Goal: Information Seeking & Learning: Learn about a topic

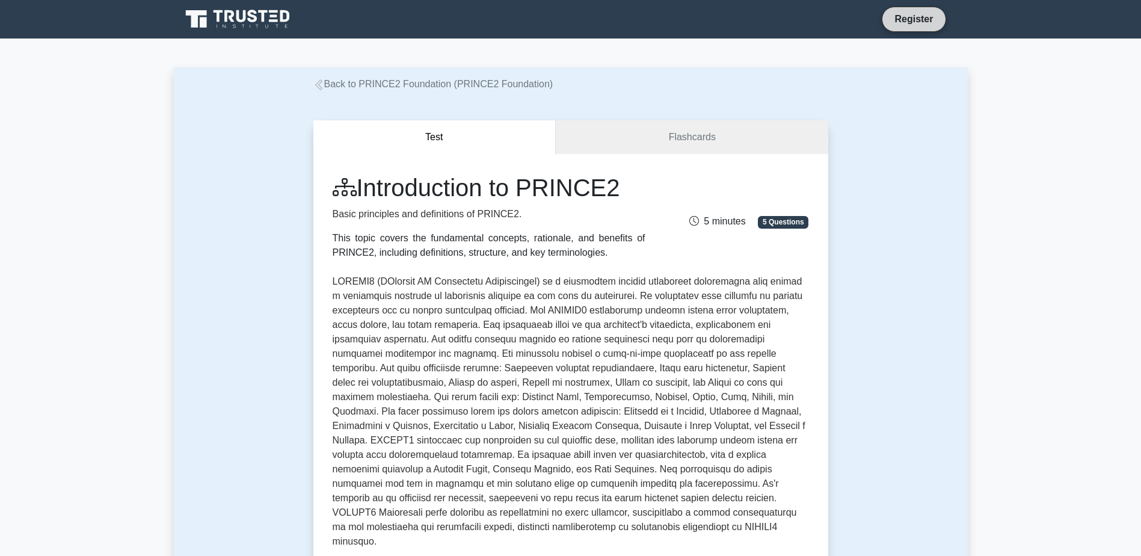
click at [923, 18] on link "Register" at bounding box center [913, 18] width 53 height 15
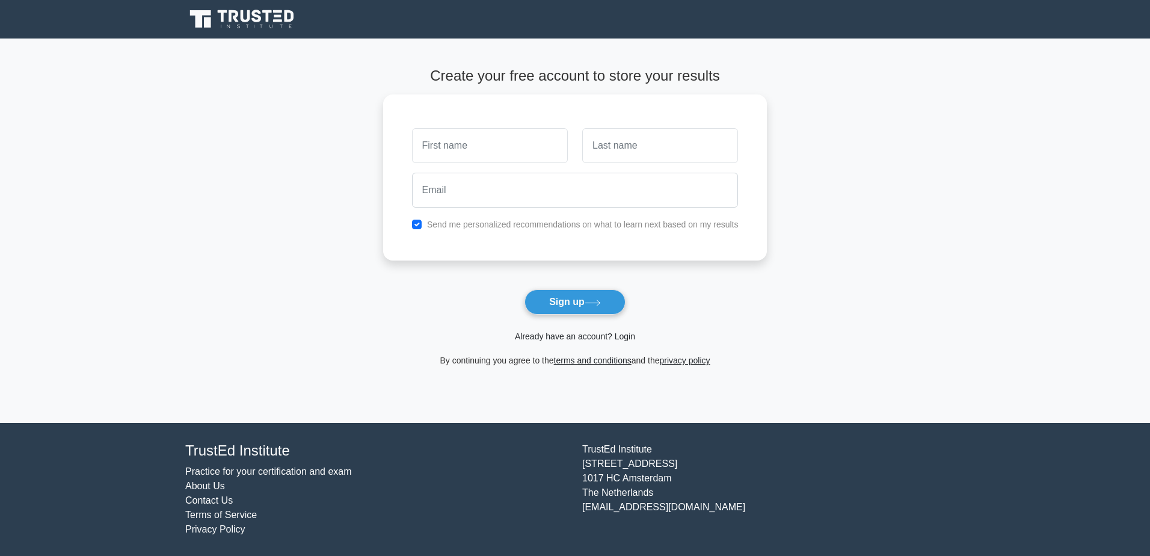
click at [615, 337] on link "Already have an account? Login" at bounding box center [575, 336] width 120 height 10
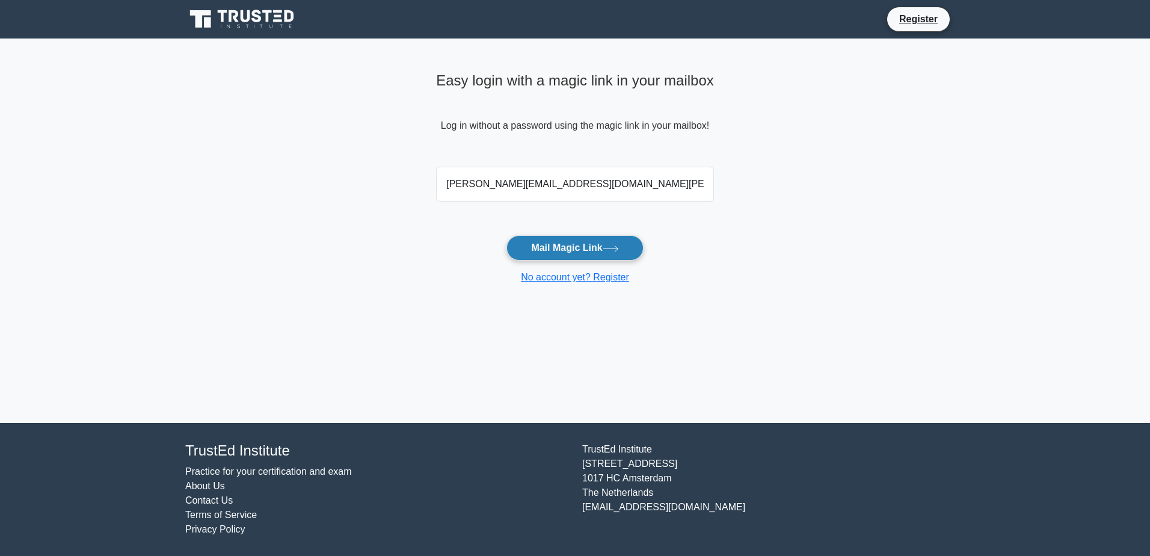
type input "[PERSON_NAME][EMAIL_ADDRESS][DOMAIN_NAME][PERSON_NAME]"
click at [554, 246] on button "Mail Magic Link" at bounding box center [574, 247] width 137 height 25
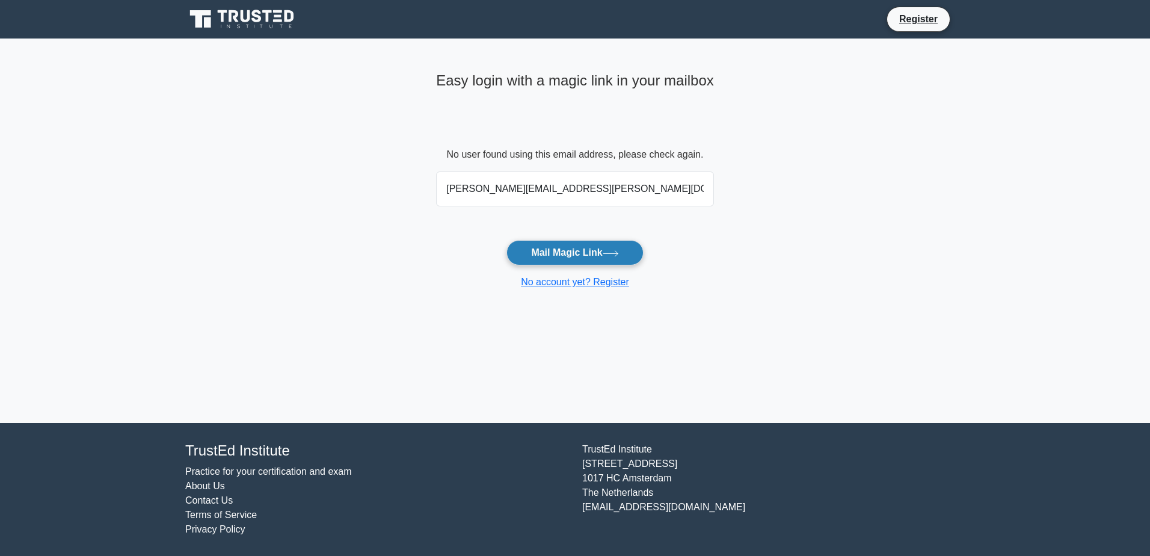
type input "kelly.rodgers@ggc.scot.nhs.uk"
click at [564, 256] on button "Mail Magic Link" at bounding box center [574, 252] width 137 height 25
type input "kelly.rodgers2@nhs.scot"
click at [566, 246] on button "Mail Magic Link" at bounding box center [574, 252] width 137 height 25
type input "[EMAIL_ADDRESS][DOMAIN_NAME]"
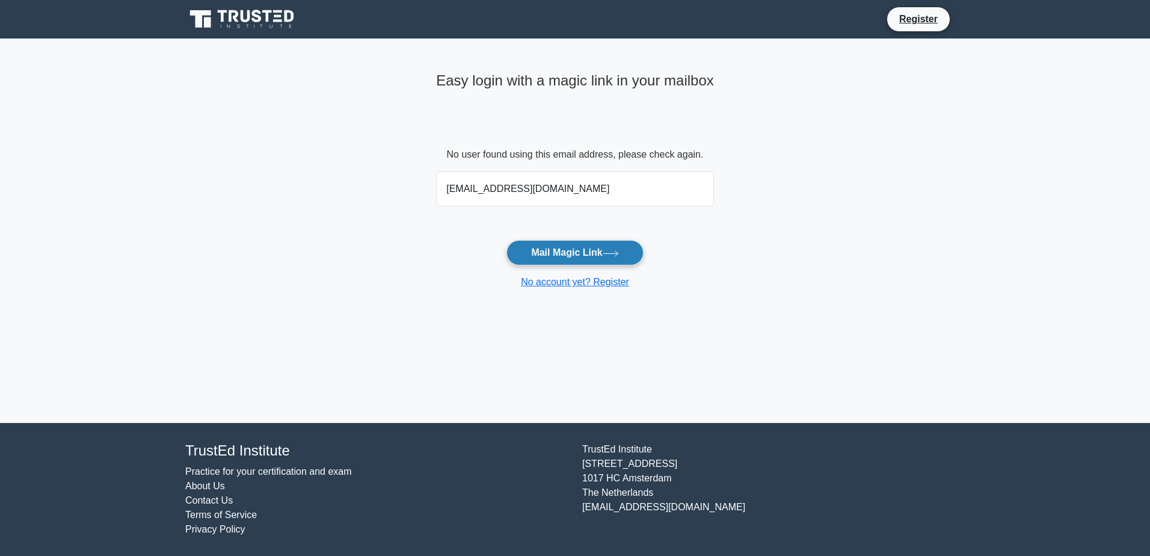
click at [562, 255] on button "Mail Magic Link" at bounding box center [574, 252] width 137 height 25
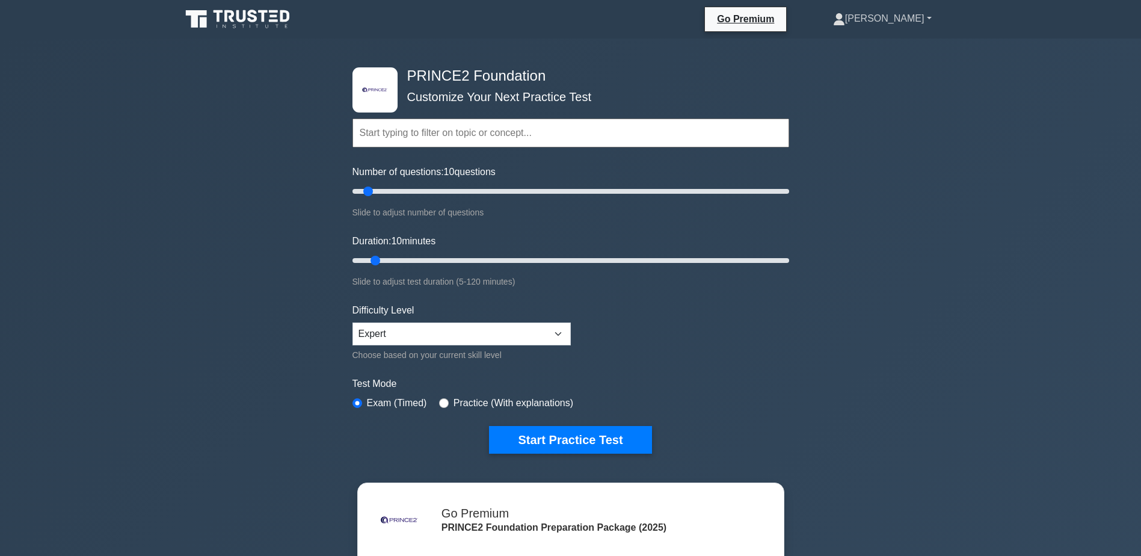
click at [903, 18] on link "[PERSON_NAME]" at bounding box center [882, 19] width 156 height 24
click at [851, 333] on div ".st0{fill-rule:evenodd;clip-rule:evenodd;fill:#000041;} .st1{fill-rule:evenodd;…" at bounding box center [570, 394] width 1141 height 712
click at [231, 98] on div ".st0{fill-rule:evenodd;clip-rule:evenodd;fill:#000041;} .st1{fill-rule:evenodd;…" at bounding box center [570, 394] width 1141 height 712
click at [586, 444] on button "Start Practice Test" at bounding box center [570, 440] width 162 height 28
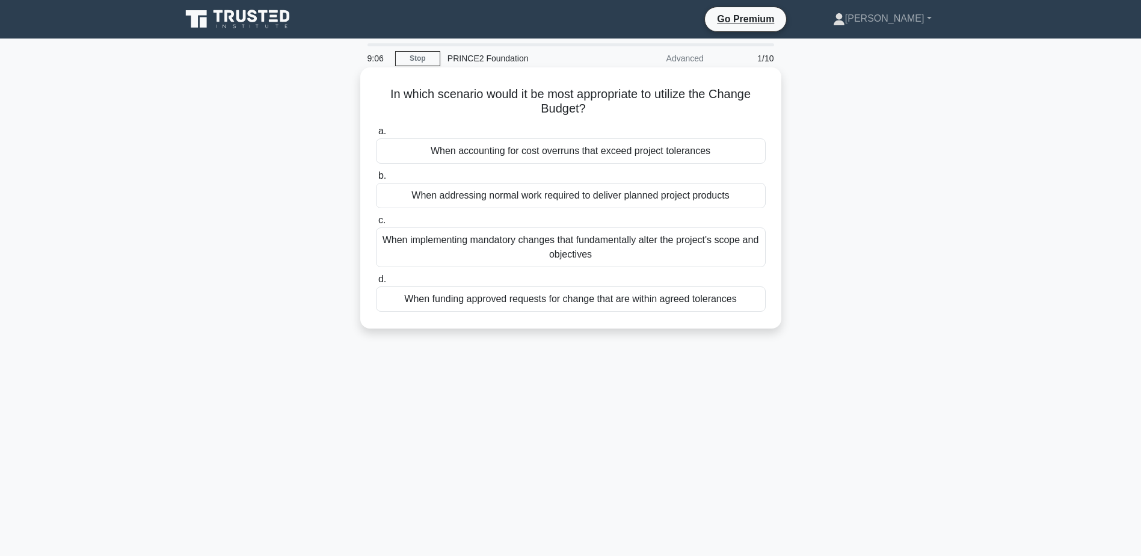
click at [571, 155] on div "When accounting for cost overruns that exceed project tolerances" at bounding box center [571, 150] width 390 height 25
click at [376, 135] on input "a. When accounting for cost overruns that exceed project tolerances" at bounding box center [376, 132] width 0 height 8
click at [551, 192] on div "To establish how the Project Board will monitor and control the project" at bounding box center [571, 195] width 390 height 25
click at [376, 180] on input "b. To establish how the Project Board will monitor and control the project" at bounding box center [376, 176] width 0 height 8
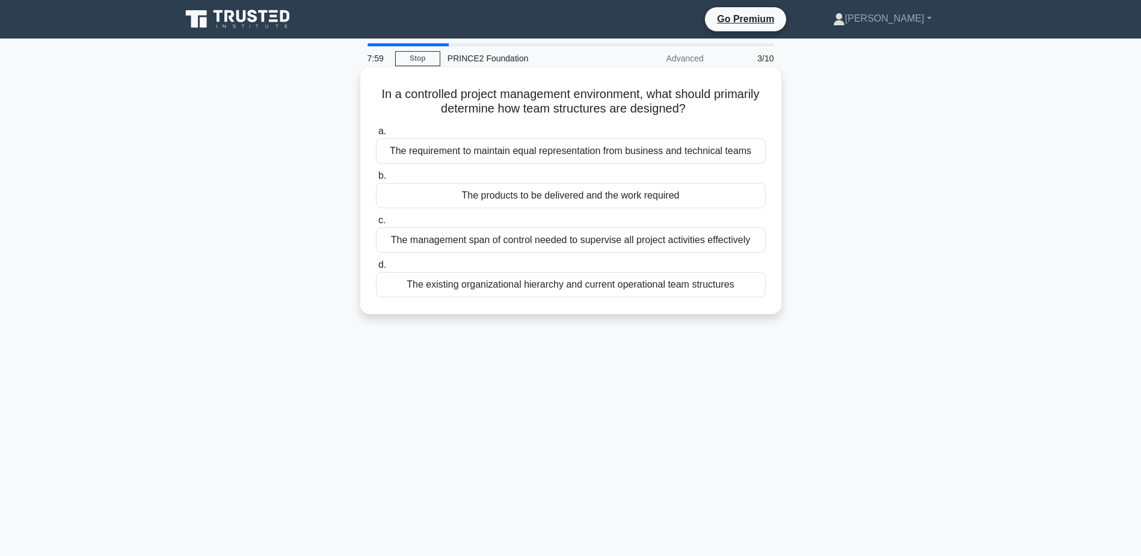
click at [522, 197] on div "The products to be delivered and the work required" at bounding box center [571, 195] width 390 height 25
click at [376, 180] on input "b. The products to be delivered and the work required" at bounding box center [376, 176] width 0 height 8
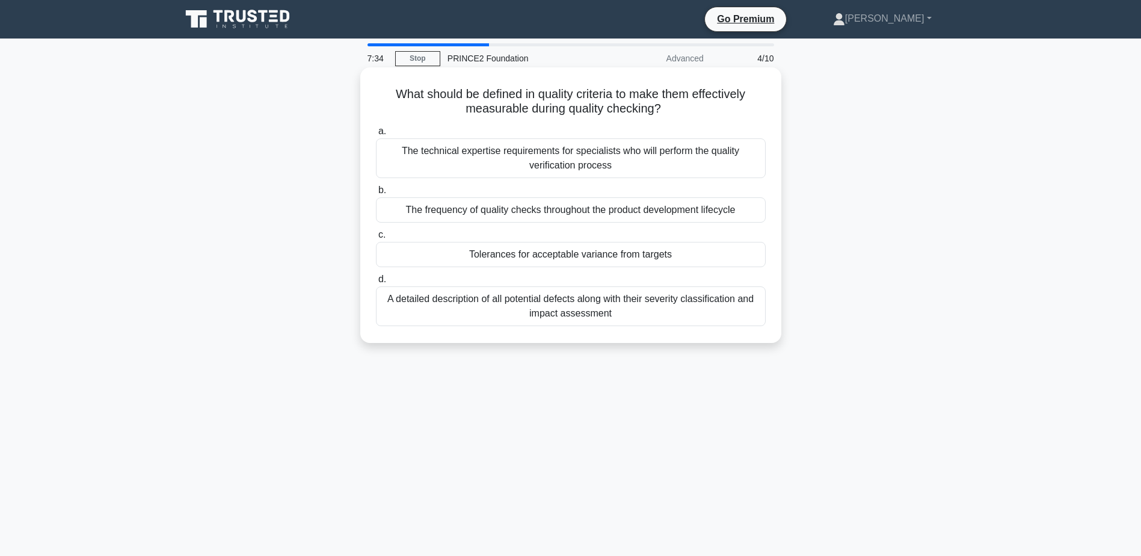
click at [589, 258] on div "Tolerances for acceptable variance from targets" at bounding box center [571, 254] width 390 height 25
click at [376, 239] on input "c. Tolerances for acceptable variance from targets" at bounding box center [376, 235] width 0 height 8
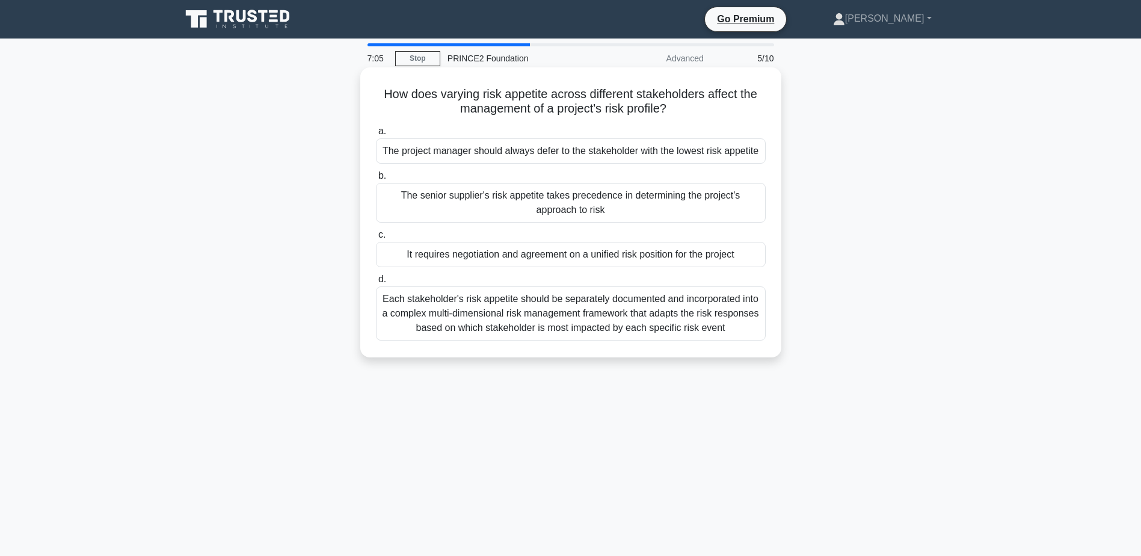
click at [620, 256] on div "It requires negotiation and agreement on a unified risk position for the project" at bounding box center [571, 254] width 390 height 25
click at [376, 239] on input "c. It requires negotiation and agreement on a unified risk position for the pro…" at bounding box center [376, 235] width 0 height 8
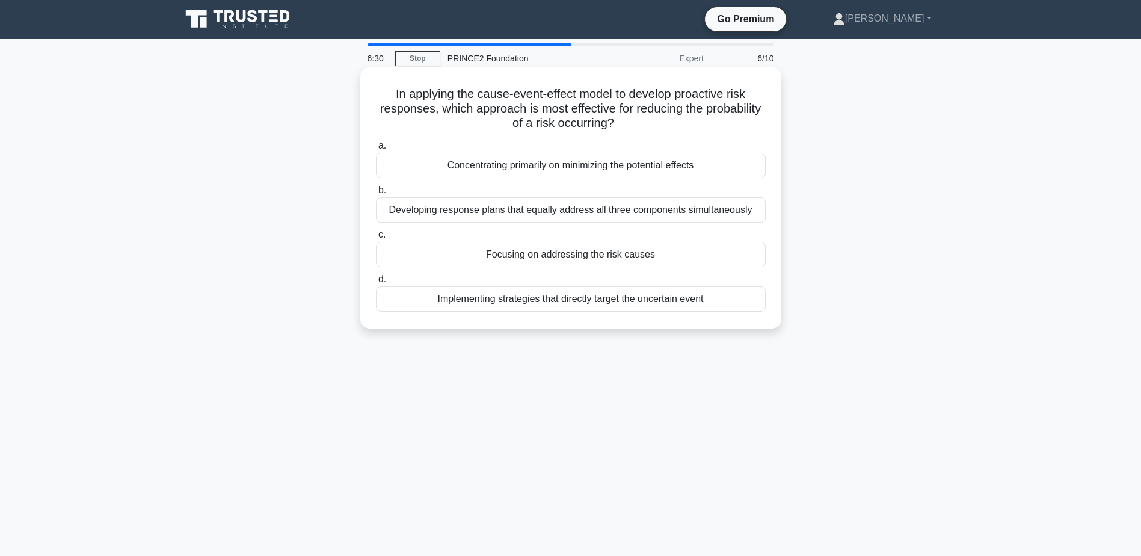
click at [600, 252] on div "Focusing on addressing the risk causes" at bounding box center [571, 254] width 390 height 25
click at [376, 239] on input "c. Focusing on addressing the risk causes" at bounding box center [376, 235] width 0 height 8
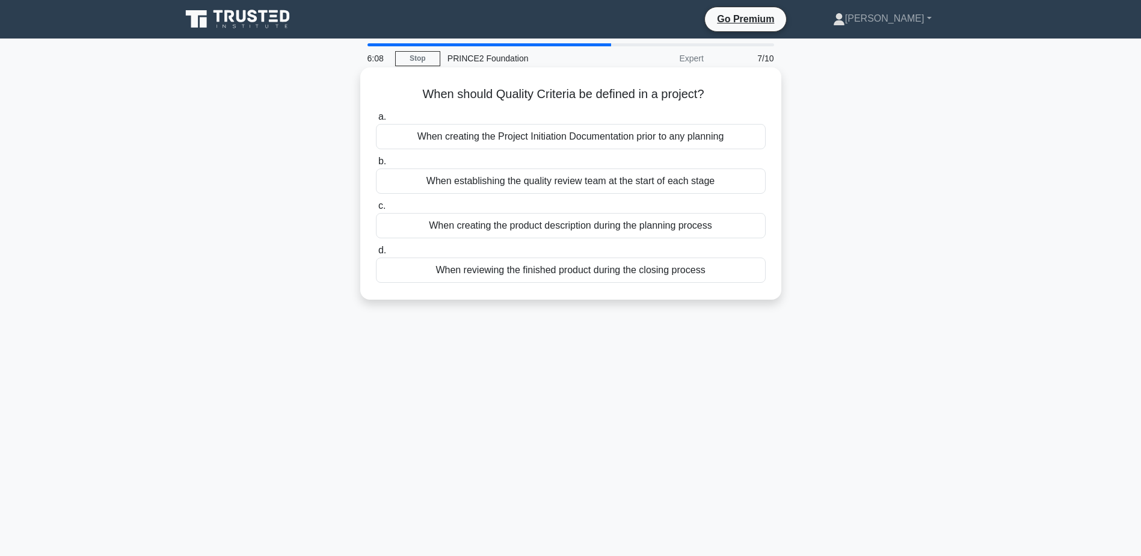
click at [621, 231] on div "When creating the product description during the planning process" at bounding box center [571, 225] width 390 height 25
click at [376, 210] on input "c. When creating the product description during the planning process" at bounding box center [376, 206] width 0 height 8
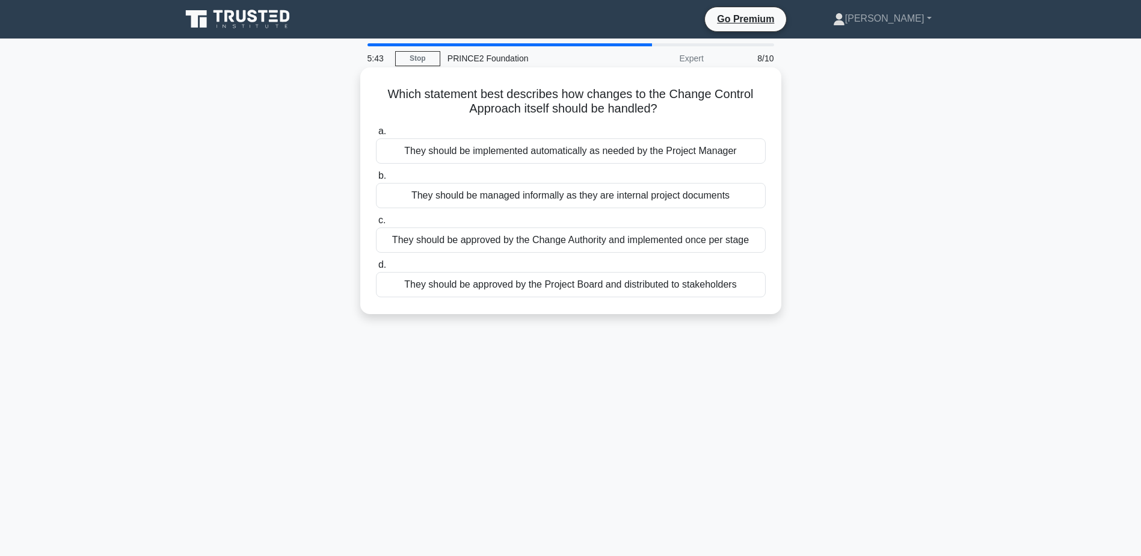
click at [568, 244] on div "They should be approved by the Change Authority and implemented once per stage" at bounding box center [571, 239] width 390 height 25
click at [376, 224] on input "c. They should be approved by the Change Authority and implemented once per sta…" at bounding box center [376, 221] width 0 height 8
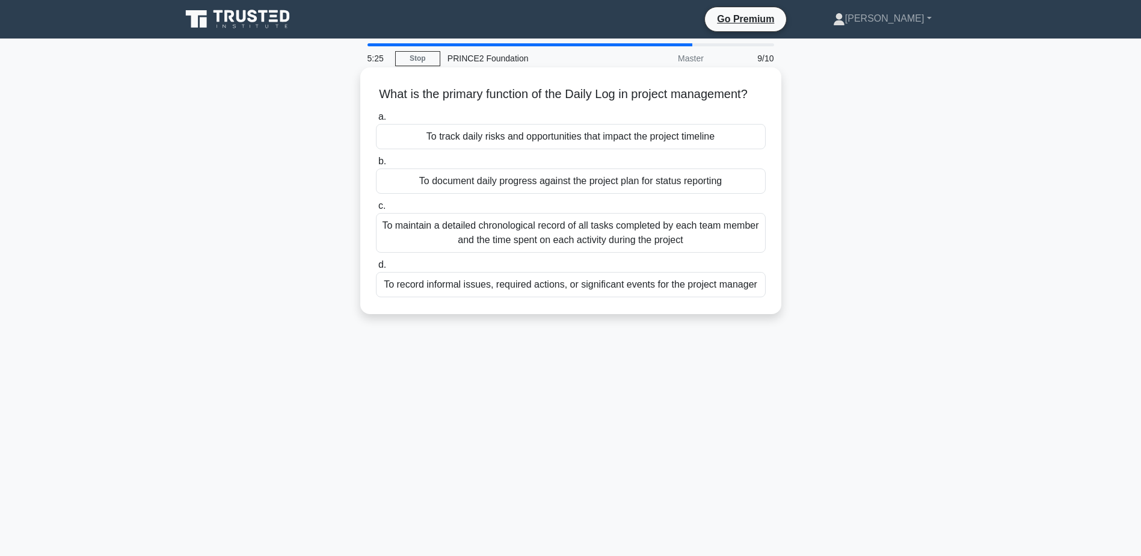
click at [583, 297] on div "To record informal issues, required actions, or significant events for the proj…" at bounding box center [571, 284] width 390 height 25
click at [376, 269] on input "d. To record informal issues, required actions, or significant events for the p…" at bounding box center [376, 265] width 0 height 8
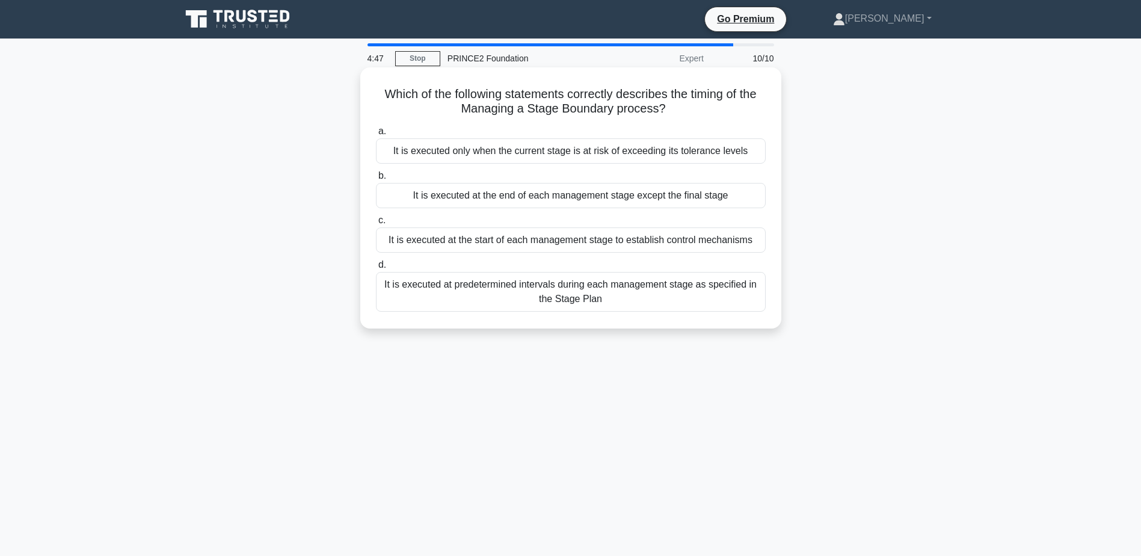
click at [577, 195] on div "It is executed at the end of each management stage except the final stage" at bounding box center [571, 195] width 390 height 25
click at [376, 180] on input "b. It is executed at the end of each management stage except the final stage" at bounding box center [376, 176] width 0 height 8
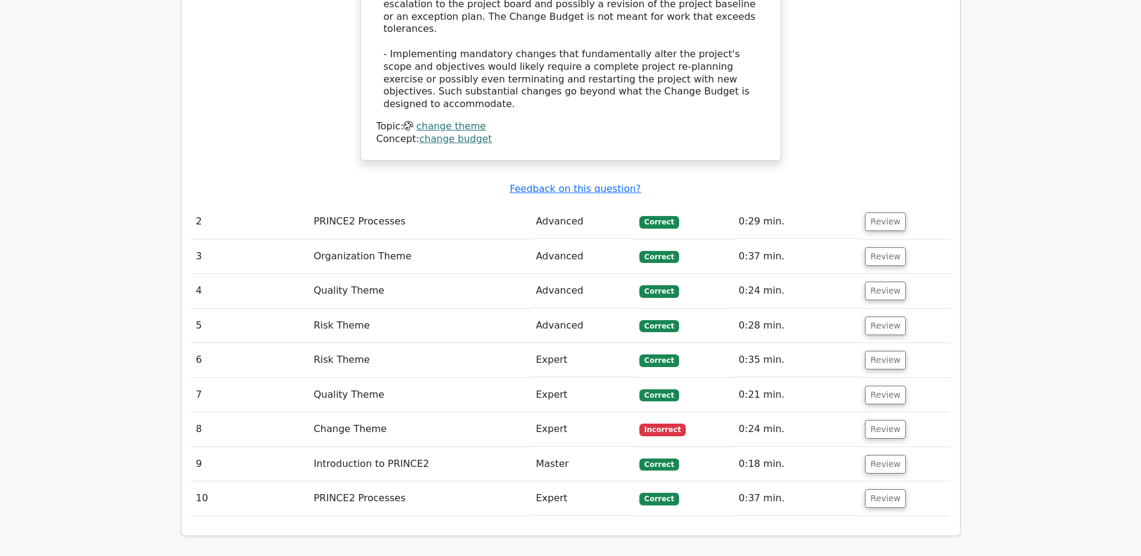
scroll to position [1444, 0]
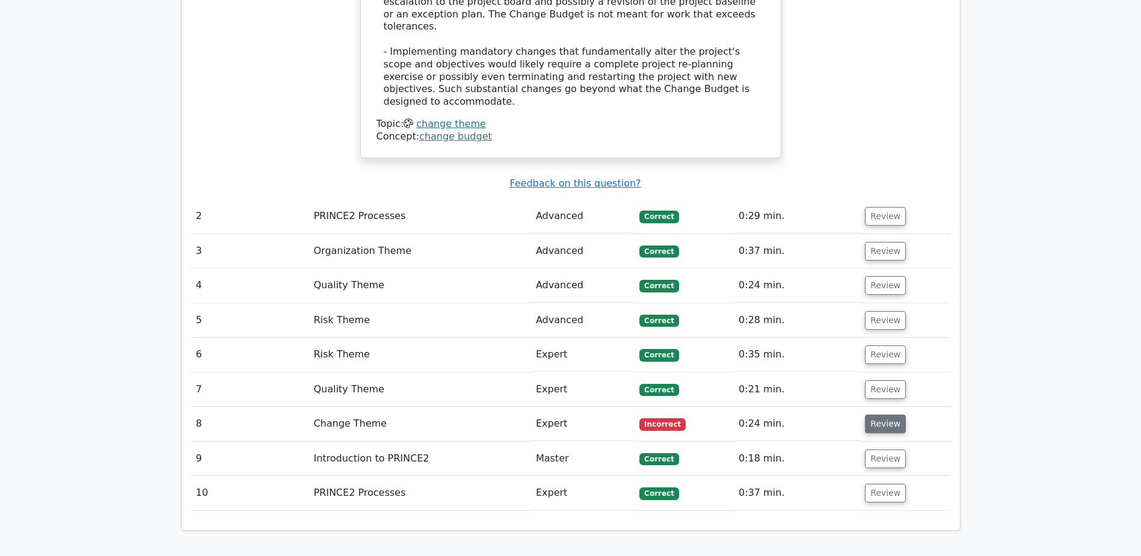
click at [894, 414] on button "Review" at bounding box center [885, 423] width 41 height 19
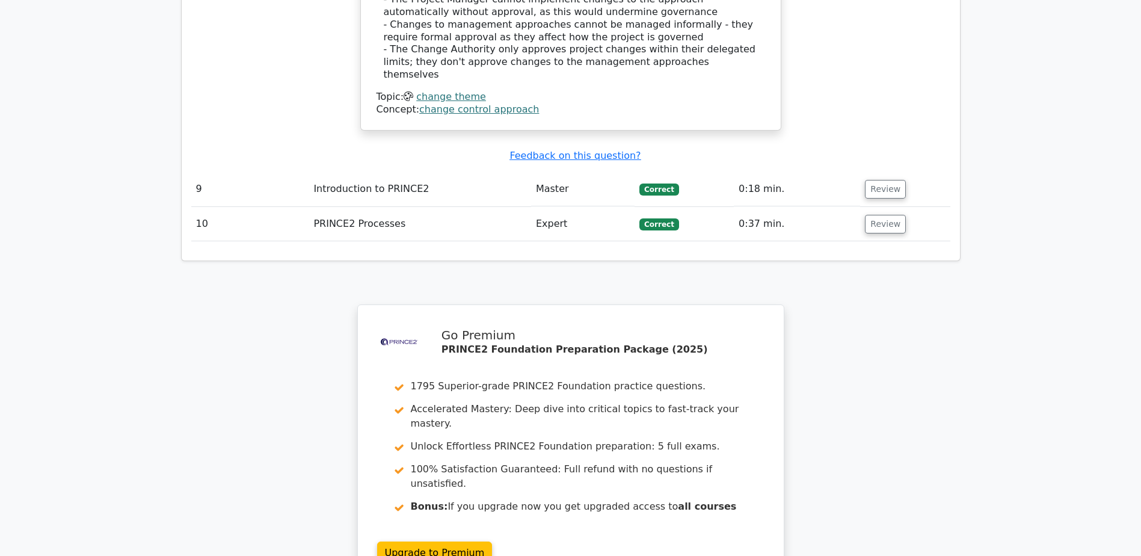
scroll to position [2498, 0]
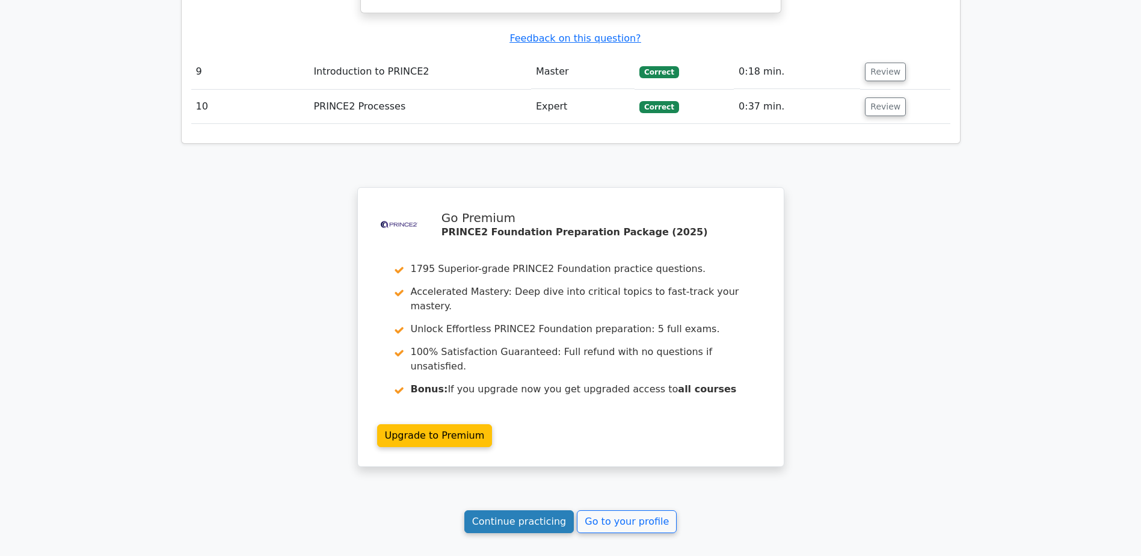
click at [548, 510] on link "Continue practicing" at bounding box center [519, 521] width 110 height 23
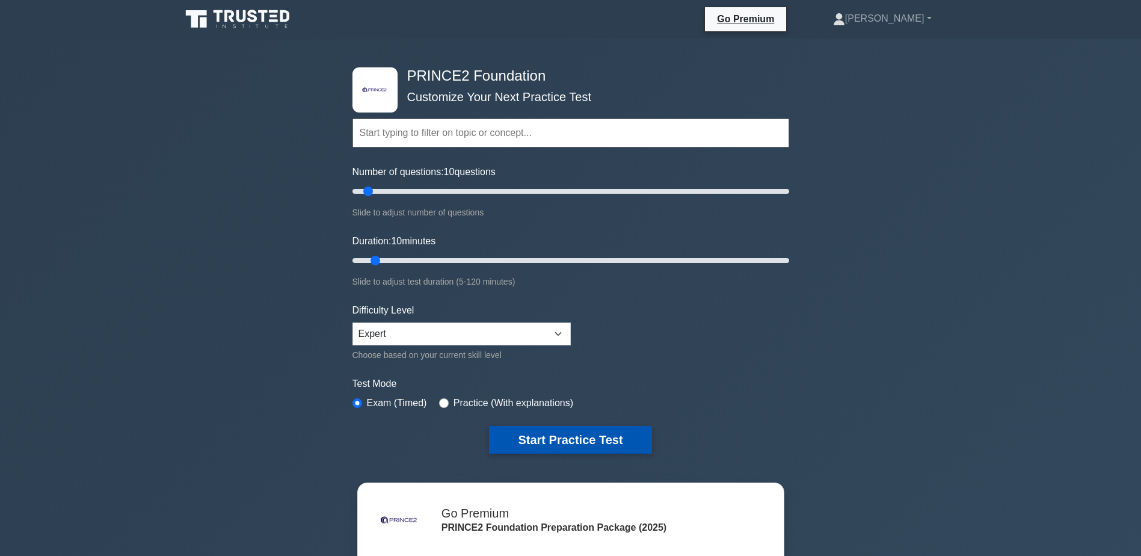
click at [632, 441] on button "Start Practice Test" at bounding box center [570, 440] width 162 height 28
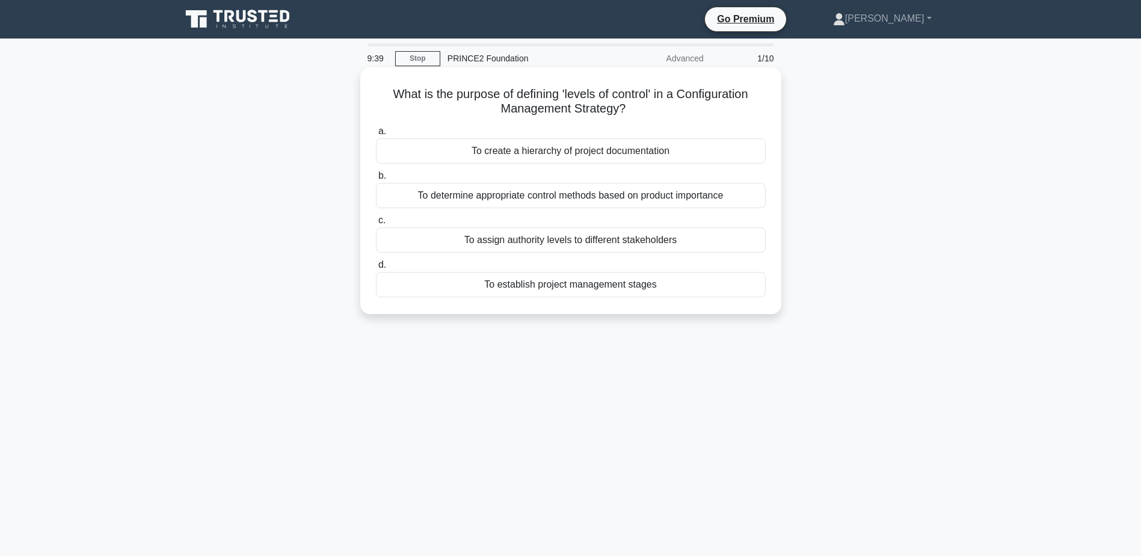
click at [516, 194] on div "To determine appropriate control methods based on product importance" at bounding box center [571, 195] width 390 height 25
click at [376, 180] on input "b. To determine appropriate control methods based on product importance" at bounding box center [376, 176] width 0 height 8
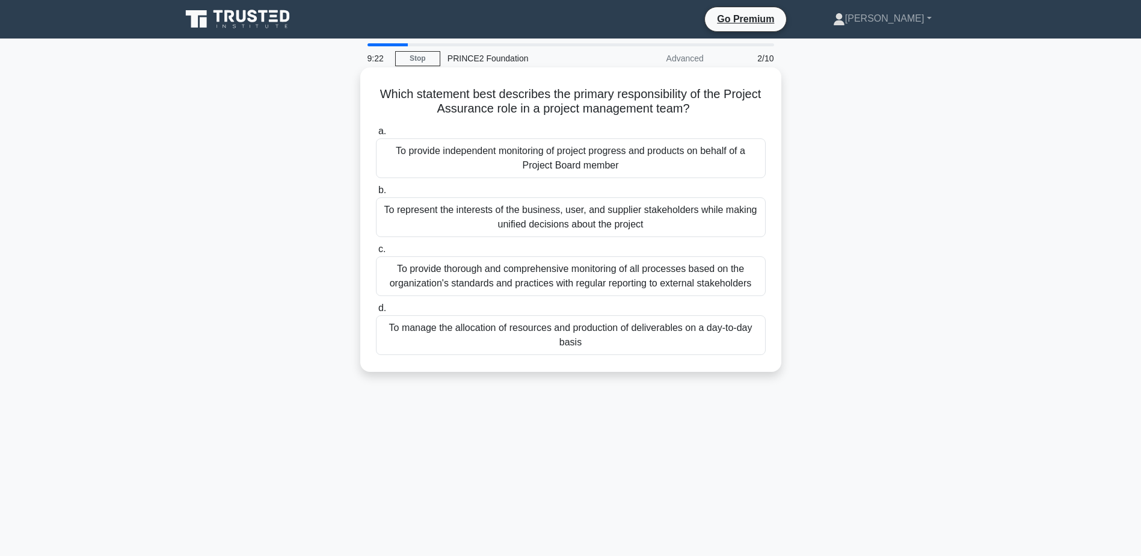
click at [578, 155] on div "To provide independent monitoring of project progress and products on behalf of…" at bounding box center [571, 158] width 390 height 40
click at [376, 135] on input "a. To provide independent monitoring of project progress and products on behalf…" at bounding box center [376, 132] width 0 height 8
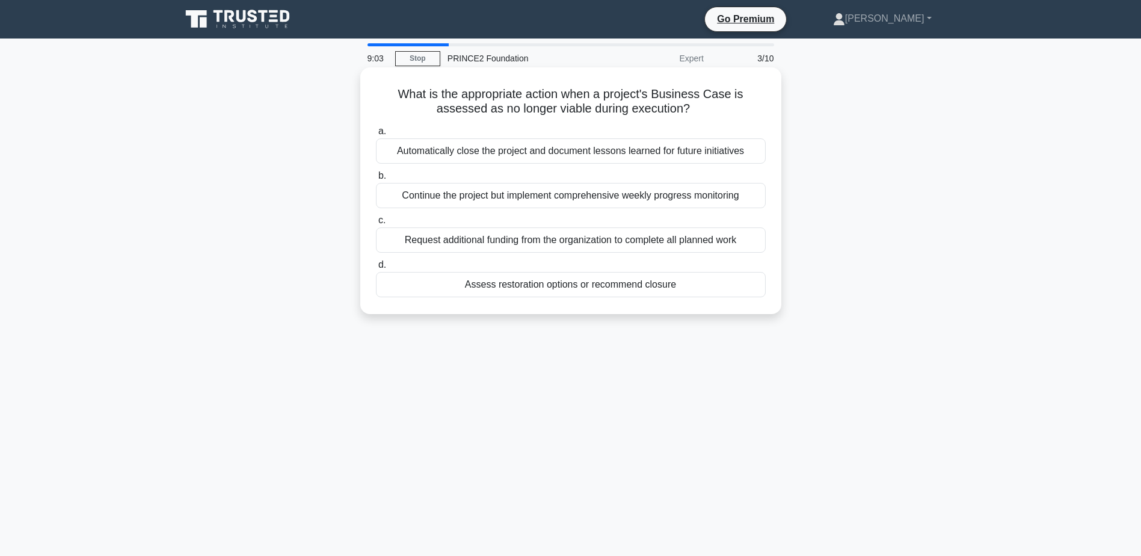
click at [559, 289] on div "Assess restoration options or recommend closure" at bounding box center [571, 284] width 390 height 25
click at [376, 269] on input "d. Assess restoration options or recommend closure" at bounding box center [376, 265] width 0 height 8
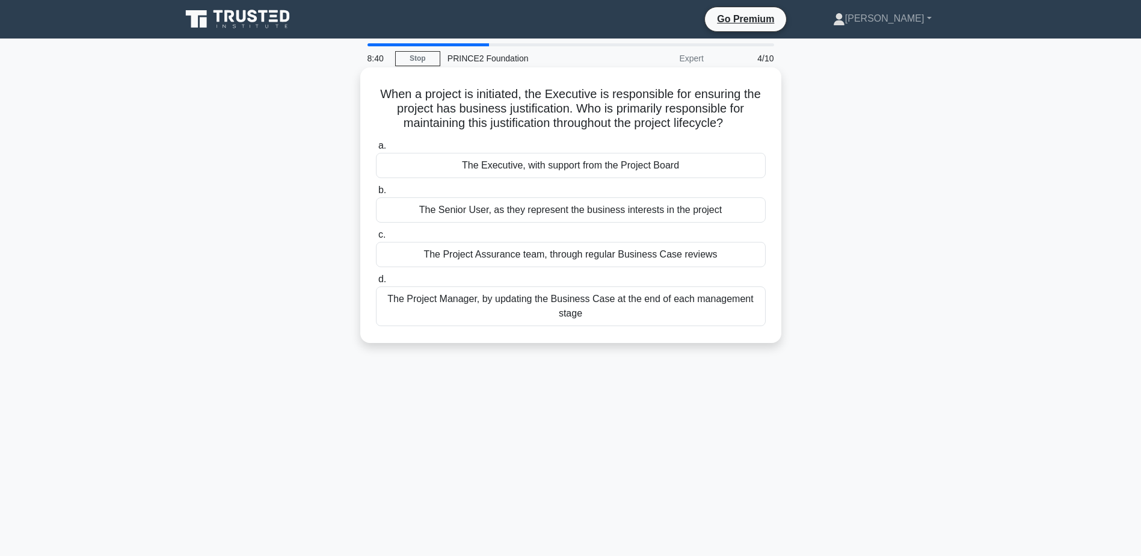
click at [626, 307] on div "The Project Manager, by updating the Business Case at the end of each managemen…" at bounding box center [571, 306] width 390 height 40
click at [376, 283] on input "d. The Project Manager, by updating the Business Case at the end of each manage…" at bounding box center [376, 280] width 0 height 8
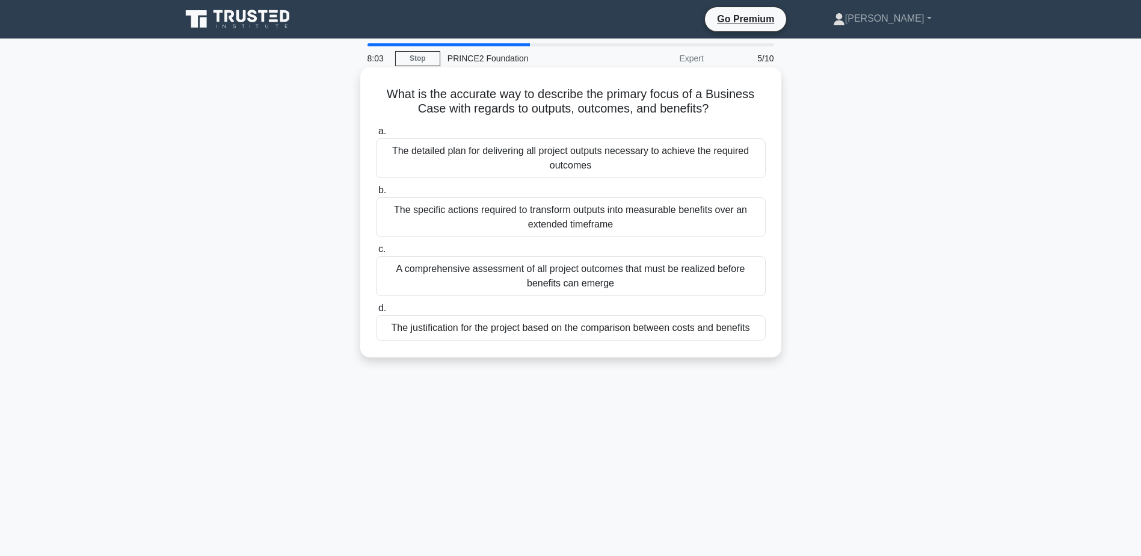
click at [502, 330] on div "The justification for the project based on the comparison between costs and ben…" at bounding box center [571, 327] width 390 height 25
click at [376, 312] on input "d. The justification for the project based on the comparison between costs and …" at bounding box center [376, 308] width 0 height 8
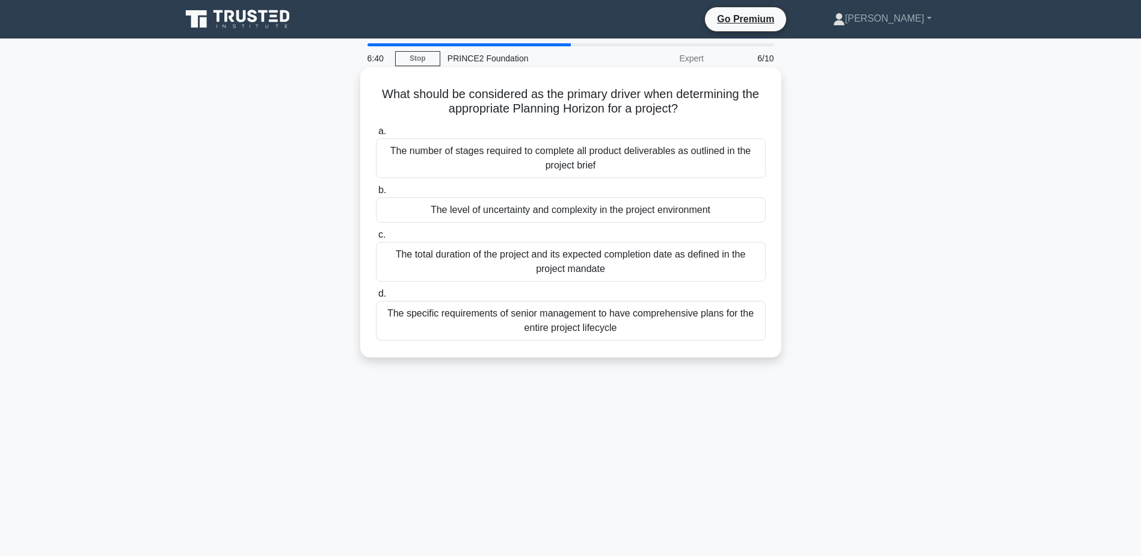
click at [502, 260] on div "The total duration of the project and its expected completion date as defined i…" at bounding box center [571, 262] width 390 height 40
click at [376, 239] on input "c. The total duration of the project and its expected completion date as define…" at bounding box center [376, 235] width 0 height 8
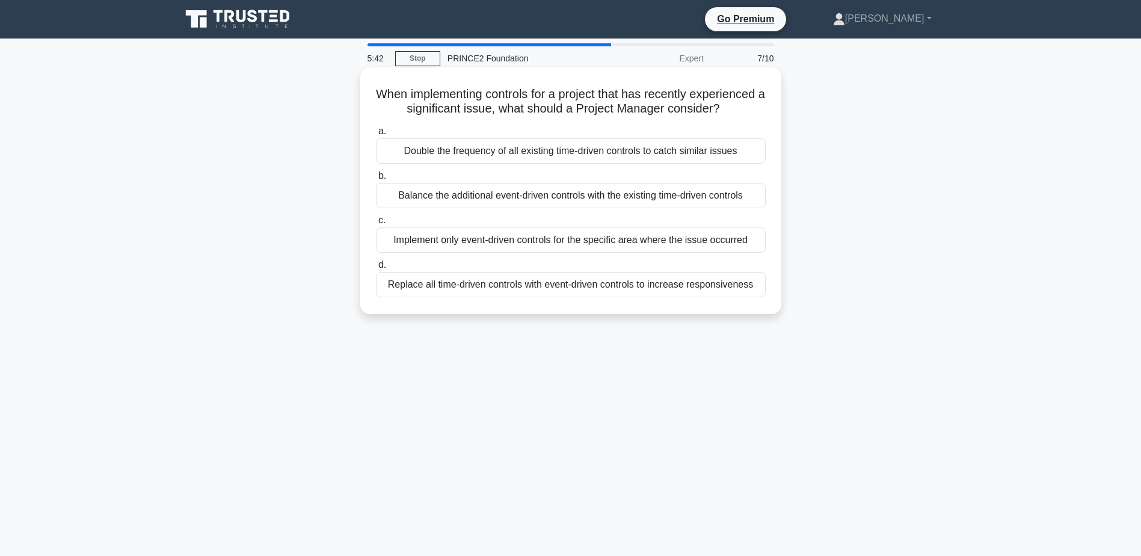
click at [561, 208] on div "Balance the additional event-driven controls with the existing time-driven cont…" at bounding box center [571, 195] width 390 height 25
click at [376, 180] on input "b. Balance the additional event-driven controls with the existing time-driven c…" at bounding box center [376, 176] width 0 height 8
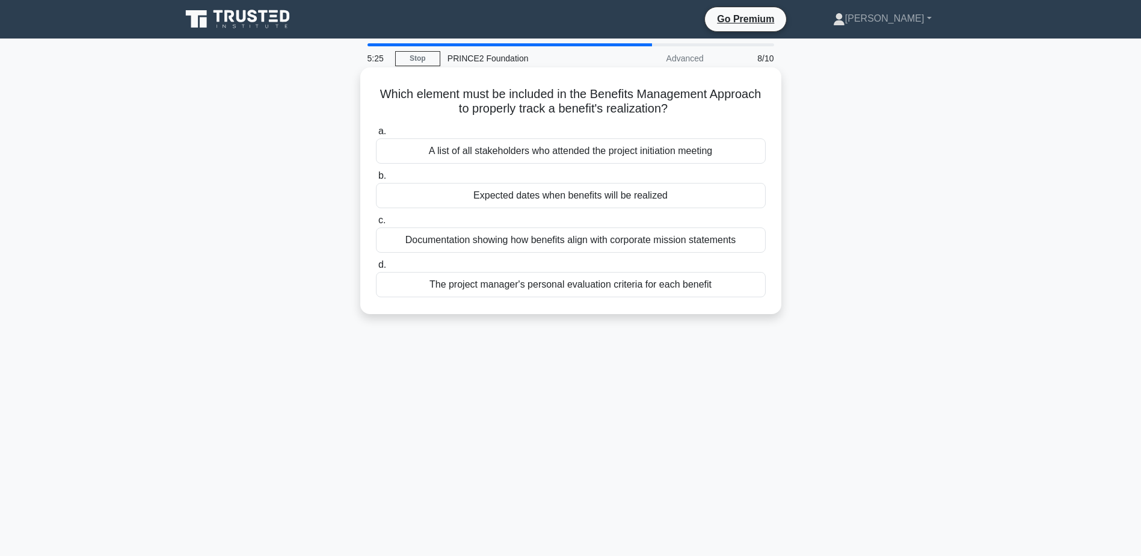
click at [588, 199] on div "Expected dates when benefits will be realized" at bounding box center [571, 195] width 390 height 25
click at [376, 180] on input "b. Expected dates when benefits will be realized" at bounding box center [376, 176] width 0 height 8
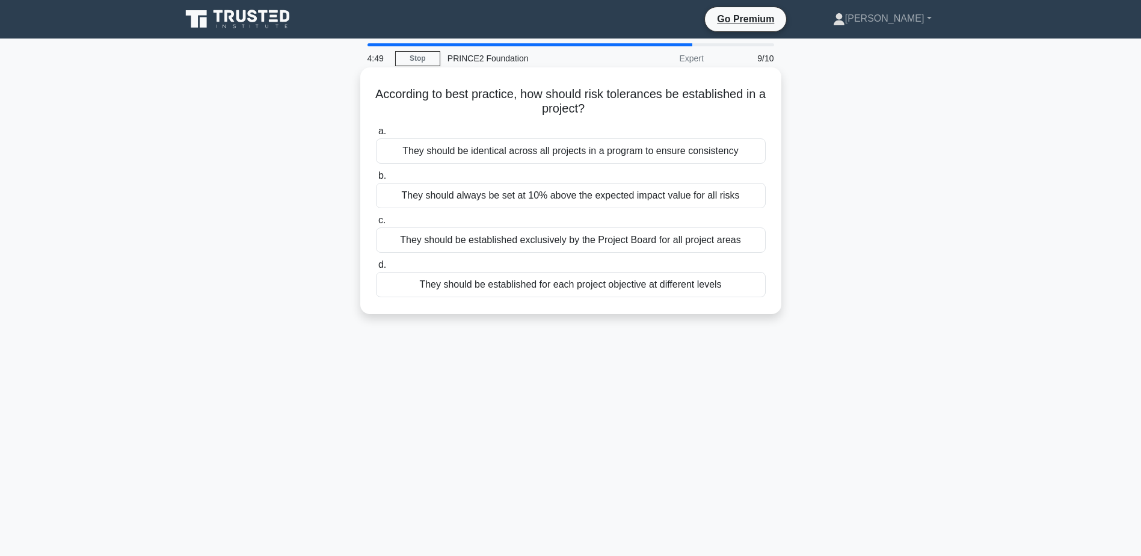
click at [556, 290] on div "They should be established for each project objective at different levels" at bounding box center [571, 284] width 390 height 25
click at [376, 269] on input "d. They should be established for each project objective at different levels" at bounding box center [376, 265] width 0 height 8
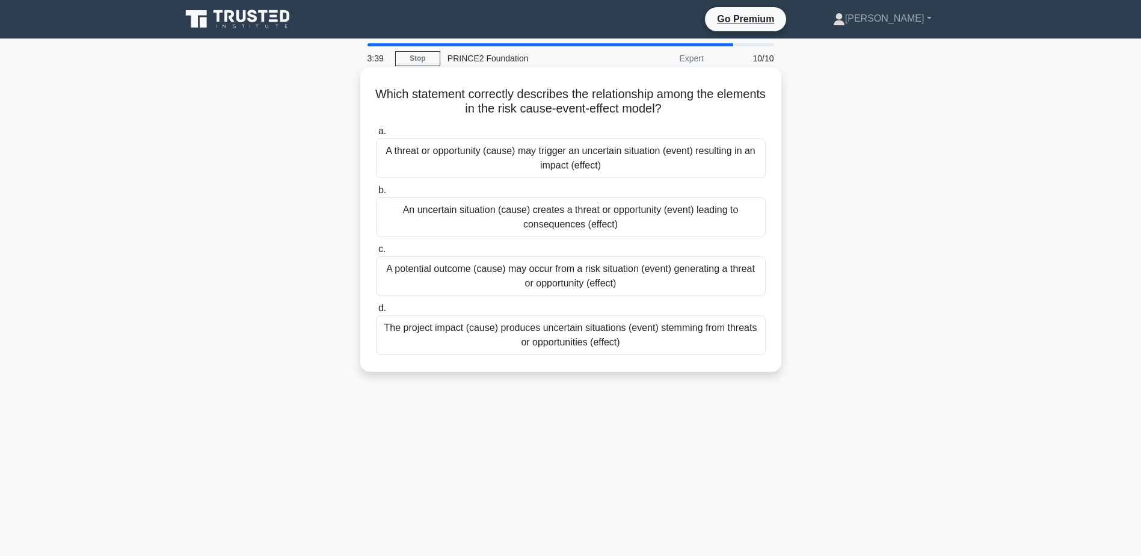
click at [588, 156] on div "A threat or opportunity (cause) may trigger an uncertain situation (event) resu…" at bounding box center [571, 158] width 390 height 40
click at [376, 135] on input "a. A threat or opportunity (cause) may trigger an uncertain situation (event) r…" at bounding box center [376, 132] width 0 height 8
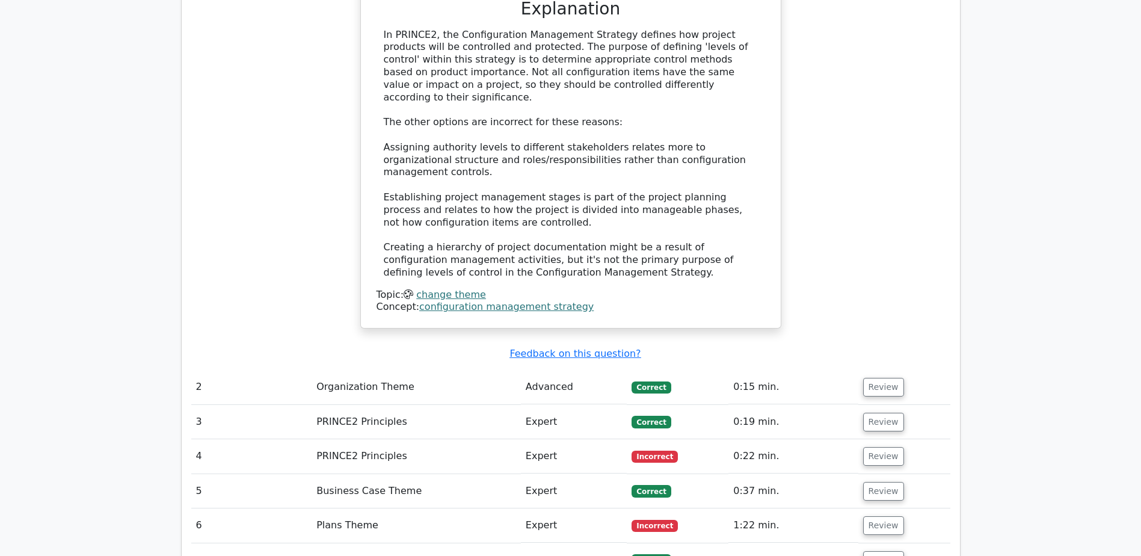
scroll to position [1444, 0]
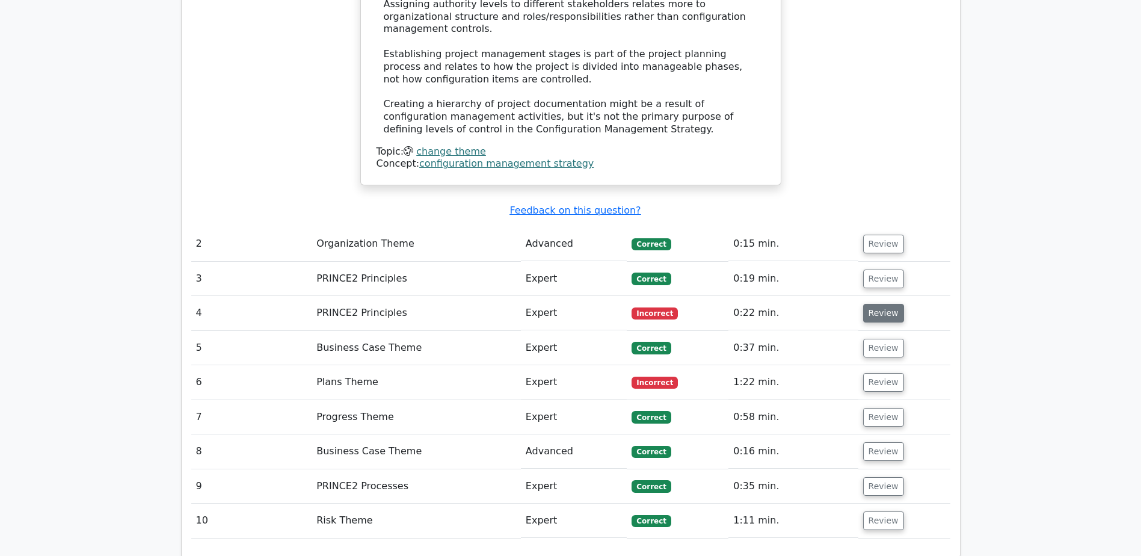
click at [879, 304] on button "Review" at bounding box center [883, 313] width 41 height 19
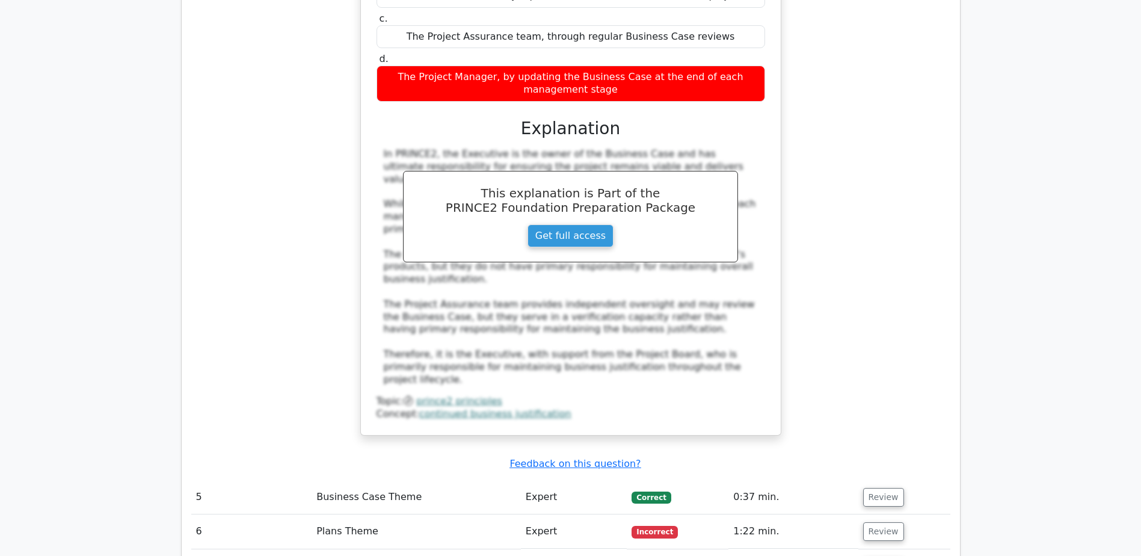
scroll to position [2105, 0]
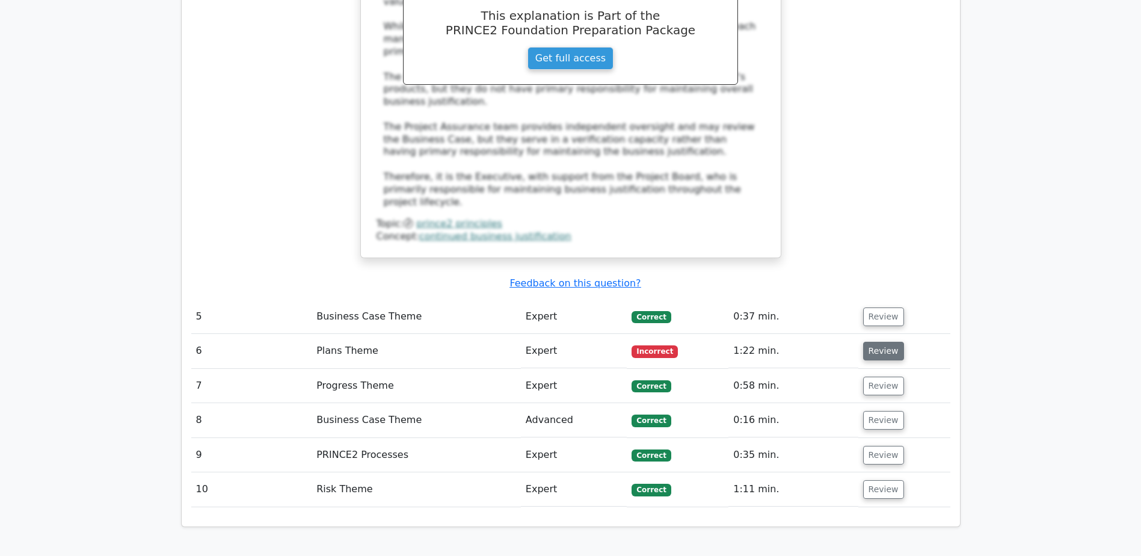
click at [879, 342] on button "Review" at bounding box center [883, 351] width 41 height 19
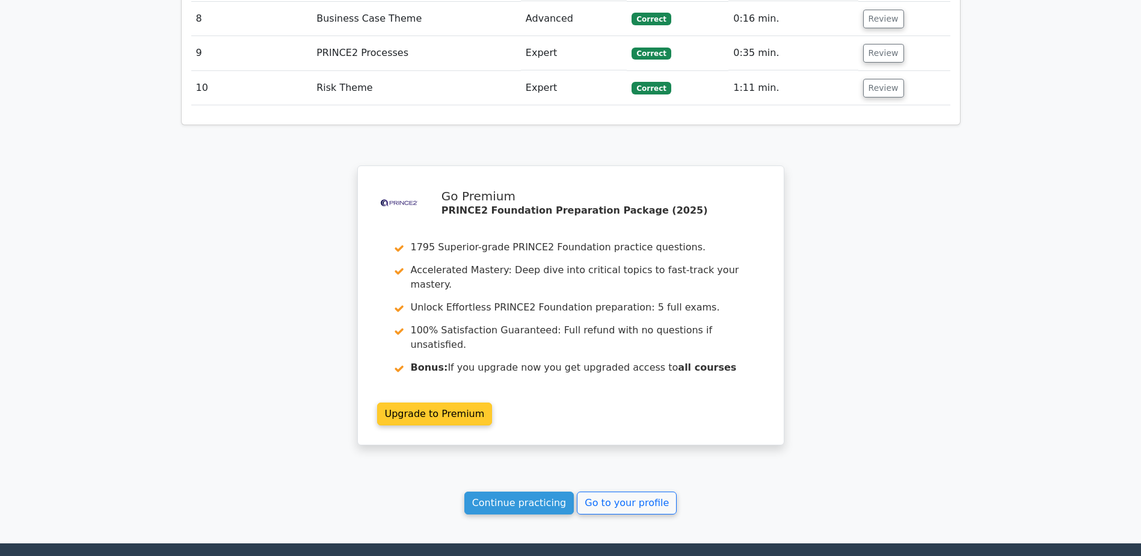
scroll to position [3179, 0]
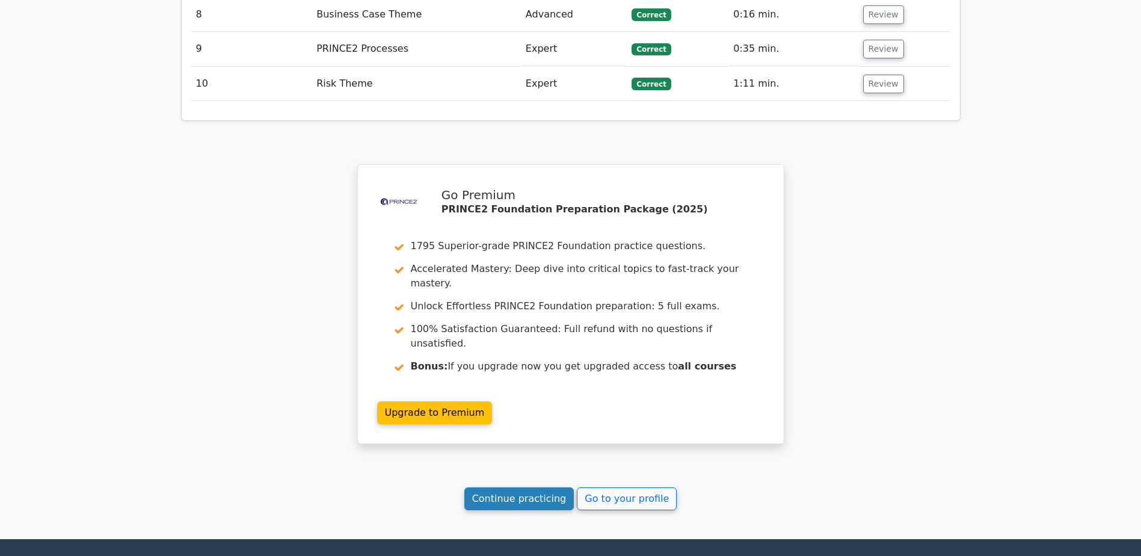
click at [525, 487] on link "Continue practicing" at bounding box center [519, 498] width 110 height 23
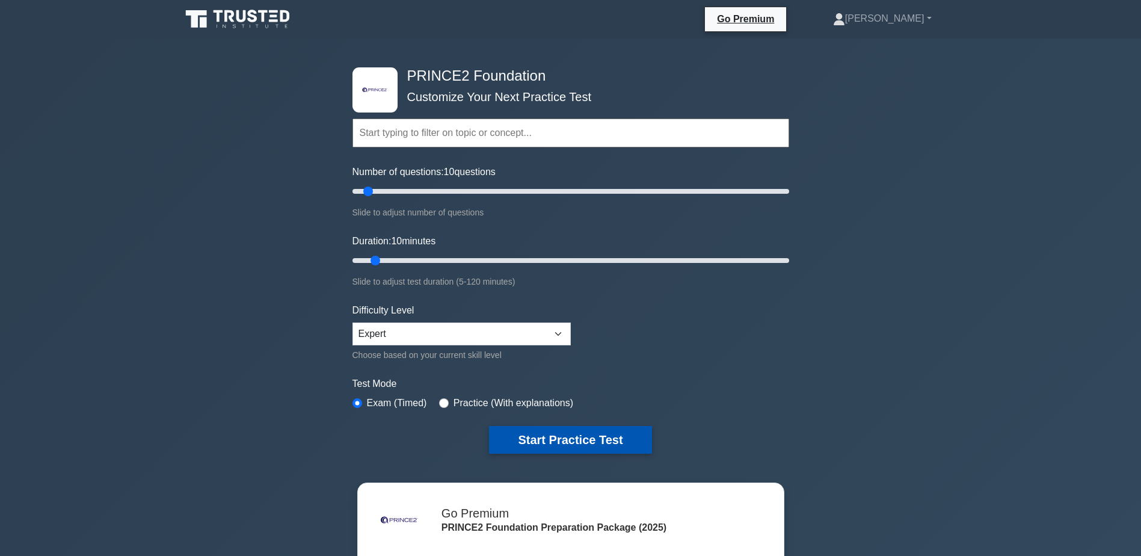
click at [569, 444] on button "Start Practice Test" at bounding box center [570, 440] width 162 height 28
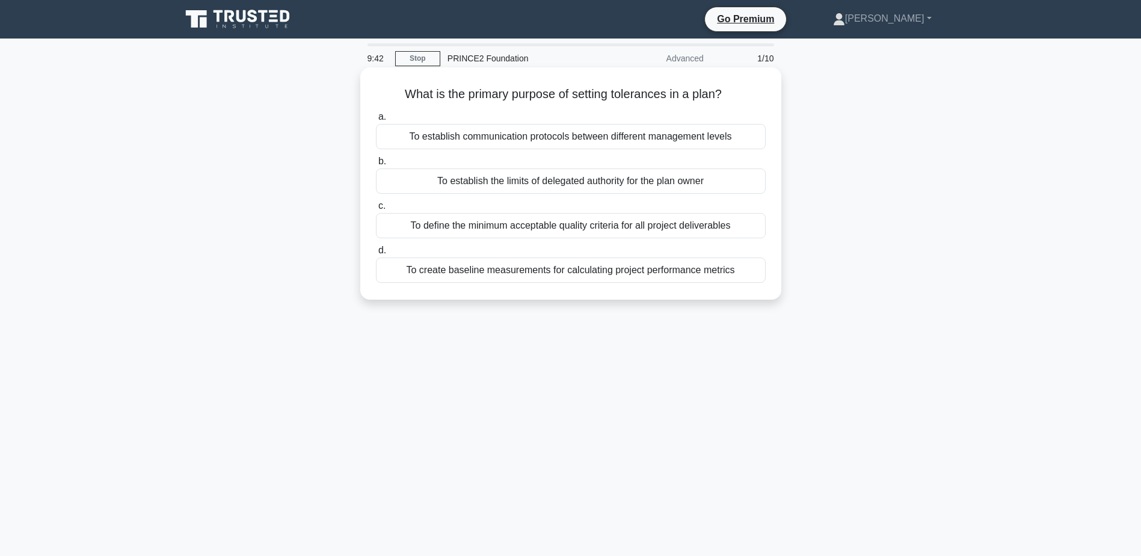
click at [580, 179] on div "To establish the limits of delegated authority for the plan owner" at bounding box center [571, 180] width 390 height 25
click at [376, 165] on input "b. To establish the limits of delegated authority for the plan owner" at bounding box center [376, 162] width 0 height 8
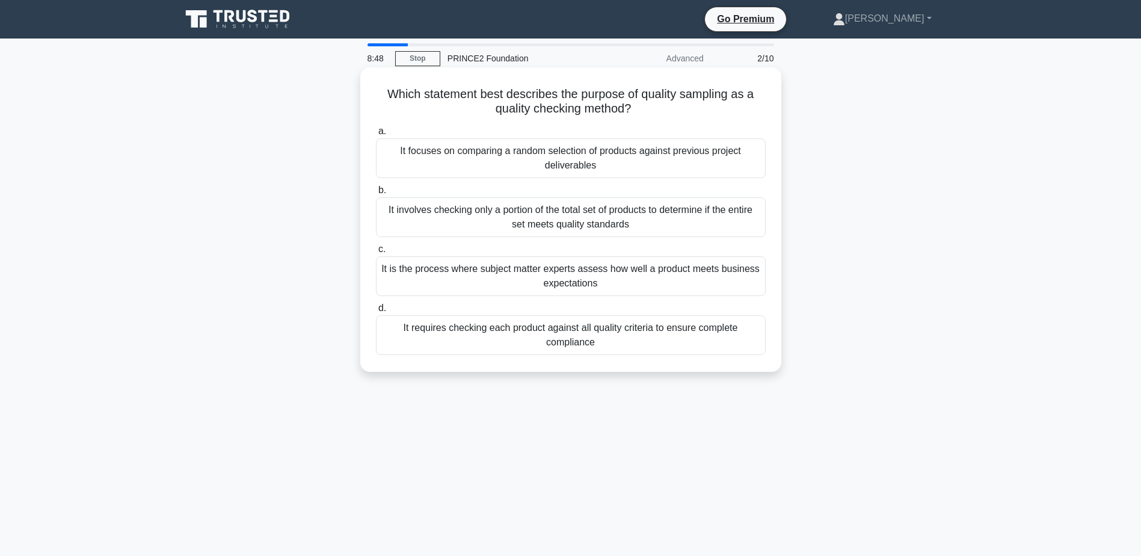
click at [514, 219] on div "It involves checking only a portion of the total set of products to determine i…" at bounding box center [571, 217] width 390 height 40
click at [376, 194] on input "b. It involves checking only a portion of the total set of products to determin…" at bounding box center [376, 190] width 0 height 8
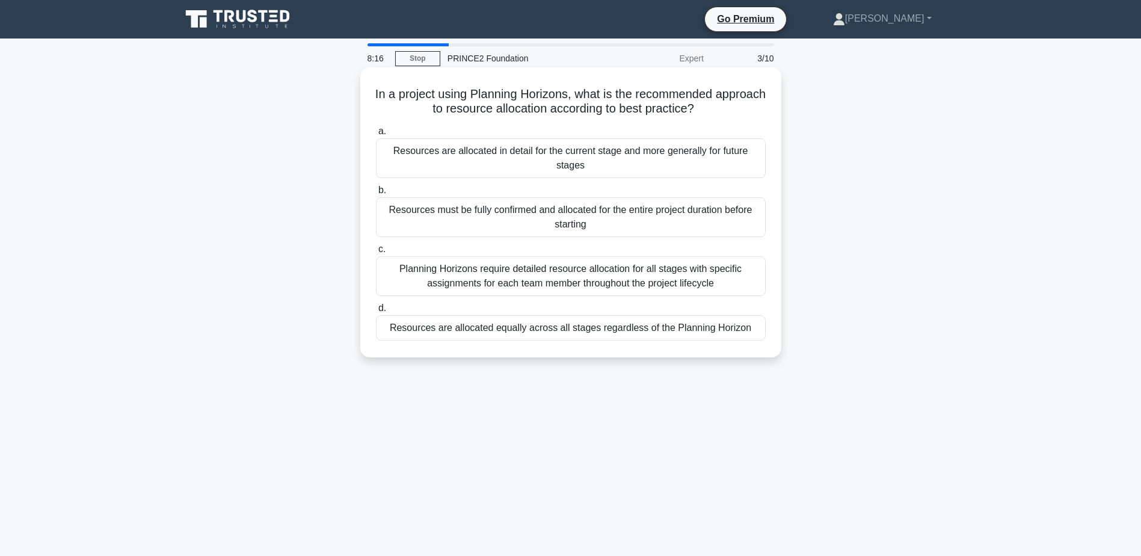
click at [595, 276] on div "Planning Horizons require detailed resource allocation for all stages with spec…" at bounding box center [571, 276] width 390 height 40
click at [376, 253] on input "c. Planning Horizons require detailed resource allocation for all stages with s…" at bounding box center [376, 249] width 0 height 8
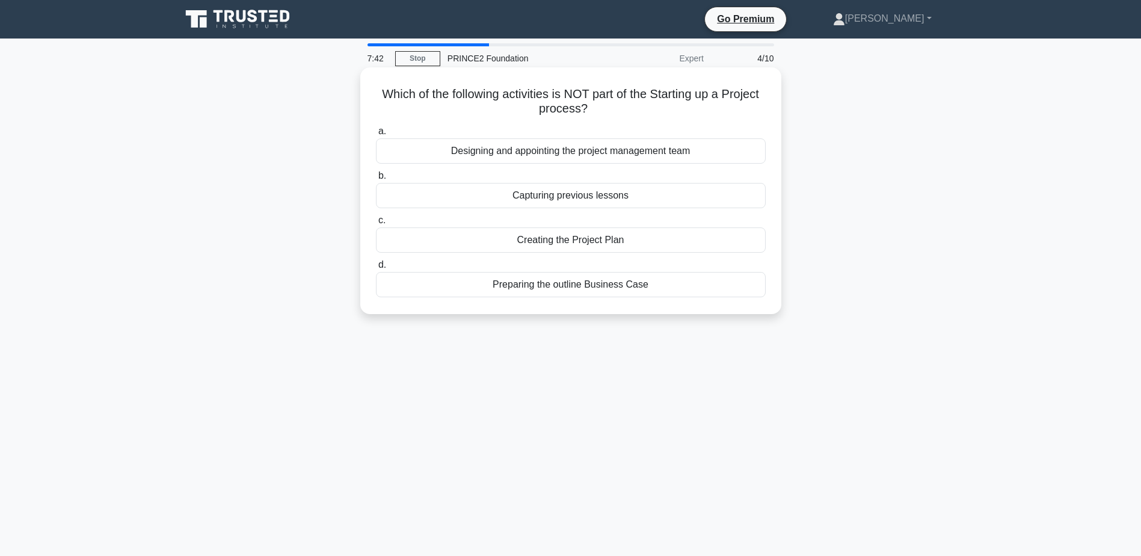
click at [600, 242] on div "Creating the Project Plan" at bounding box center [571, 239] width 390 height 25
click at [376, 224] on input "c. Creating the Project Plan" at bounding box center [376, 221] width 0 height 8
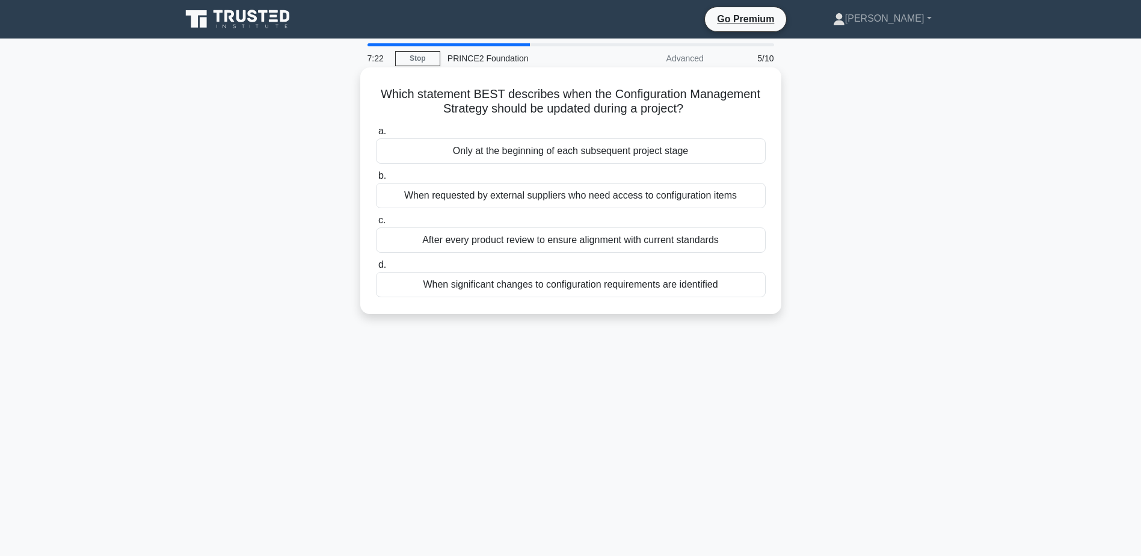
click at [624, 285] on div "When significant changes to configuration requirements are identified" at bounding box center [571, 284] width 390 height 25
click at [376, 269] on input "d. When significant changes to configuration requirements are identified" at bounding box center [376, 265] width 0 height 8
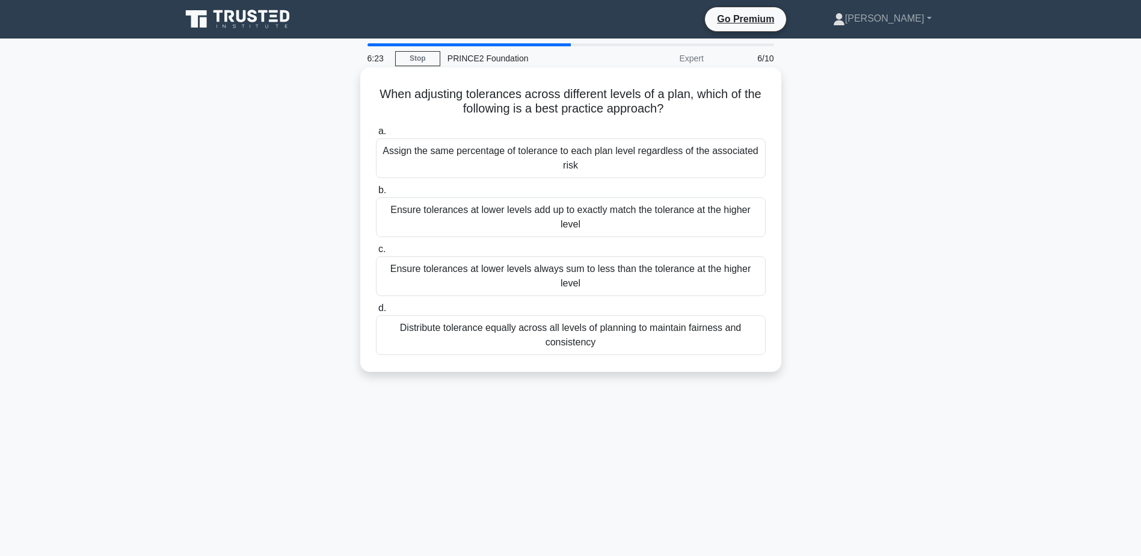
click at [530, 267] on div "Ensure tolerances at lower levels always sum to less than the tolerance at the …" at bounding box center [571, 276] width 390 height 40
click at [376, 253] on input "c. Ensure tolerances at lower levels always sum to less than the tolerance at t…" at bounding box center [376, 249] width 0 height 8
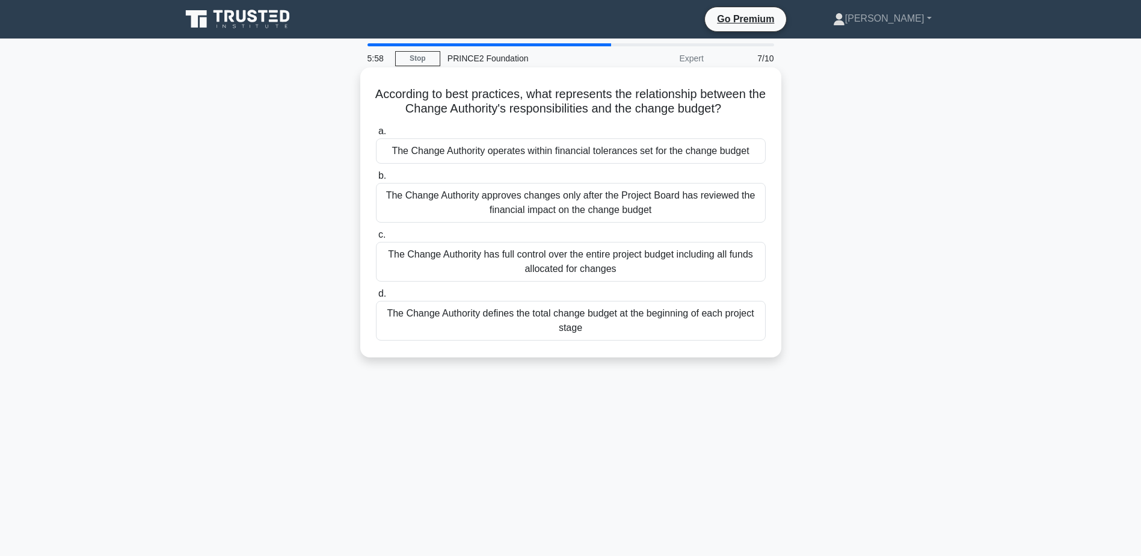
click at [491, 151] on div "The Change Authority operates within financial tolerances set for the change bu…" at bounding box center [571, 150] width 390 height 25
click at [376, 135] on input "a. The Change Authority operates within financial tolerances set for the change…" at bounding box center [376, 132] width 0 height 8
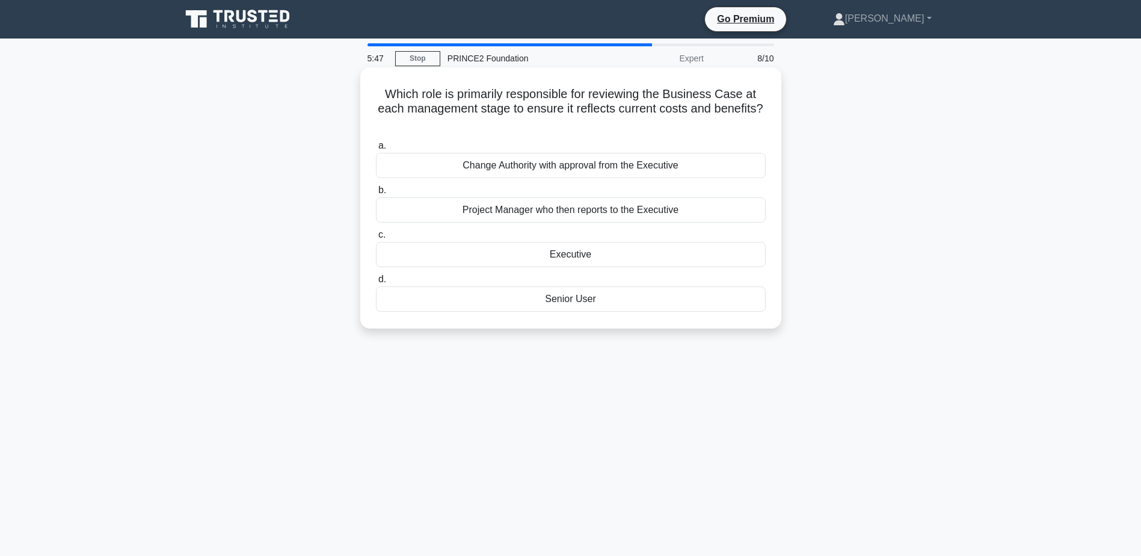
click at [550, 207] on div "Project Manager who then reports to the Executive" at bounding box center [571, 209] width 390 height 25
click at [376, 194] on input "b. Project Manager who then reports to the Executive" at bounding box center [376, 190] width 0 height 8
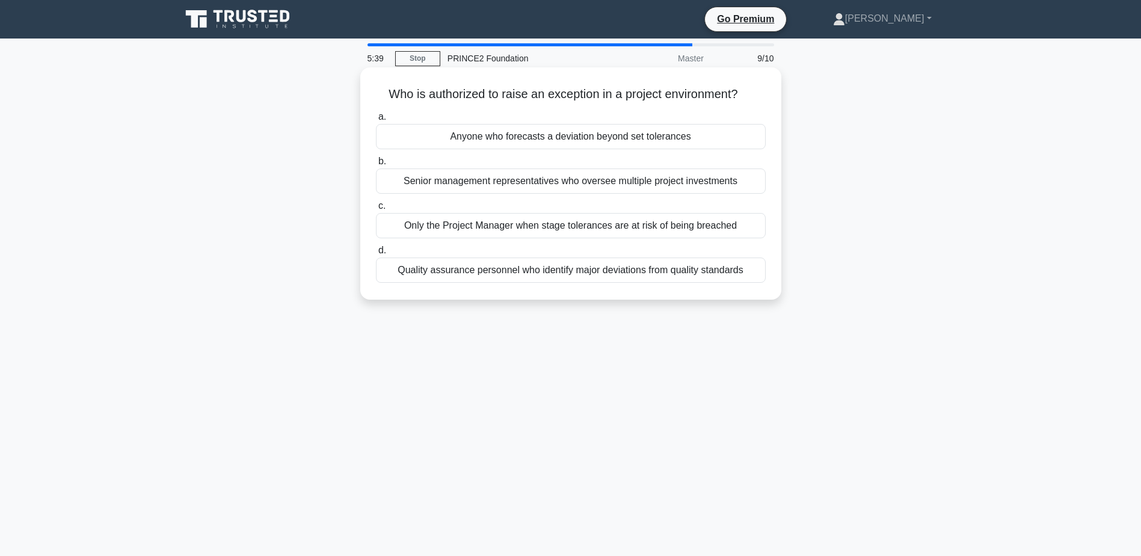
click at [586, 225] on div "Only the Project Manager when stage tolerances are at risk of being breached" at bounding box center [571, 225] width 390 height 25
click at [376, 210] on input "c. Only the Project Manager when stage tolerances are at risk of being breached" at bounding box center [376, 206] width 0 height 8
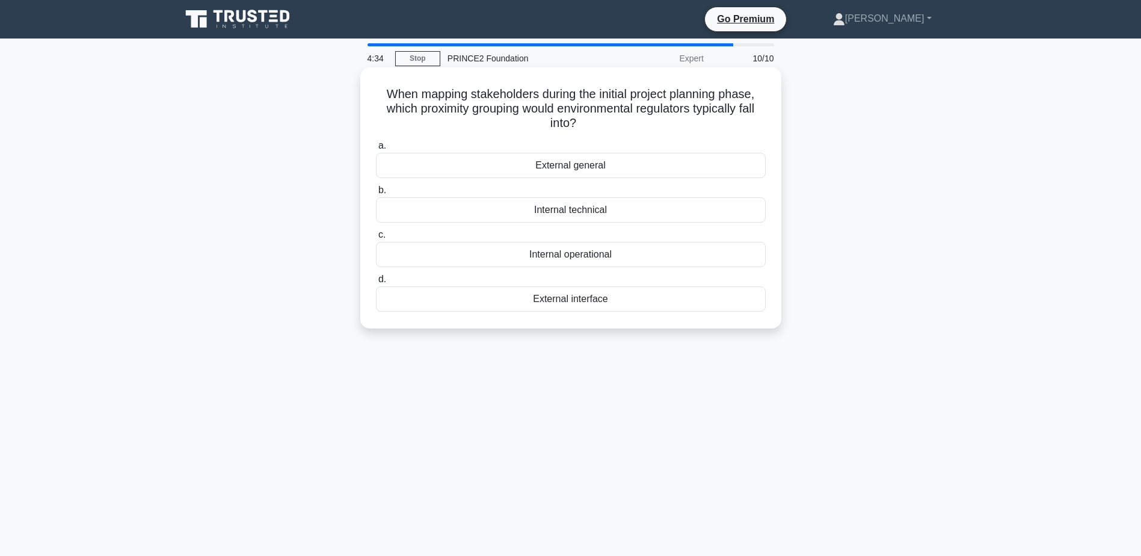
click at [574, 302] on div "External interface" at bounding box center [571, 298] width 390 height 25
click at [376, 283] on input "d. External interface" at bounding box center [376, 280] width 0 height 8
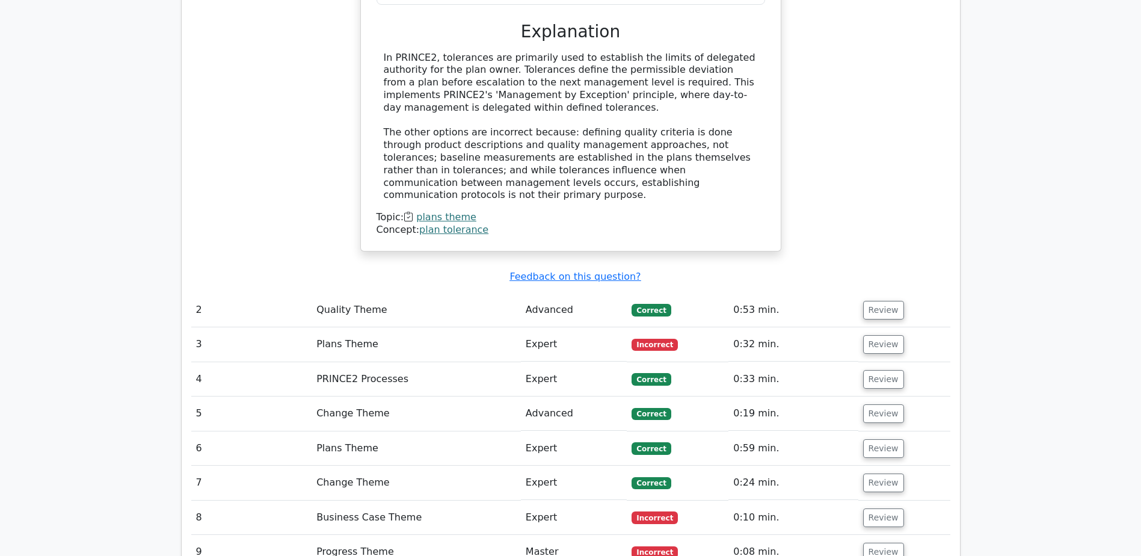
scroll to position [1263, 0]
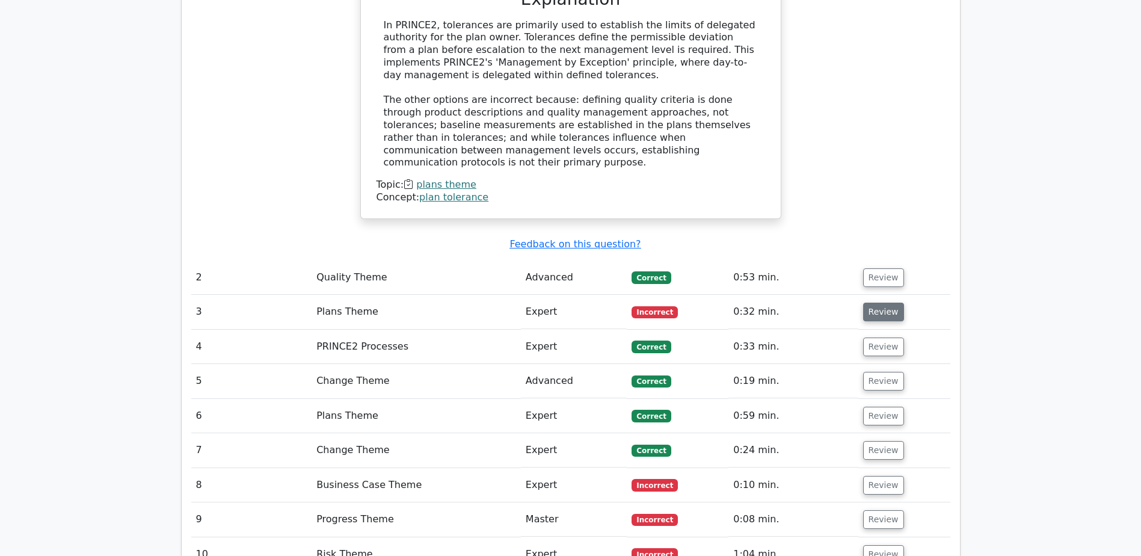
click at [866, 303] on button "Review" at bounding box center [883, 312] width 41 height 19
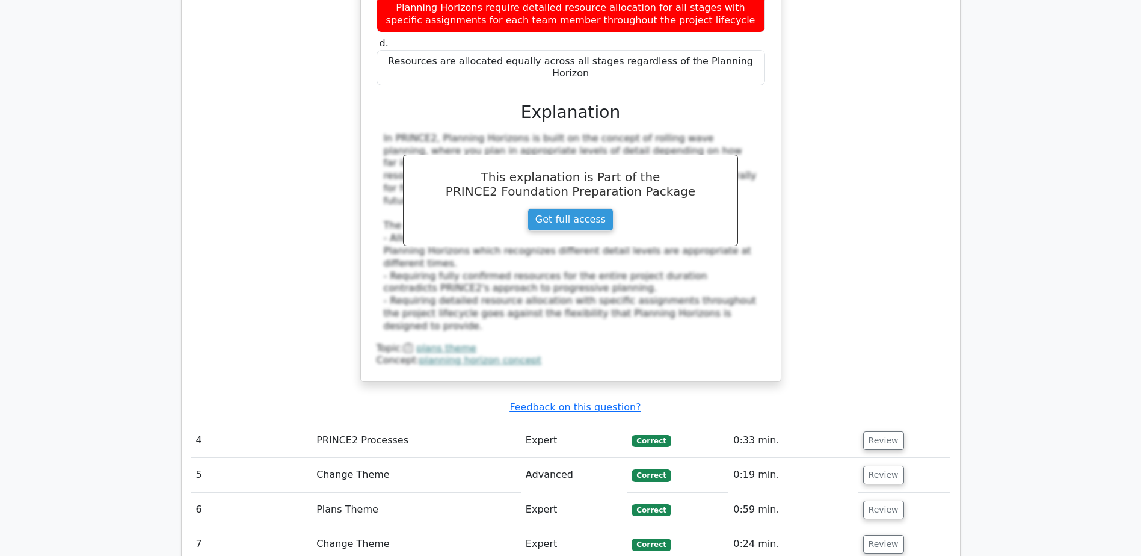
scroll to position [1985, 0]
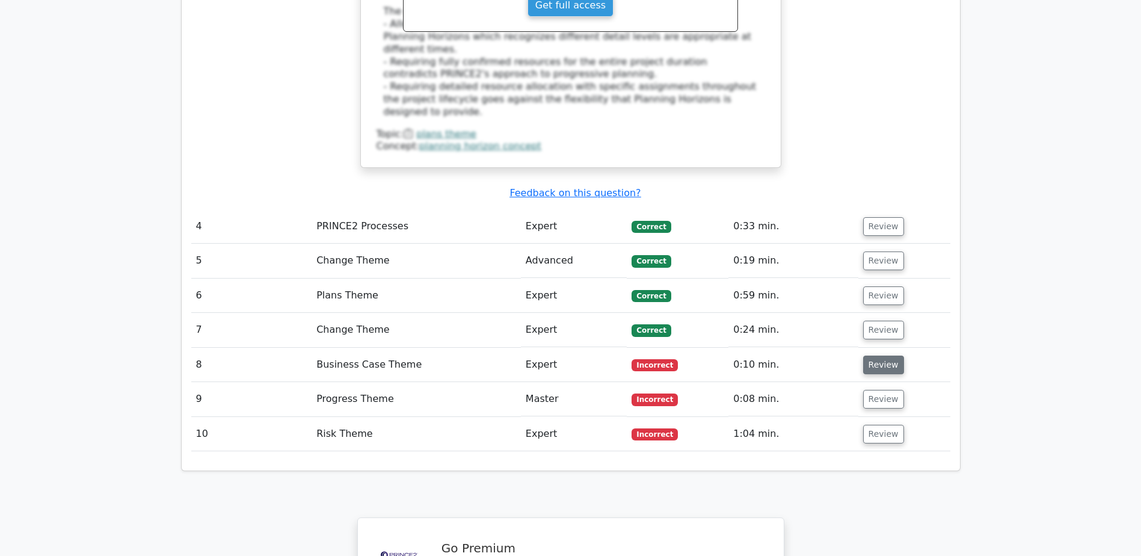
click at [882, 356] on button "Review" at bounding box center [883, 365] width 41 height 19
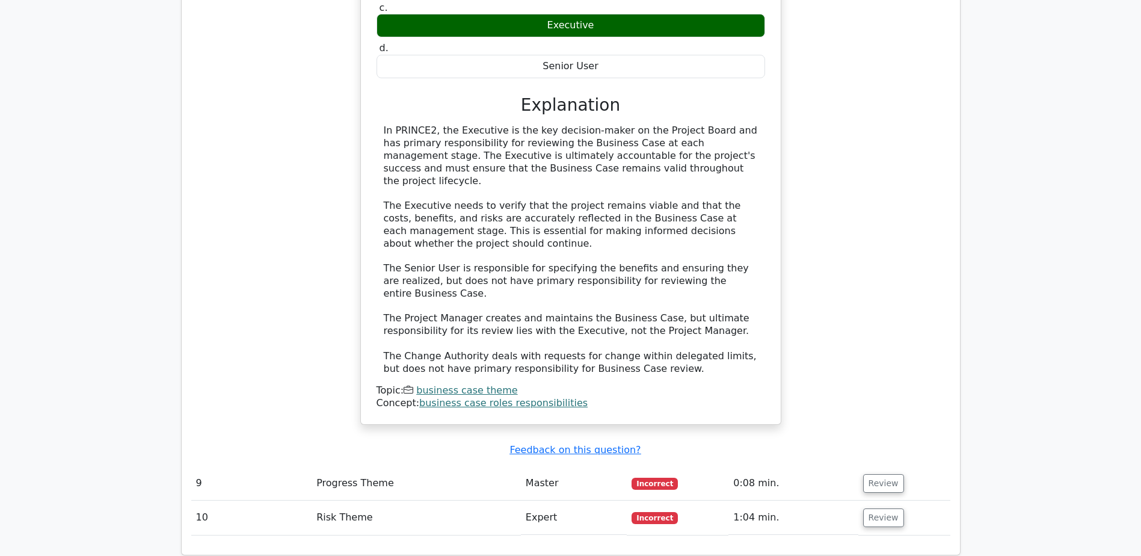
scroll to position [2526, 0]
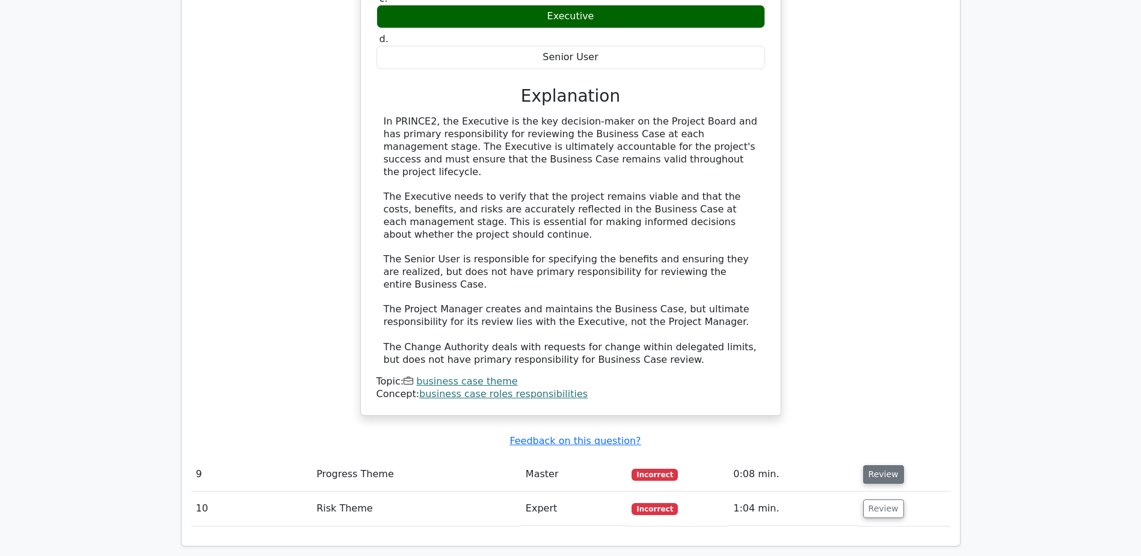
click at [876, 465] on button "Review" at bounding box center [883, 474] width 41 height 19
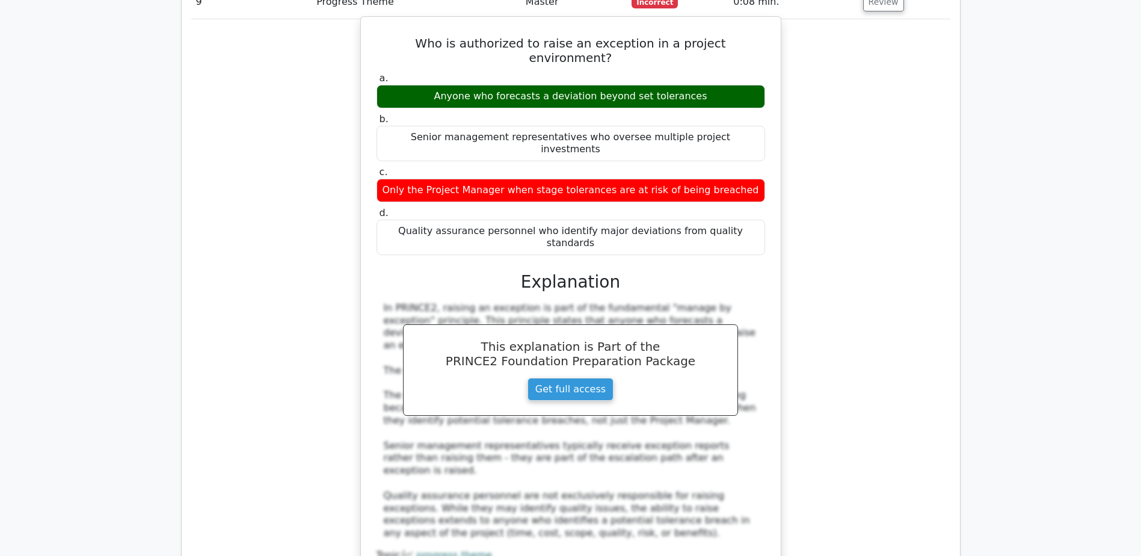
scroll to position [3068, 0]
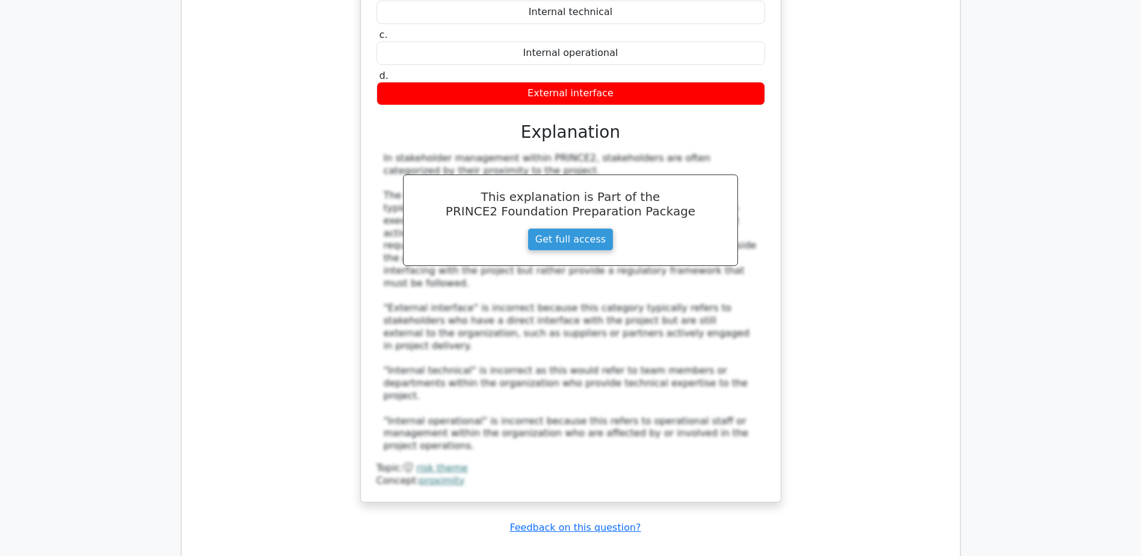
scroll to position [4090, 0]
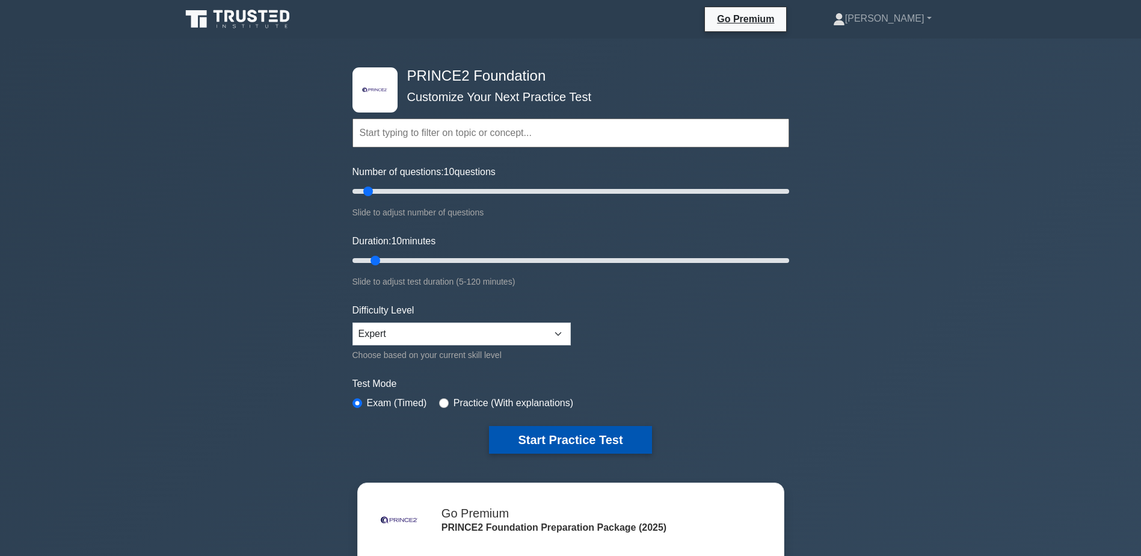
click at [567, 440] on button "Start Practice Test" at bounding box center [570, 440] width 162 height 28
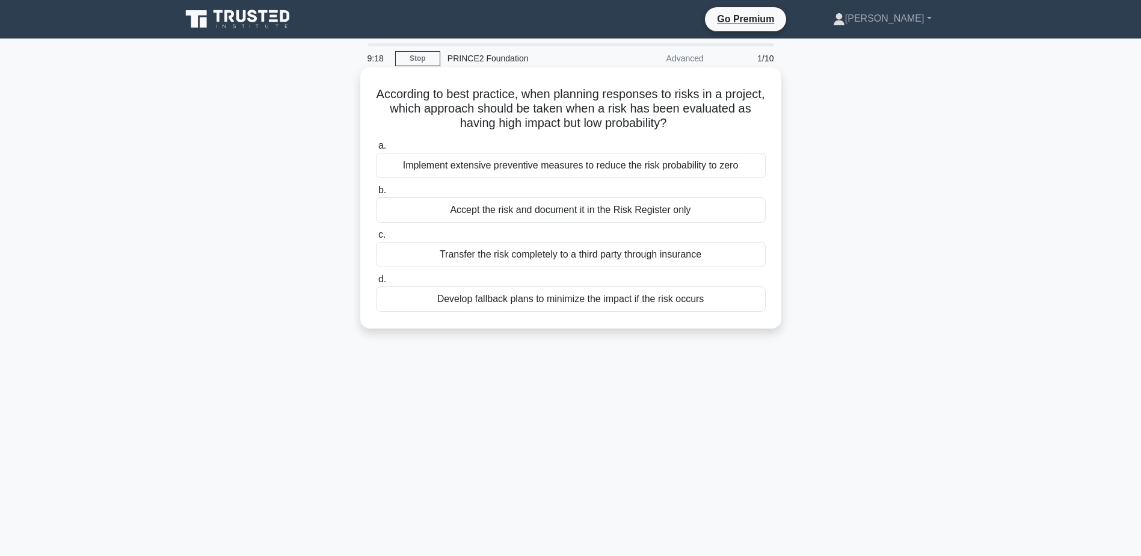
click at [624, 302] on div "Develop fallback plans to minimize the impact if the risk occurs" at bounding box center [571, 298] width 390 height 25
click at [376, 283] on input "d. Develop fallback plans to minimize the impact if the risk occurs" at bounding box center [376, 280] width 0 height 8
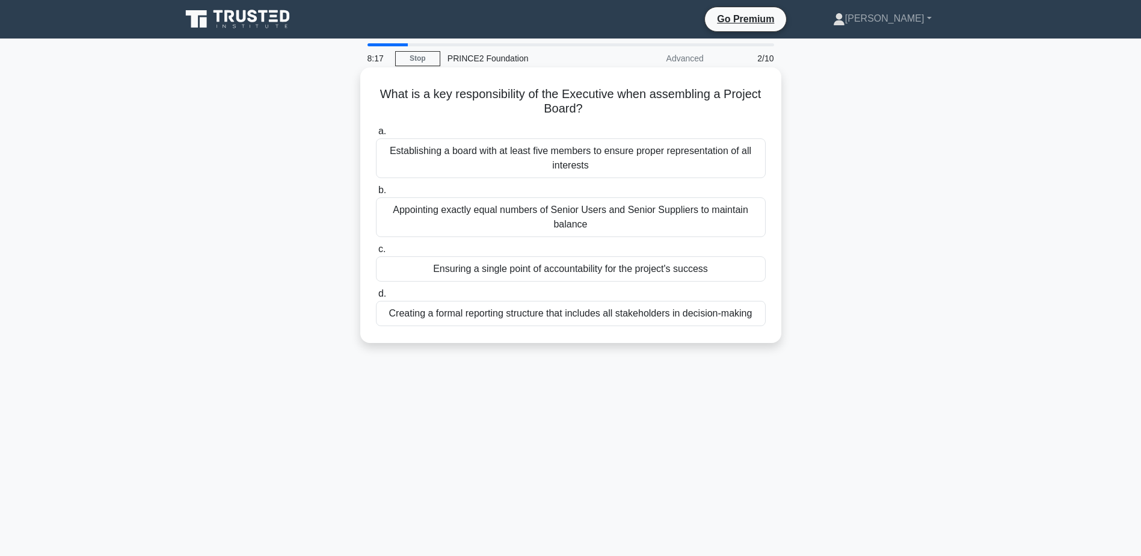
click at [512, 162] on div "Establishing a board with at least five members to ensure proper representation…" at bounding box center [571, 158] width 390 height 40
click at [376, 135] on input "a. Establishing a board with at least five members to ensure proper representat…" at bounding box center [376, 132] width 0 height 8
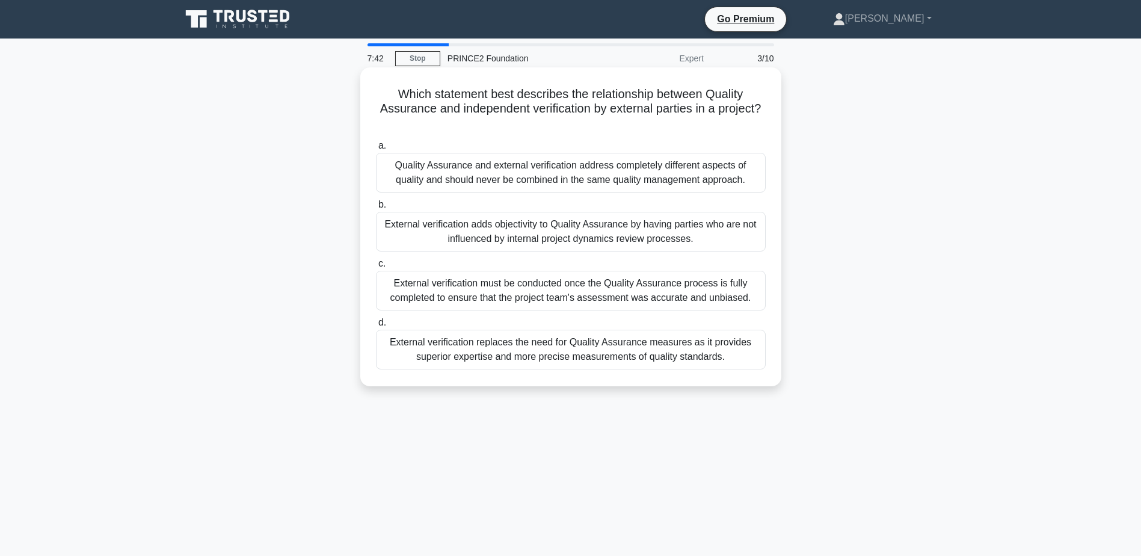
click at [502, 225] on div "External verification adds objectivity to Quality Assurance by having parties w…" at bounding box center [571, 232] width 390 height 40
click at [376, 209] on input "b. External verification adds objectivity to Quality Assurance by having partie…" at bounding box center [376, 205] width 0 height 8
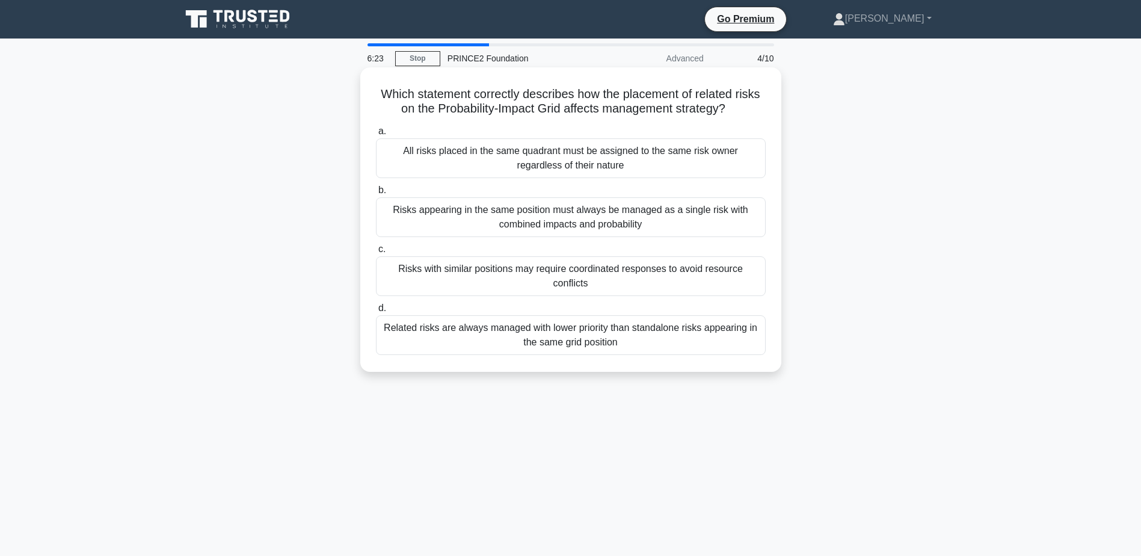
click at [526, 282] on div "Risks with similar positions may require coordinated responses to avoid resourc…" at bounding box center [571, 276] width 390 height 40
click at [376, 253] on input "c. Risks with similar positions may require coordinated responses to avoid reso…" at bounding box center [376, 249] width 0 height 8
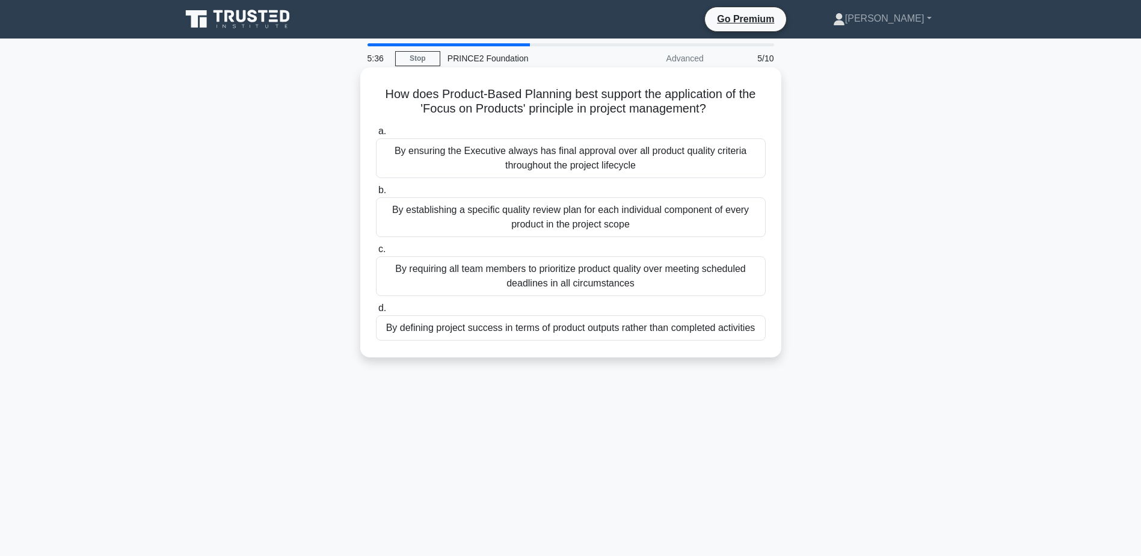
click at [557, 221] on div "By establishing a specific quality review plan for each individual component of…" at bounding box center [571, 217] width 390 height 40
click at [376, 194] on input "b. By establishing a specific quality review plan for each individual component…" at bounding box center [376, 190] width 0 height 8
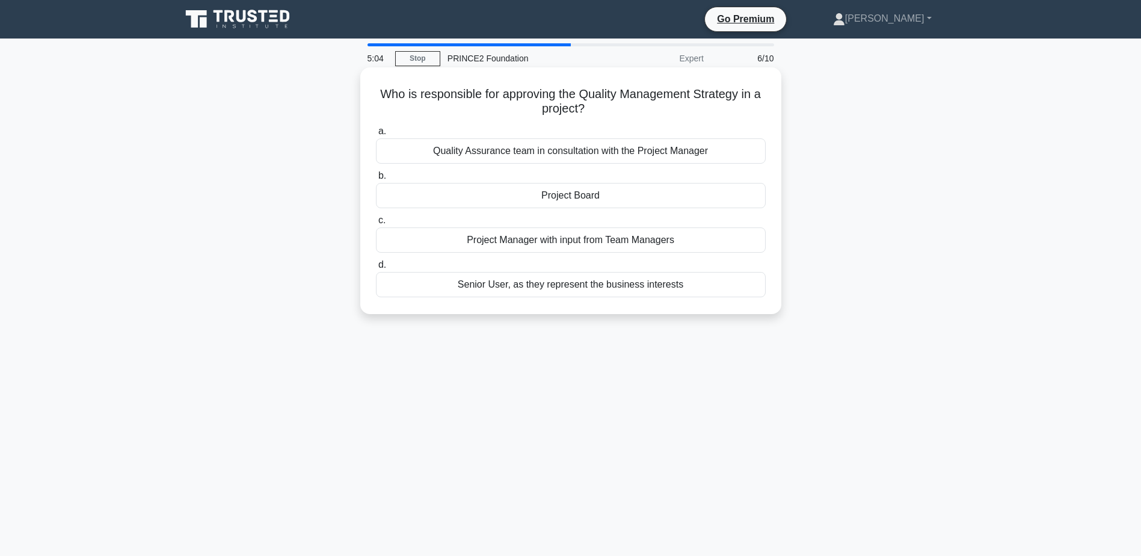
click at [551, 243] on div "Project Manager with input from Team Managers" at bounding box center [571, 239] width 390 height 25
click at [376, 224] on input "c. Project Manager with input from Team Managers" at bounding box center [376, 221] width 0 height 8
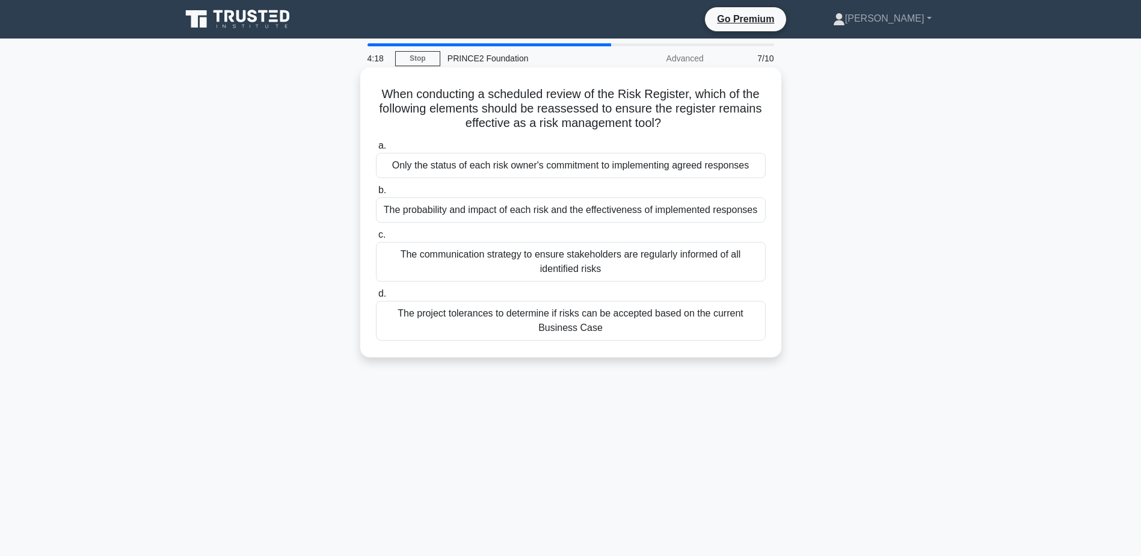
click at [612, 214] on div "The probability and impact of each risk and the effectiveness of implemented re…" at bounding box center [571, 209] width 390 height 25
click at [376, 194] on input "b. The probability and impact of each risk and the effectiveness of implemented…" at bounding box center [376, 190] width 0 height 8
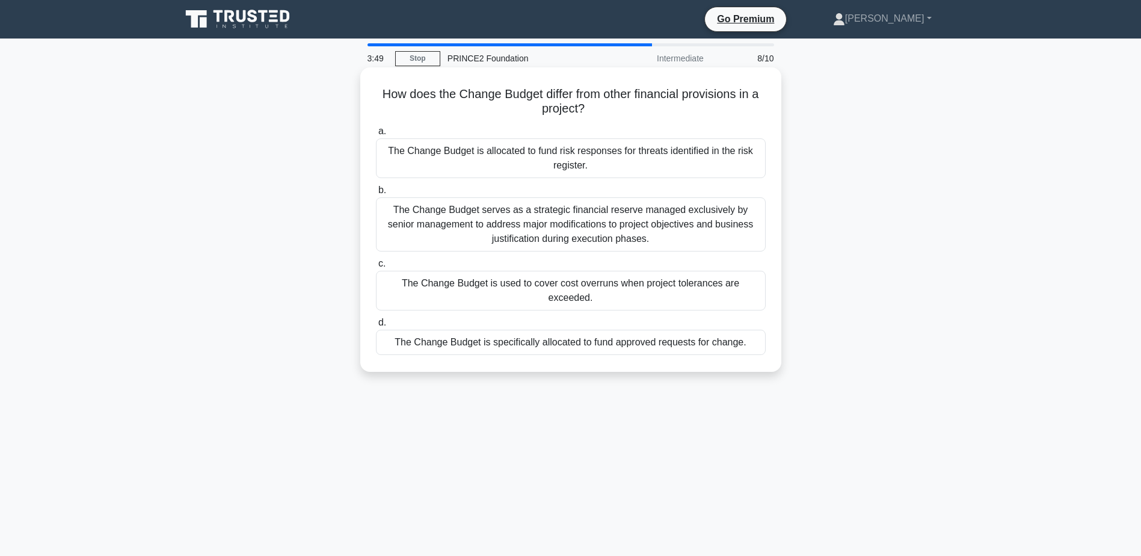
click at [659, 330] on div "The Change Budget is specifically allocated to fund approved requests for chang…" at bounding box center [571, 342] width 390 height 25
click at [376, 327] on input "d. The Change Budget is specifically allocated to fund approved requests for ch…" at bounding box center [376, 323] width 0 height 8
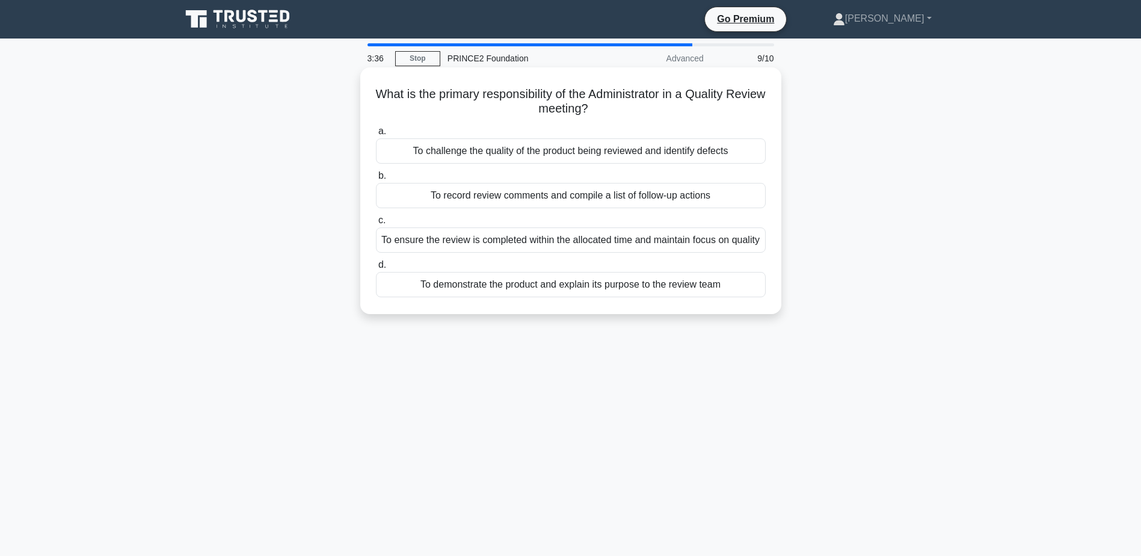
click at [542, 197] on div "To record review comments and compile a list of follow-up actions" at bounding box center [571, 195] width 390 height 25
click at [376, 180] on input "b. To record review comments and compile a list of follow-up actions" at bounding box center [376, 176] width 0 height 8
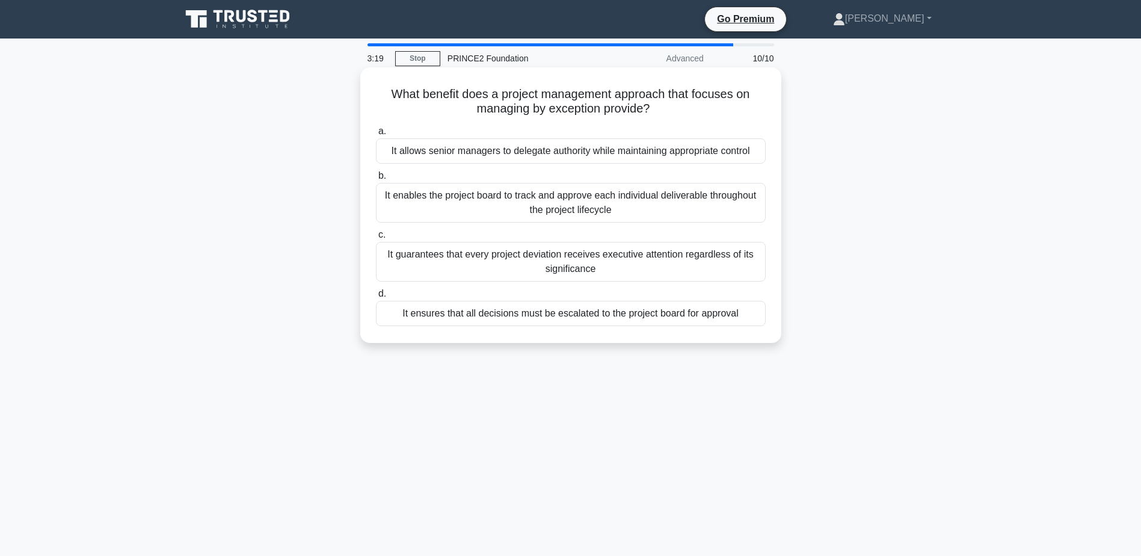
click at [573, 150] on div "It allows senior managers to delegate authority while maintaining appropriate c…" at bounding box center [571, 150] width 390 height 25
click at [376, 135] on input "a. It allows senior managers to delegate authority while maintaining appropriat…" at bounding box center [376, 132] width 0 height 8
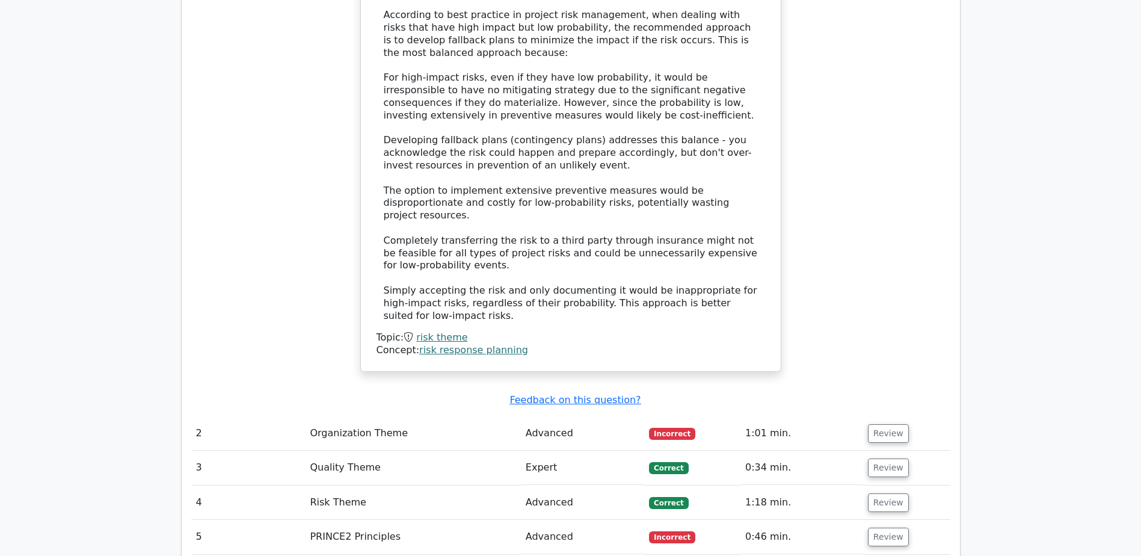
scroll to position [1323, 0]
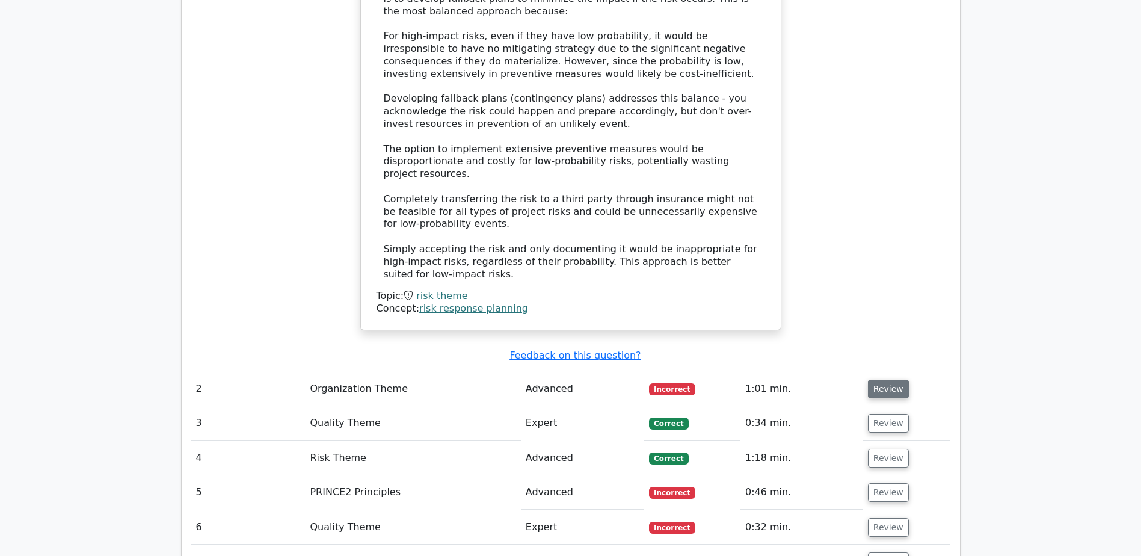
click at [884, 380] on button "Review" at bounding box center [888, 389] width 41 height 19
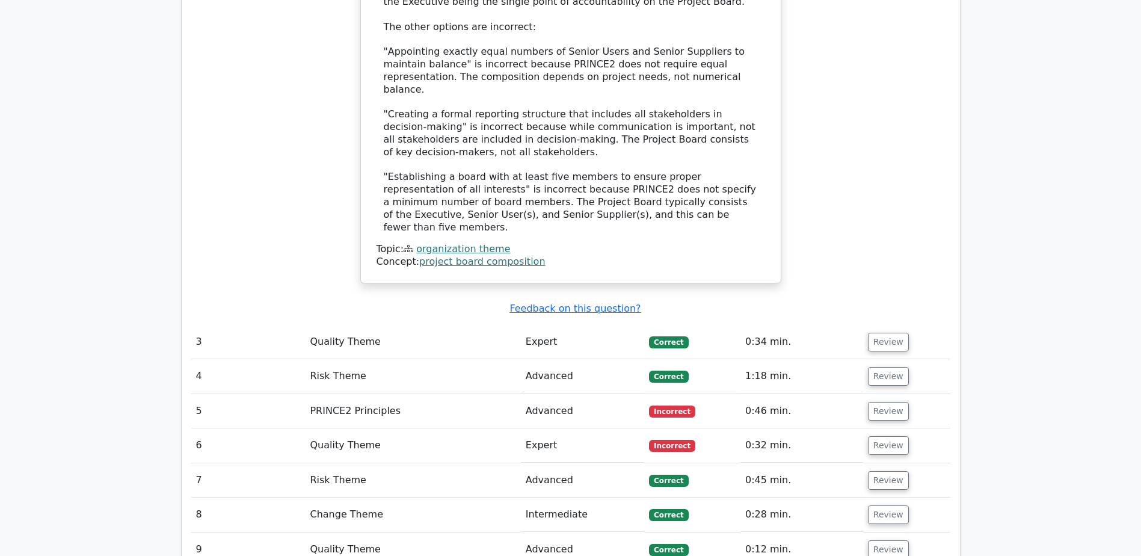
scroll to position [2166, 0]
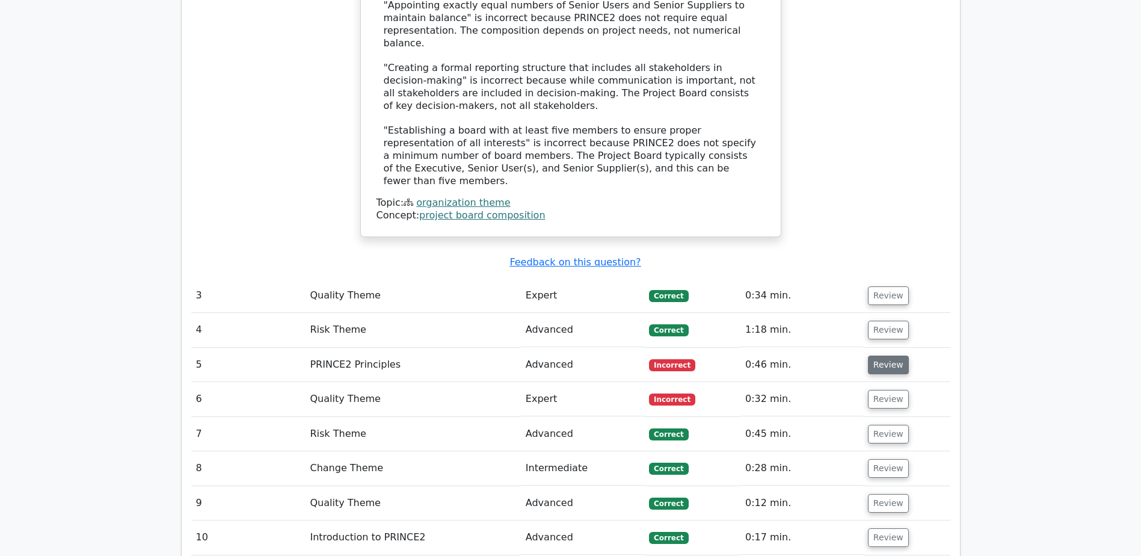
click at [888, 356] on button "Review" at bounding box center [888, 365] width 41 height 19
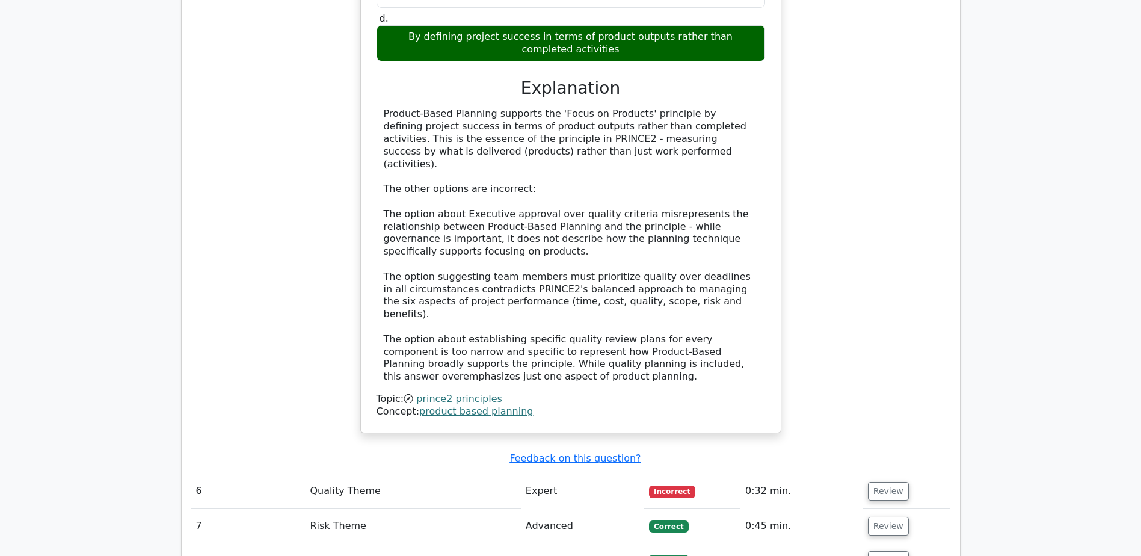
scroll to position [2827, 0]
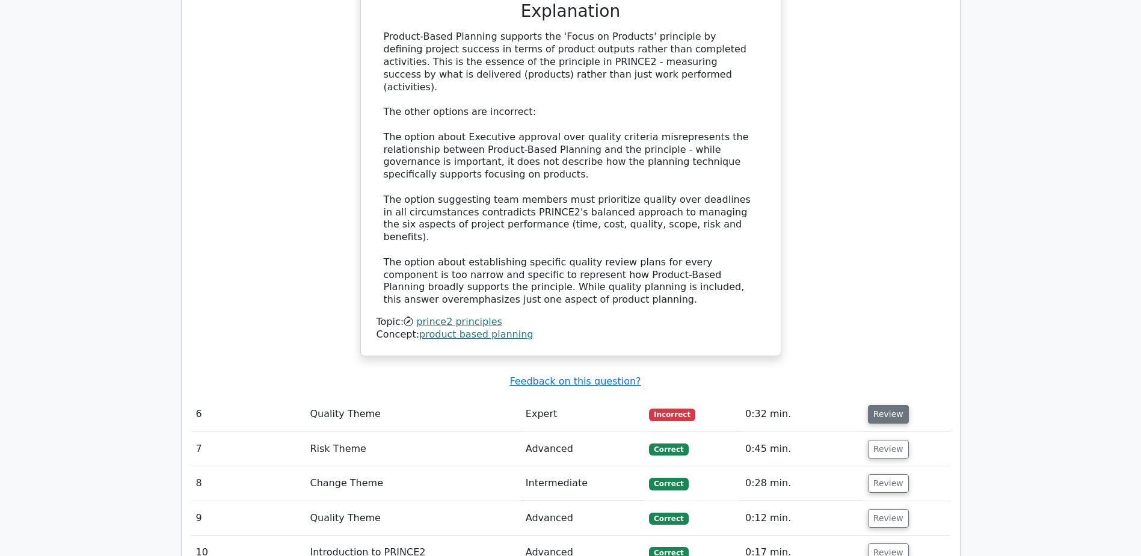
click at [884, 405] on button "Review" at bounding box center [888, 414] width 41 height 19
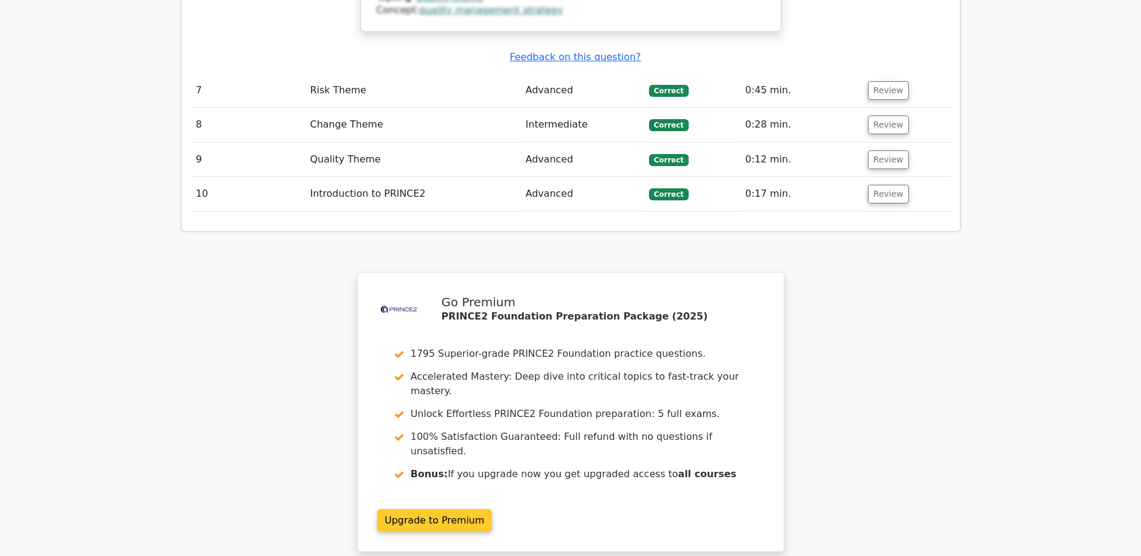
scroll to position [3840, 0]
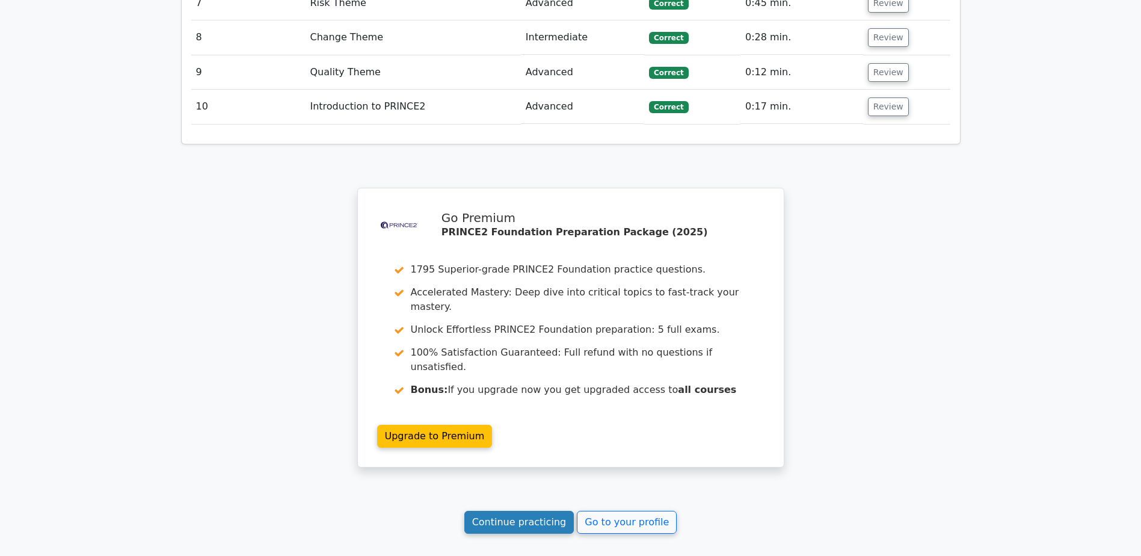
click at [537, 511] on link "Continue practicing" at bounding box center [519, 522] width 110 height 23
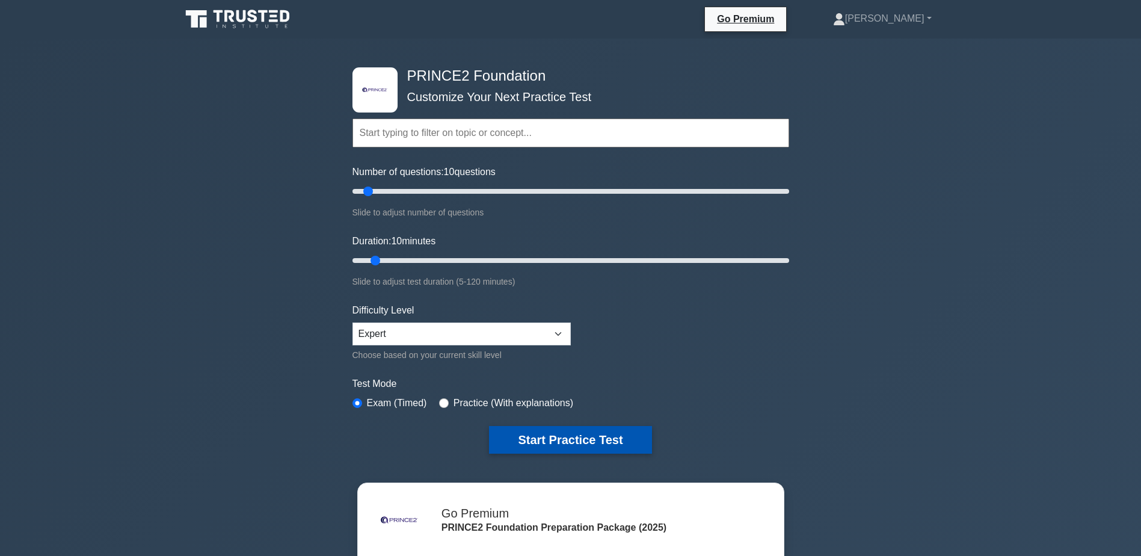
click at [576, 439] on button "Start Practice Test" at bounding box center [570, 440] width 162 height 28
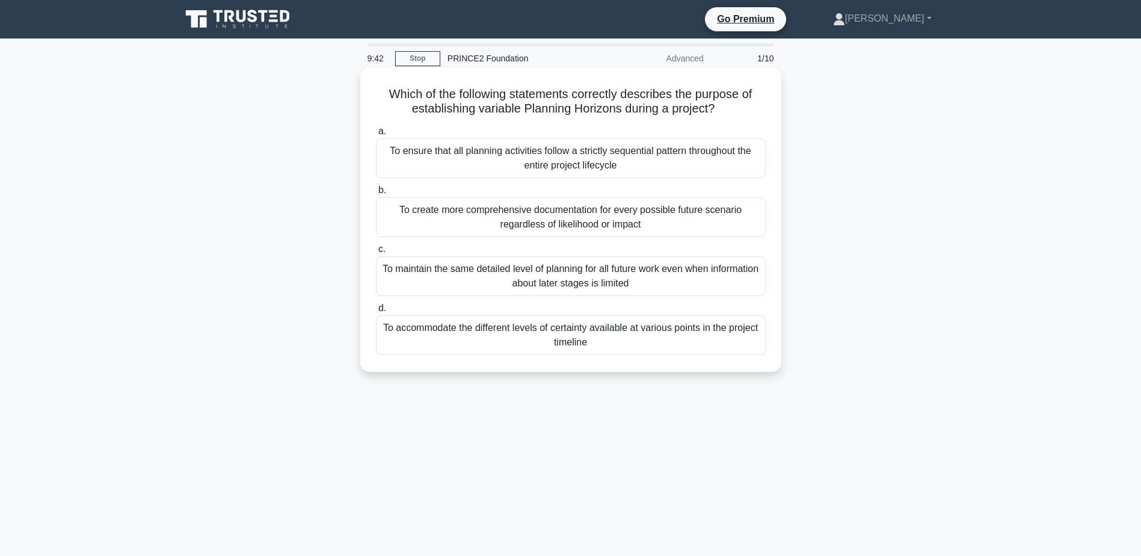
click at [584, 331] on div "To accommodate the different levels of certainty available at various points in…" at bounding box center [571, 335] width 390 height 40
click at [376, 312] on input "d. To accommodate the different levels of certainty available at various points…" at bounding box center [376, 308] width 0 height 8
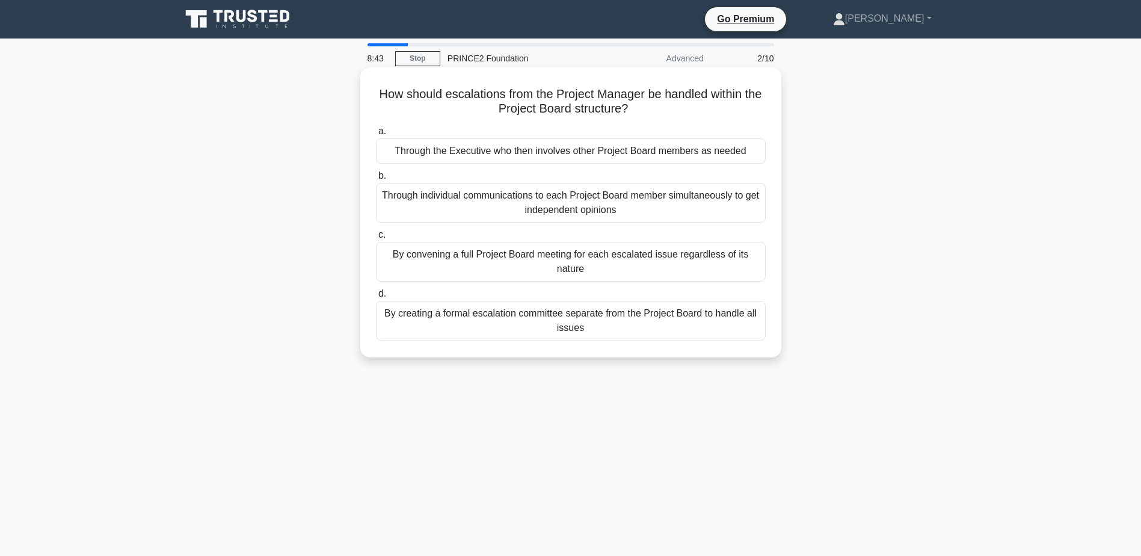
click at [596, 152] on div "Through the Executive who then involves other Project Board members as needed" at bounding box center [571, 150] width 390 height 25
click at [376, 135] on input "a. Through the Executive who then involves other Project Board members as needed" at bounding box center [376, 132] width 0 height 8
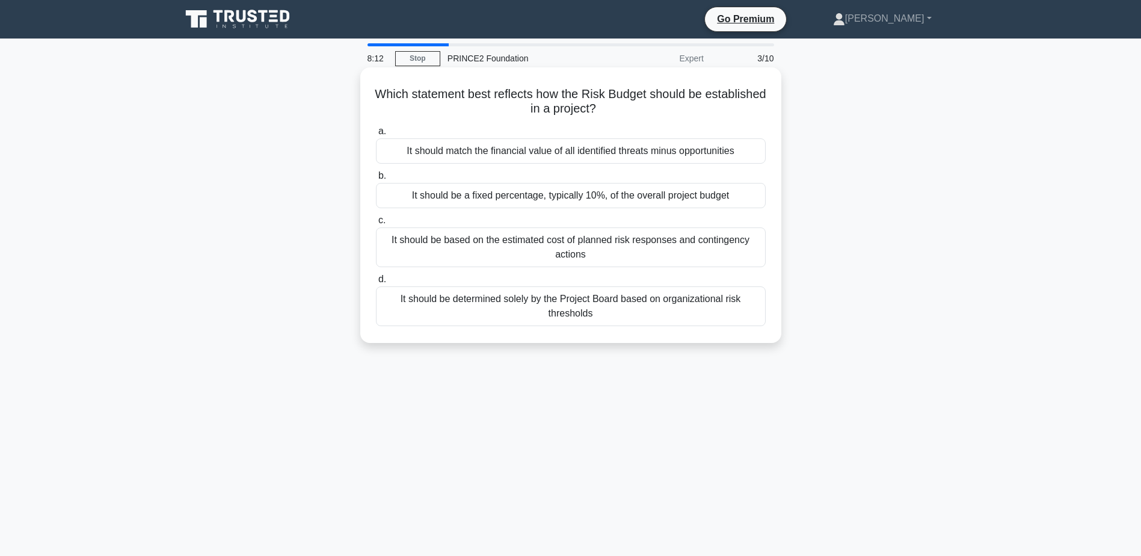
click at [590, 195] on div "It should be a fixed percentage, typically 10%, of the overall project budget" at bounding box center [571, 195] width 390 height 25
click at [376, 180] on input "b. It should be a fixed percentage, typically 10%, of the overall project budget" at bounding box center [376, 176] width 0 height 8
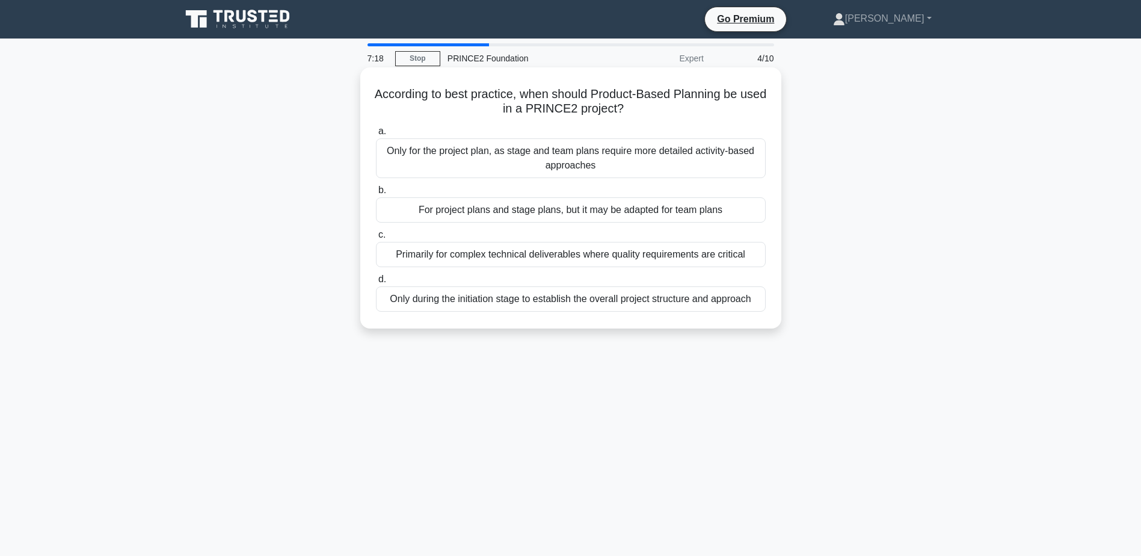
click at [581, 212] on div "For project plans and stage plans, but it may be adapted for team plans" at bounding box center [571, 209] width 390 height 25
click at [376, 194] on input "b. For project plans and stage plans, but it may be adapted for team plans" at bounding box center [376, 190] width 0 height 8
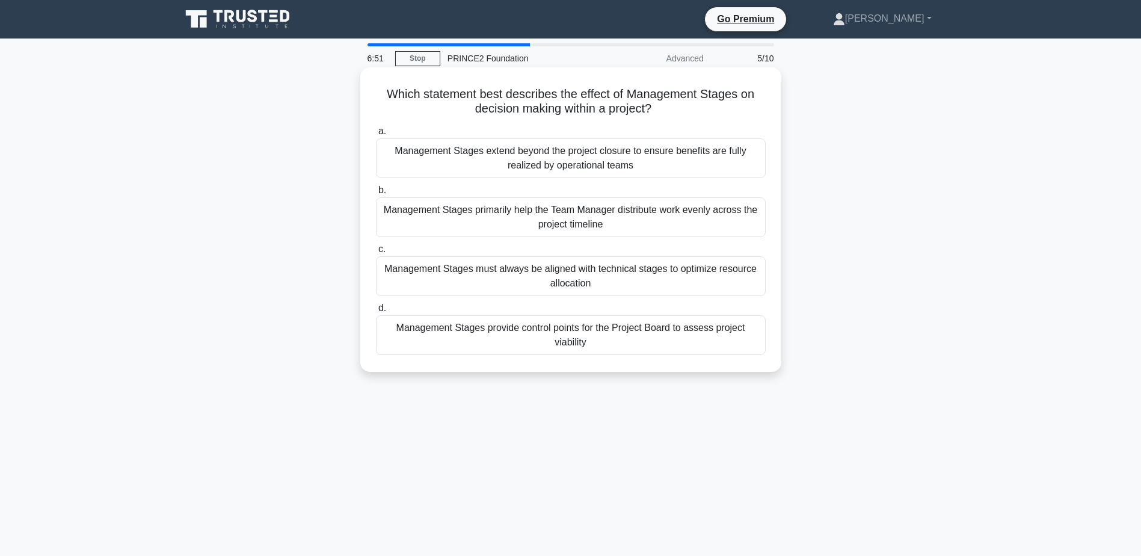
click at [604, 330] on div "Management Stages provide control points for the Project Board to assess projec…" at bounding box center [571, 335] width 390 height 40
click at [376, 312] on input "d. Management Stages provide control points for the Project Board to assess pro…" at bounding box center [376, 308] width 0 height 8
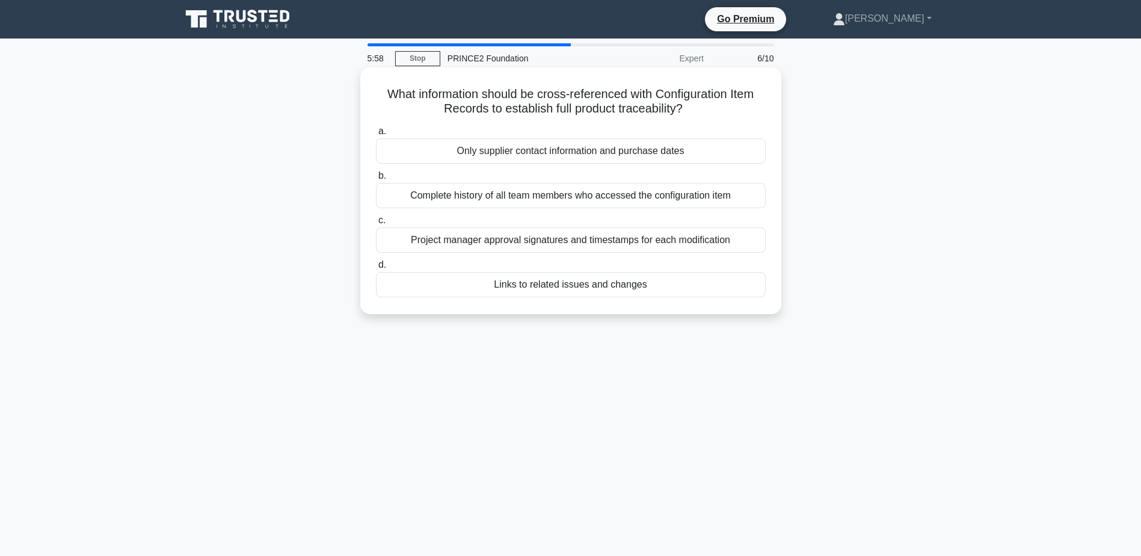
drag, startPoint x: 384, startPoint y: 95, endPoint x: 697, endPoint y: 111, distance: 312.6
click at [697, 111] on h5 "What information should be cross-referenced with Configuration Item Records to …" at bounding box center [571, 102] width 392 height 30
drag, startPoint x: 697, startPoint y: 111, endPoint x: 653, endPoint y: 109, distance: 43.9
copy h5 "What information should be cross-referenced with Configuration Item Records to …"
click at [549, 200] on div "Complete history of all team members who accessed the configuration item" at bounding box center [571, 195] width 390 height 25
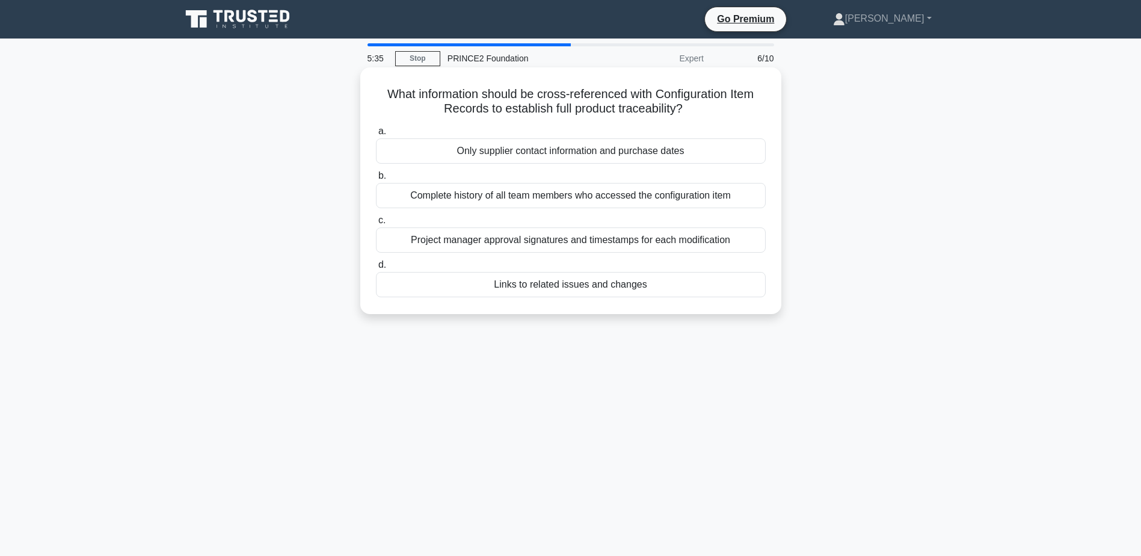
click at [376, 180] on input "b. Complete history of all team members who accessed the configuration item" at bounding box center [376, 176] width 0 height 8
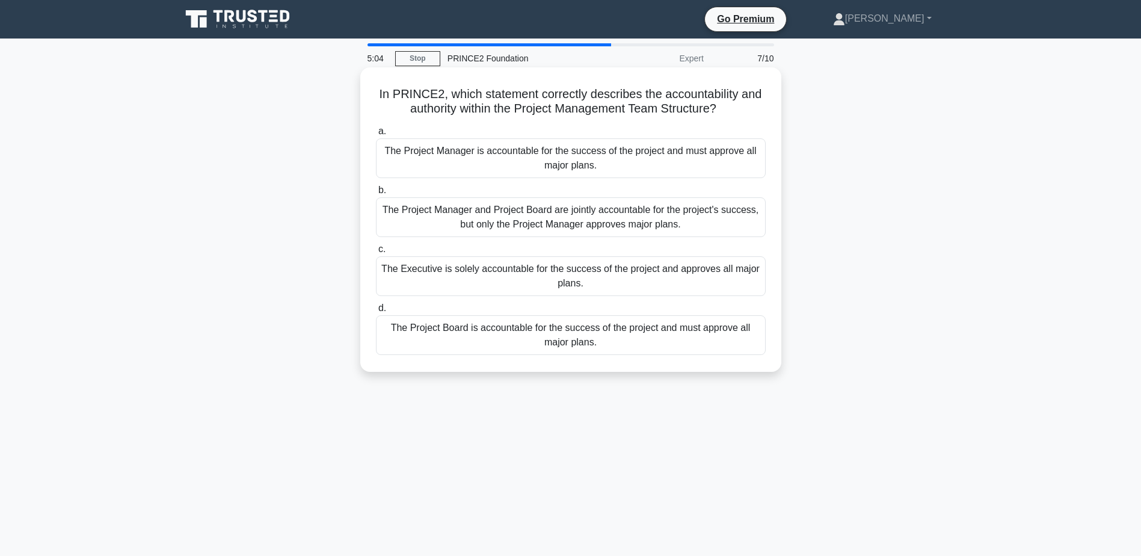
click at [522, 336] on div "The Project Board is accountable for the success of the project and must approv…" at bounding box center [571, 335] width 390 height 40
click at [376, 312] on input "d. The Project Board is accountable for the success of the project and must app…" at bounding box center [376, 308] width 0 height 8
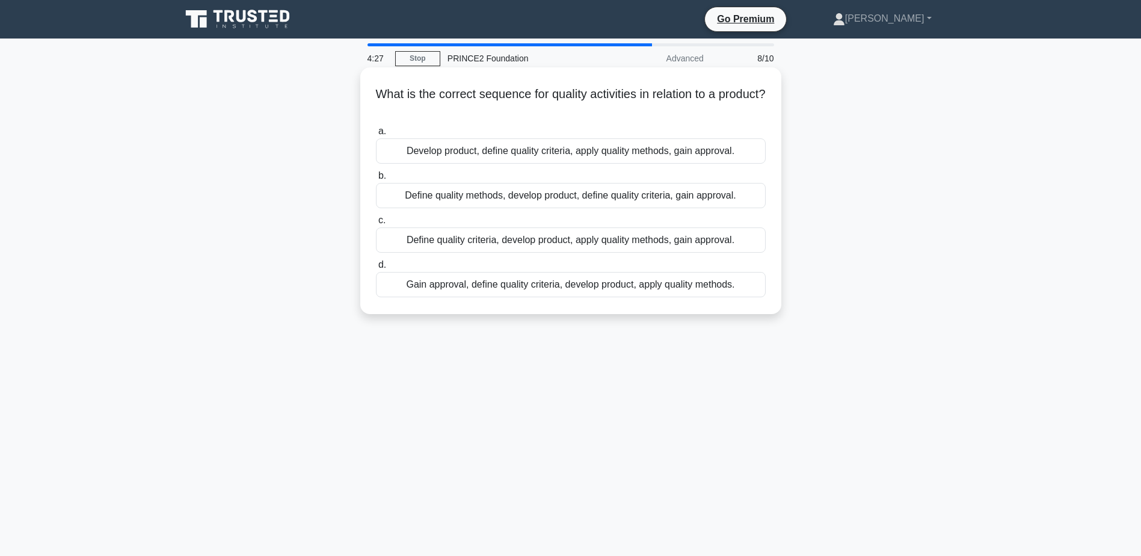
click at [490, 242] on div "Define quality criteria, develop product, apply quality methods, gain approval." at bounding box center [571, 239] width 390 height 25
click at [376, 224] on input "c. Define quality criteria, develop product, apply quality methods, gain approv…" at bounding box center [376, 221] width 0 height 8
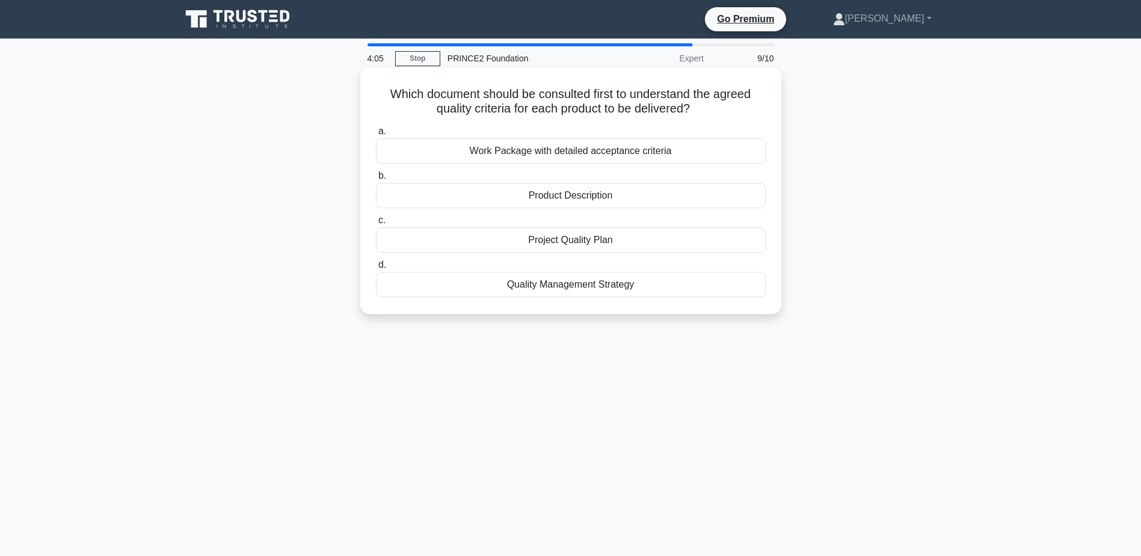
click at [570, 285] on div "Quality Management Strategy" at bounding box center [571, 284] width 390 height 25
click at [376, 269] on input "d. Quality Management Strategy" at bounding box center [376, 265] width 0 height 8
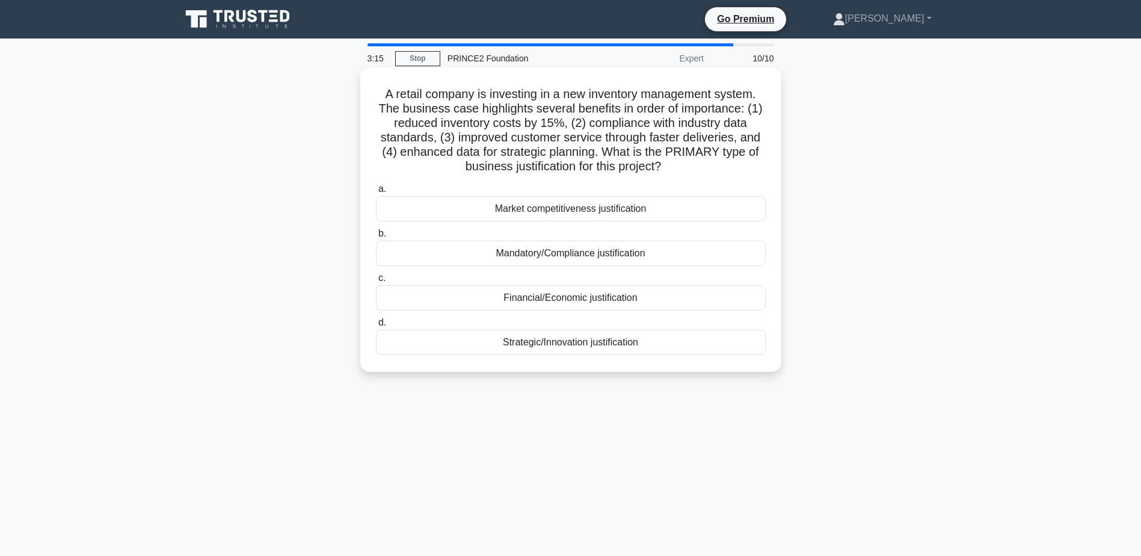
click at [607, 297] on div "Financial/Economic justification" at bounding box center [571, 297] width 390 height 25
click at [376, 282] on input "c. Financial/Economic justification" at bounding box center [376, 278] width 0 height 8
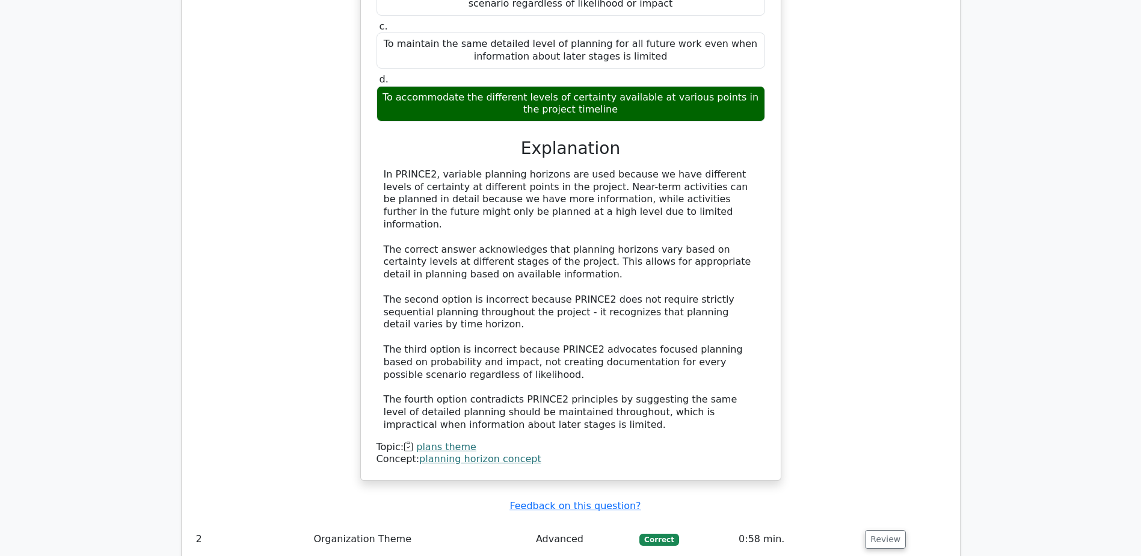
scroll to position [1470, 0]
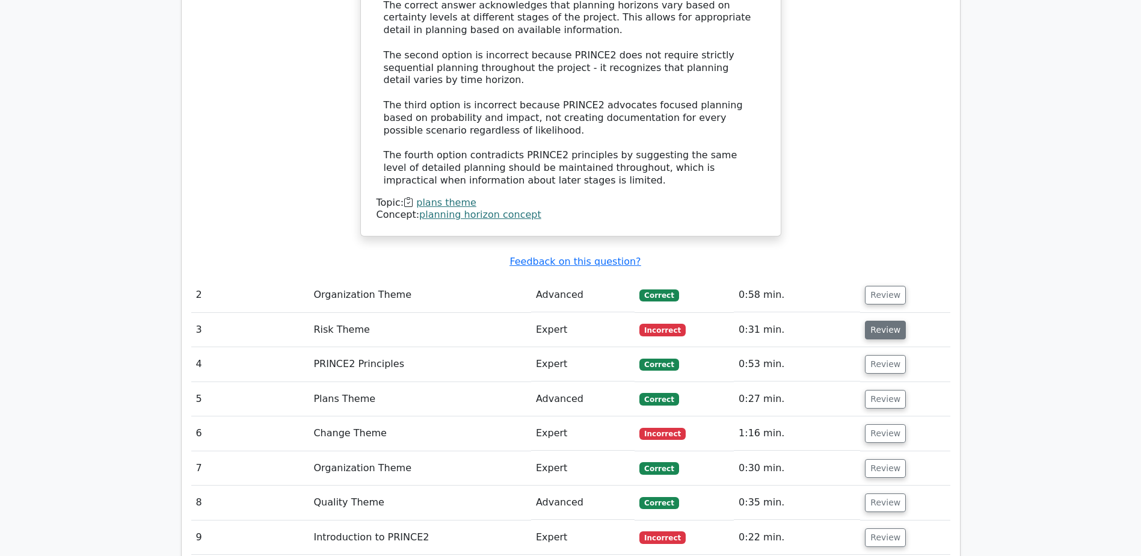
click at [873, 321] on button "Review" at bounding box center [885, 330] width 41 height 19
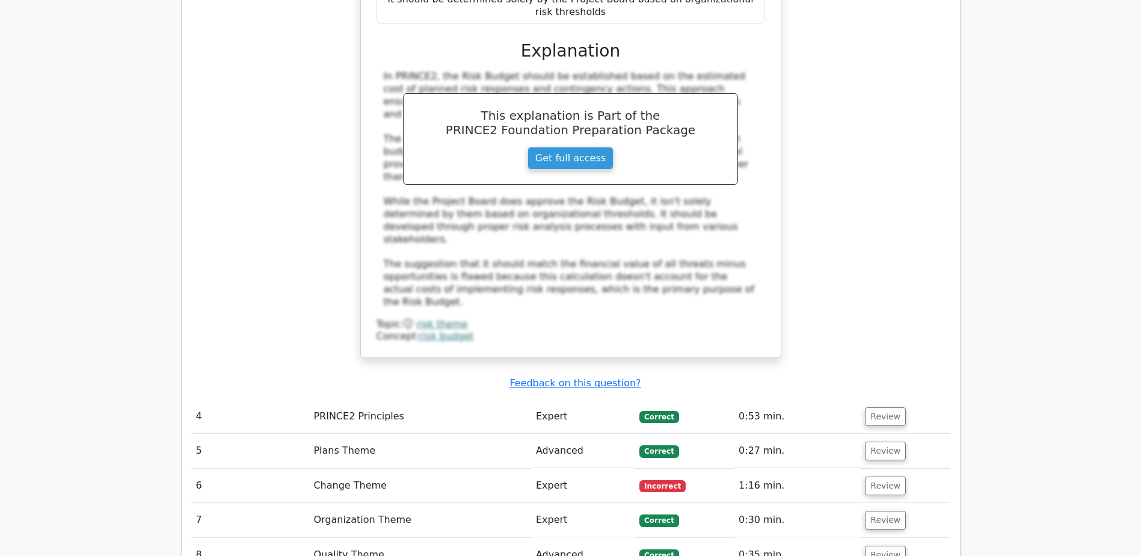
scroll to position [2252, 0]
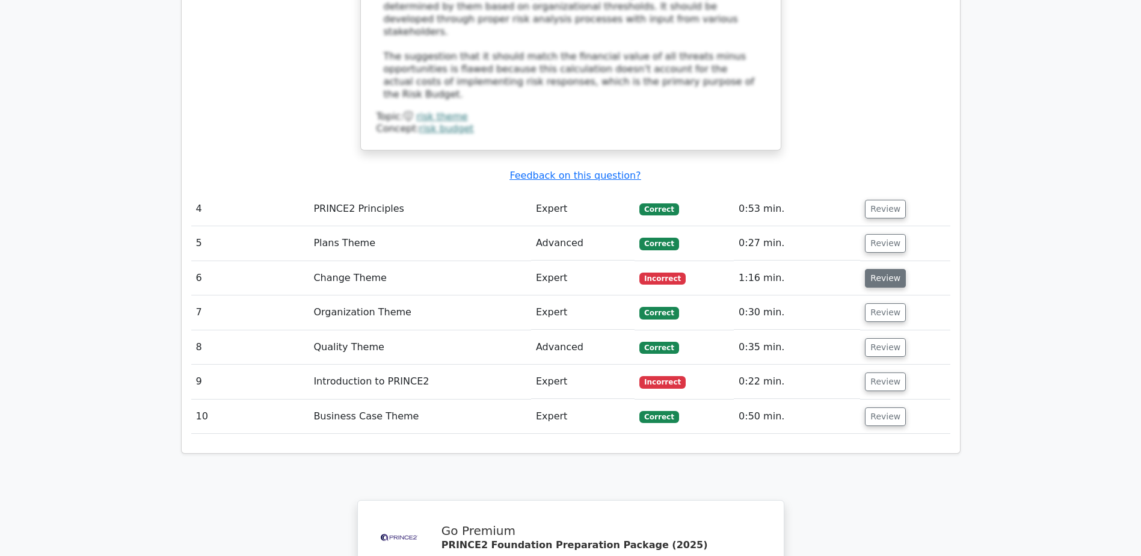
click at [884, 269] on button "Review" at bounding box center [885, 278] width 41 height 19
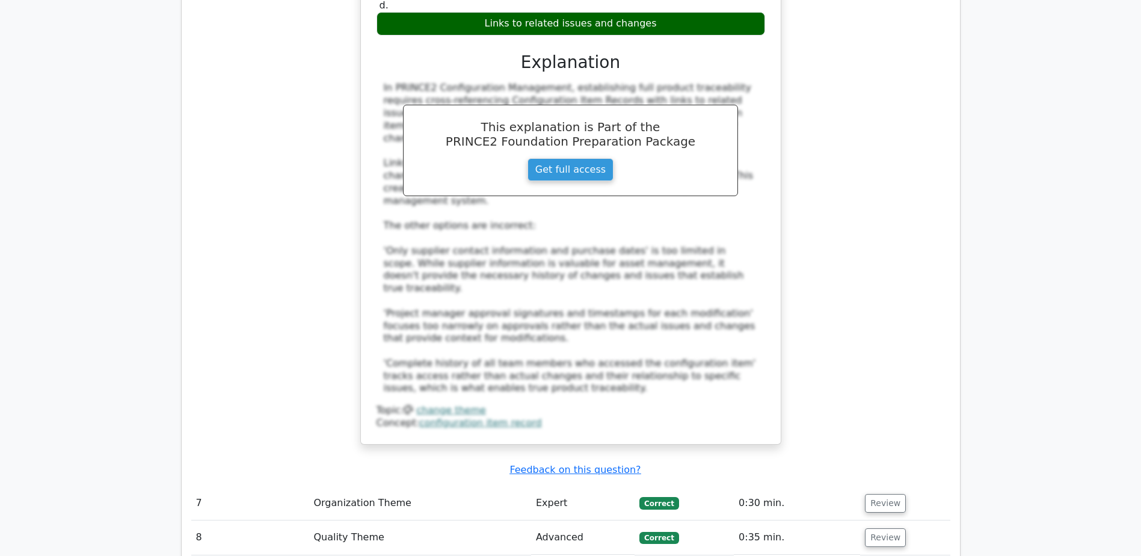
scroll to position [2733, 0]
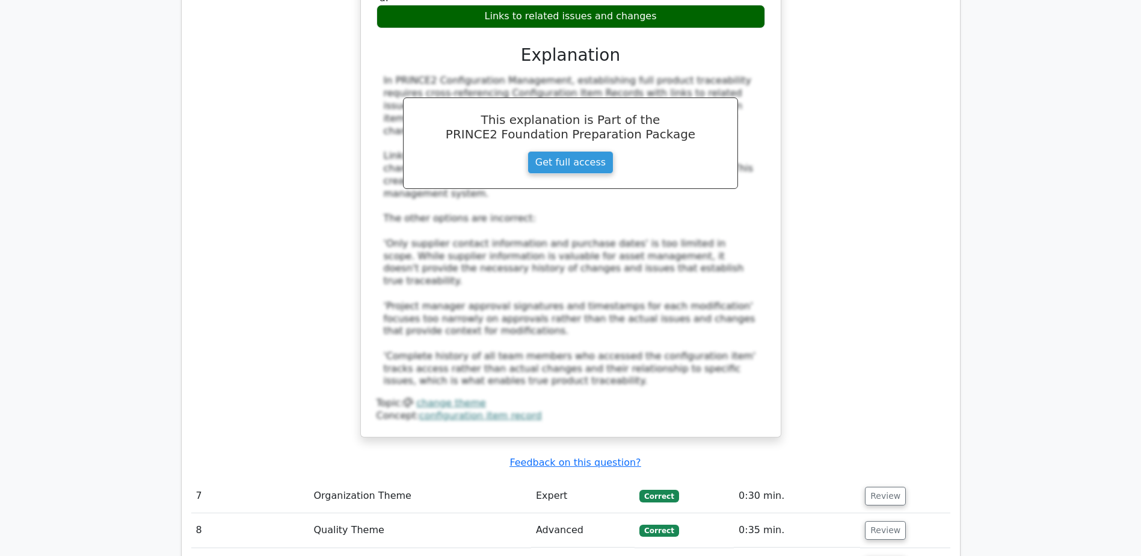
click at [886, 555] on button "Review" at bounding box center [885, 565] width 41 height 19
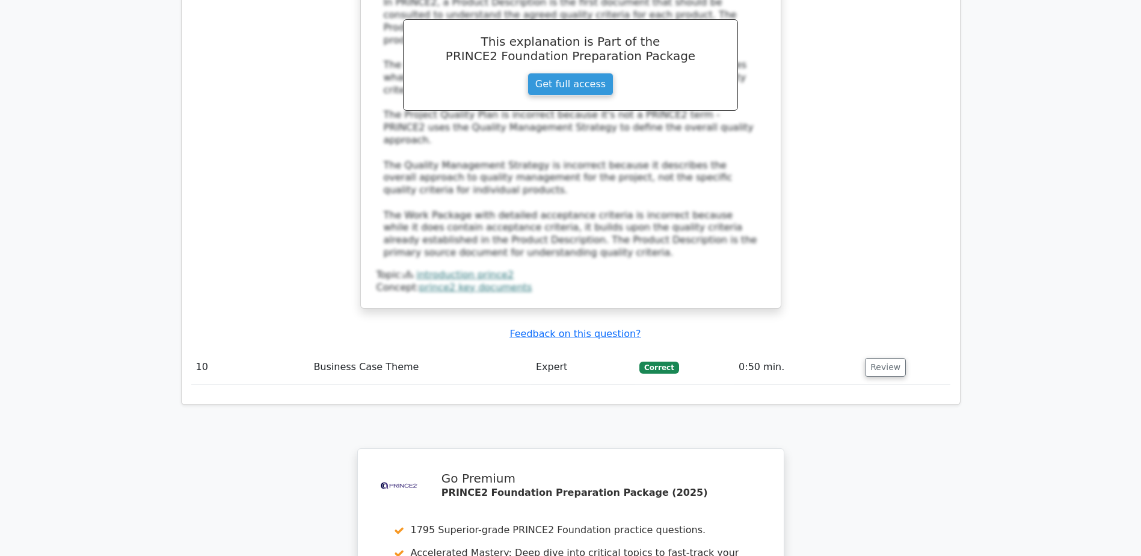
scroll to position [3755, 0]
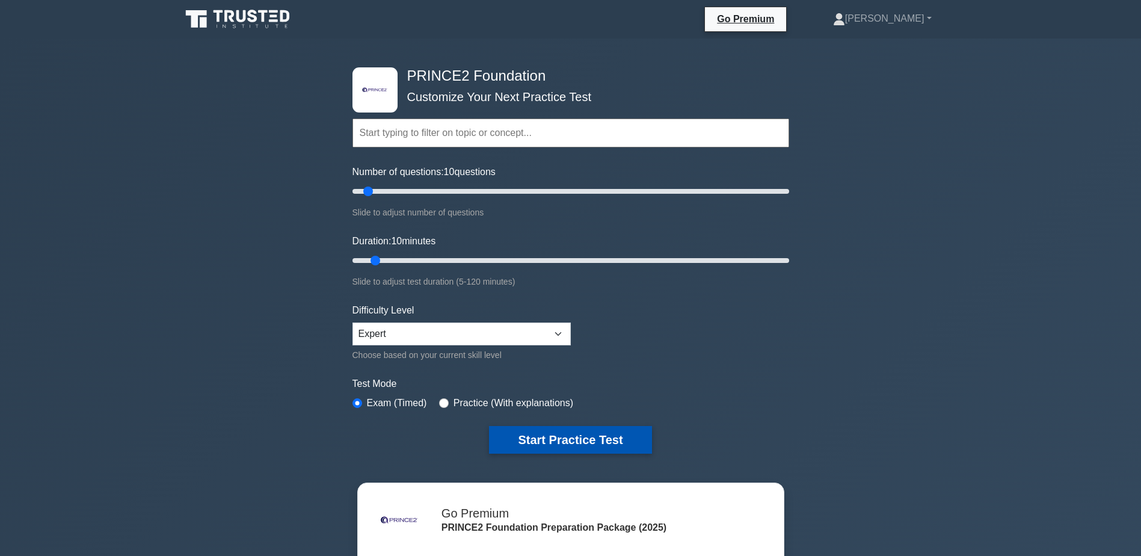
click at [556, 437] on button "Start Practice Test" at bounding box center [570, 440] width 162 height 28
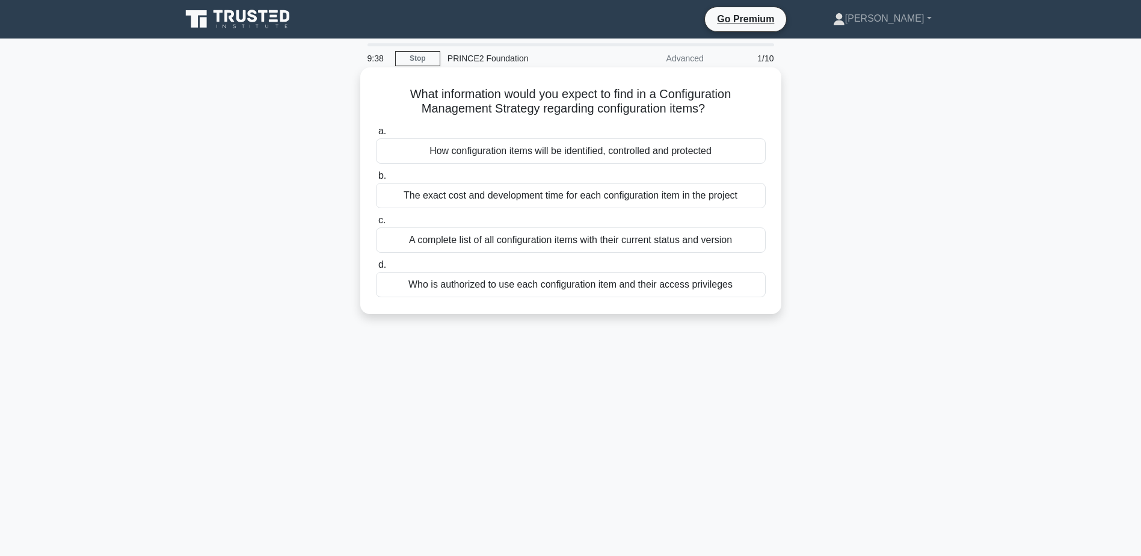
click at [621, 155] on div "How configuration items will be identified, controlled and protected" at bounding box center [571, 150] width 390 height 25
click at [376, 135] on input "a. How configuration items will be identified, controlled and protected" at bounding box center [376, 132] width 0 height 8
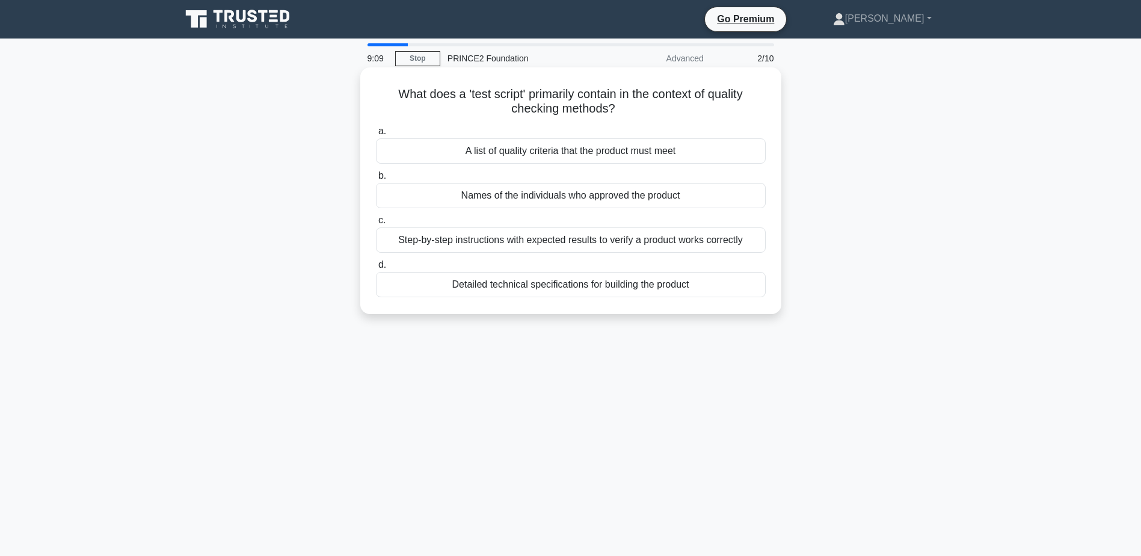
click at [579, 236] on div "Step-by-step instructions with expected results to verify a product works corre…" at bounding box center [571, 239] width 390 height 25
click at [376, 224] on input "c. Step-by-step instructions with expected results to verify a product works co…" at bounding box center [376, 221] width 0 height 8
click at [593, 199] on div "Through Work Package authorizations and reviews by the Project Manager" at bounding box center [571, 195] width 390 height 25
click at [376, 180] on input "b. Through Work Package authorizations and reviews by the Project Manager" at bounding box center [376, 176] width 0 height 8
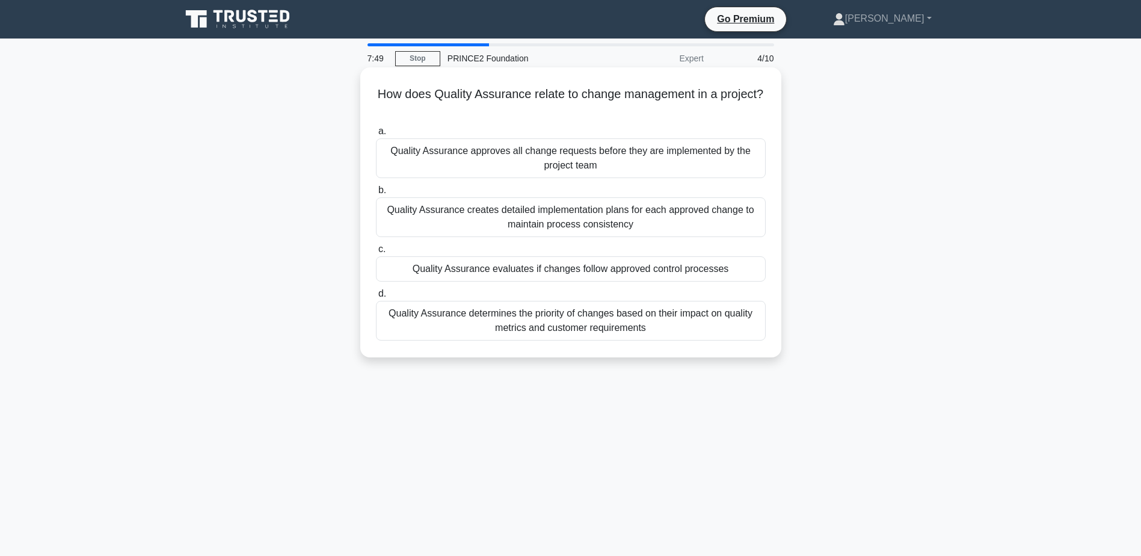
click at [636, 324] on div "Quality Assurance determines the priority of changes based on their impact on q…" at bounding box center [571, 321] width 390 height 40
click at [376, 298] on input "d. Quality Assurance determines the priority of changes based on their impact o…" at bounding box center [376, 294] width 0 height 8
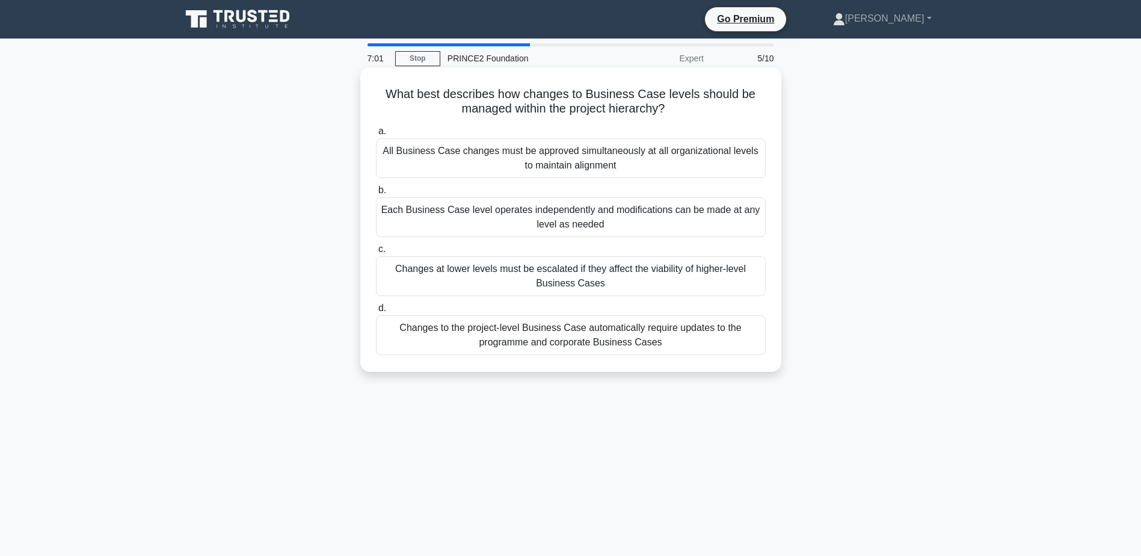
click at [617, 280] on div "Changes at lower levels must be escalated if they affect the viability of highe…" at bounding box center [571, 276] width 390 height 40
click at [376, 253] on input "c. Changes at lower levels must be escalated if they affect the viability of hi…" at bounding box center [376, 249] width 0 height 8
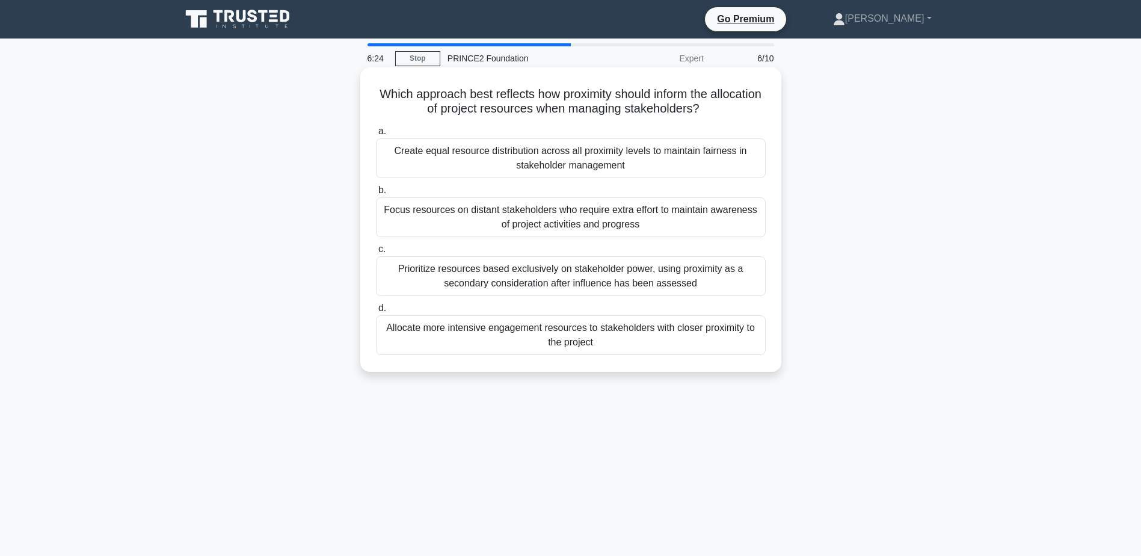
click at [626, 337] on div "Allocate more intensive engagement resources to stakeholders with closer proxim…" at bounding box center [571, 335] width 390 height 40
click at [376, 312] on input "d. Allocate more intensive engagement resources to stakeholders with closer pro…" at bounding box center [376, 308] width 0 height 8
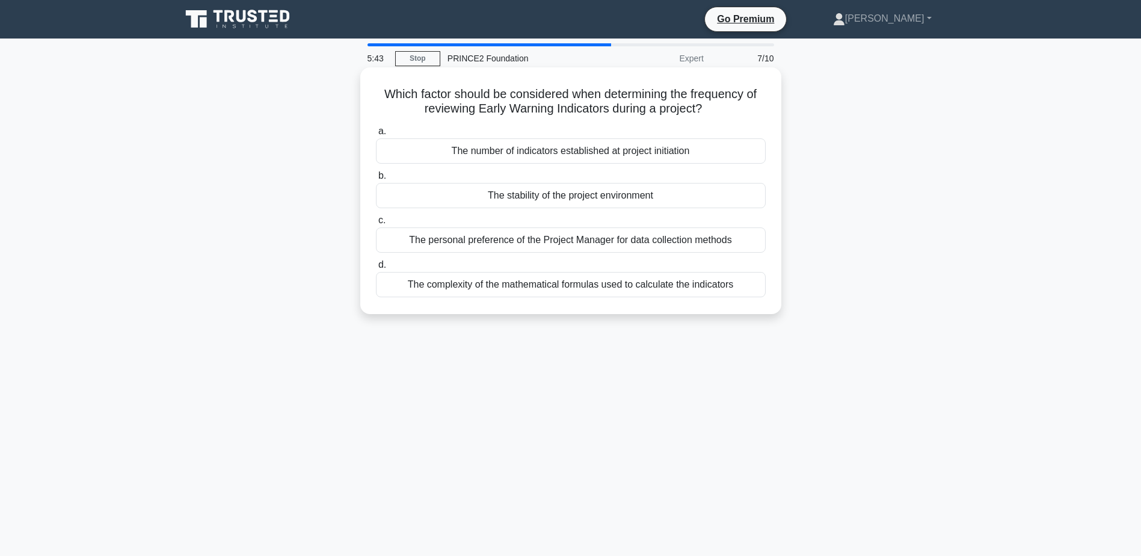
click at [637, 156] on div "The number of indicators established at project initiation" at bounding box center [571, 150] width 390 height 25
click at [376, 135] on input "a. The number of indicators established at project initiation" at bounding box center [376, 132] width 0 height 8
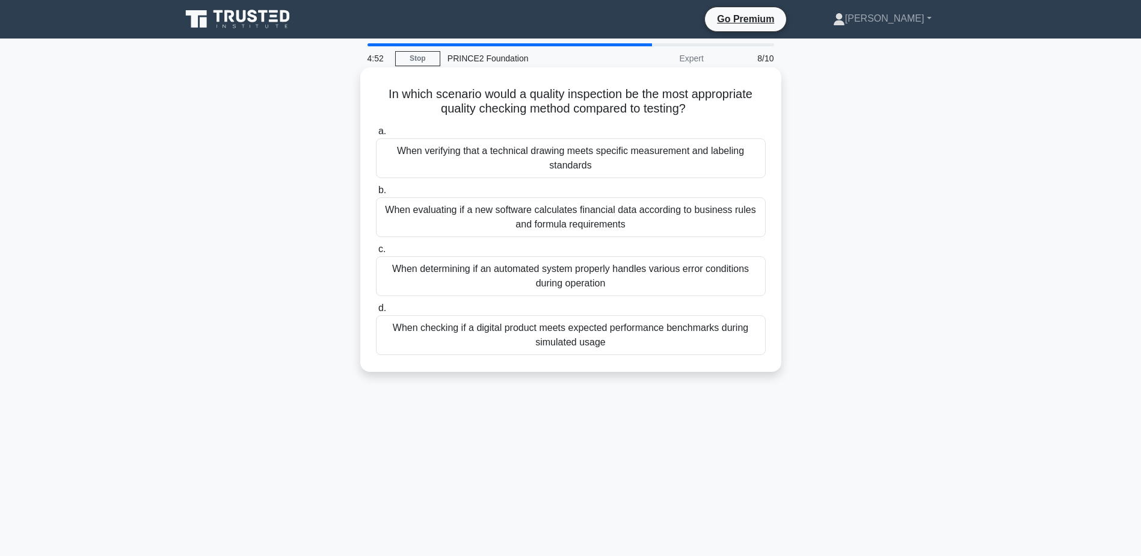
click at [606, 285] on div "When determining if an automated system properly handles various error conditio…" at bounding box center [571, 276] width 390 height 40
click at [376, 253] on input "c. When determining if an automated system properly handles various error condi…" at bounding box center [376, 249] width 0 height 8
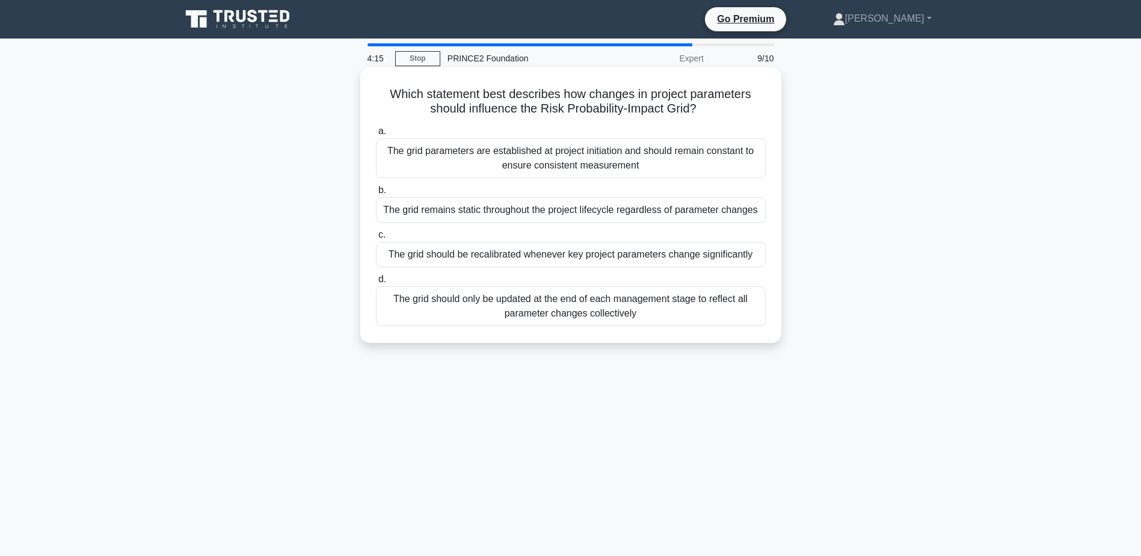
click at [605, 305] on div "The grid should only be updated at the end of each management stage to reflect …" at bounding box center [571, 306] width 390 height 40
click at [376, 283] on input "d. The grid should only be updated at the end of each management stage to refle…" at bounding box center [376, 280] width 0 height 8
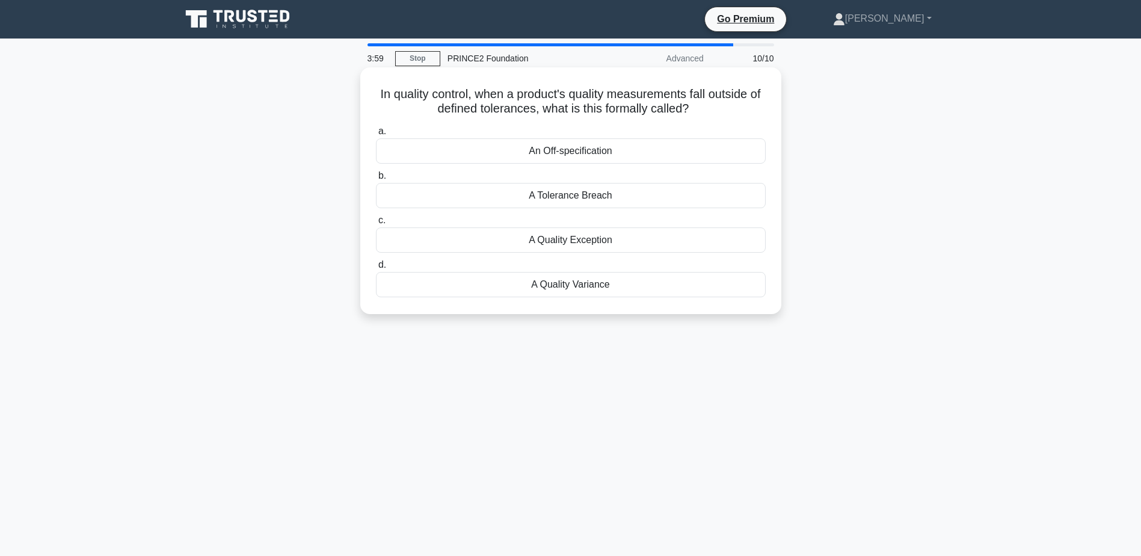
click at [599, 152] on div "An Off-specification" at bounding box center [571, 150] width 390 height 25
click at [376, 135] on input "a. An Off-specification" at bounding box center [376, 132] width 0 height 8
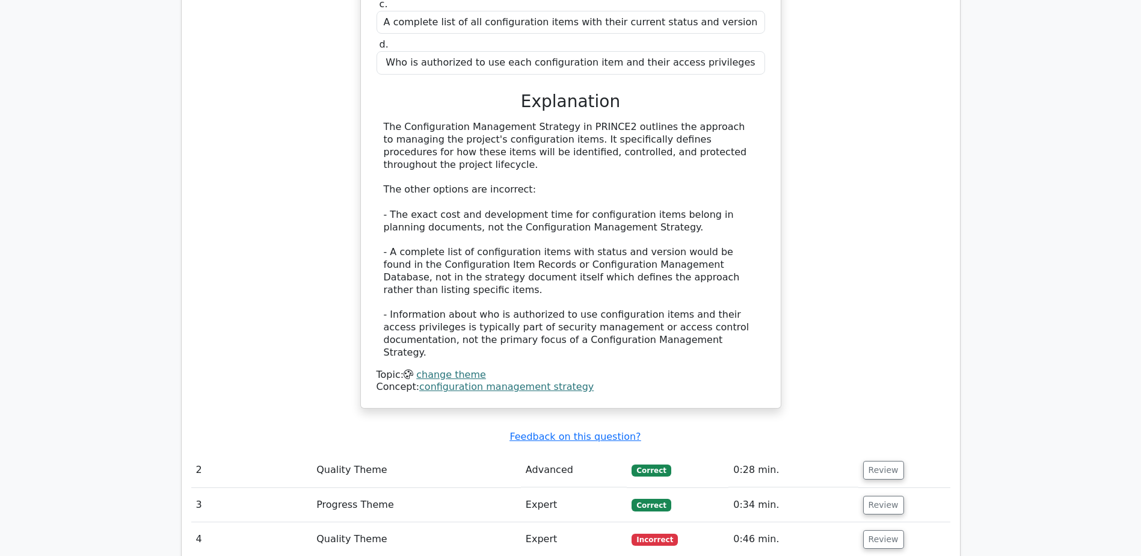
scroll to position [1384, 0]
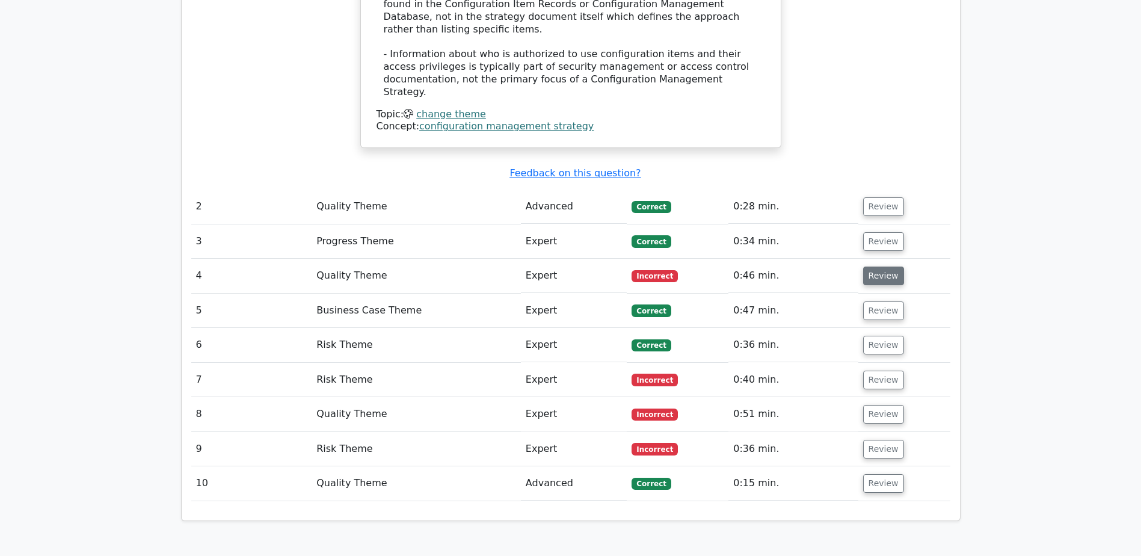
click at [886, 266] on button "Review" at bounding box center [883, 275] width 41 height 19
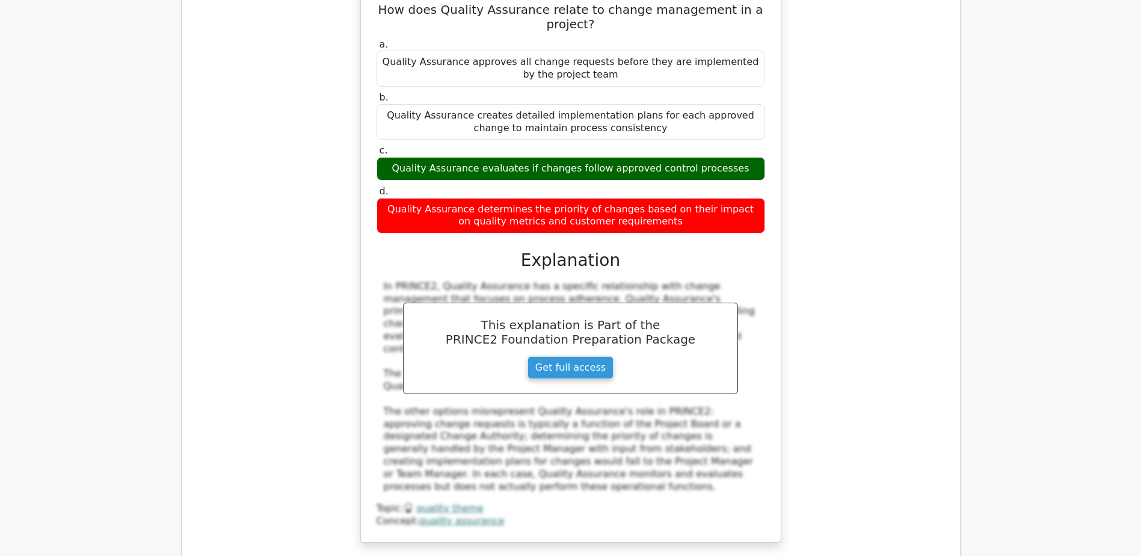
scroll to position [1865, 0]
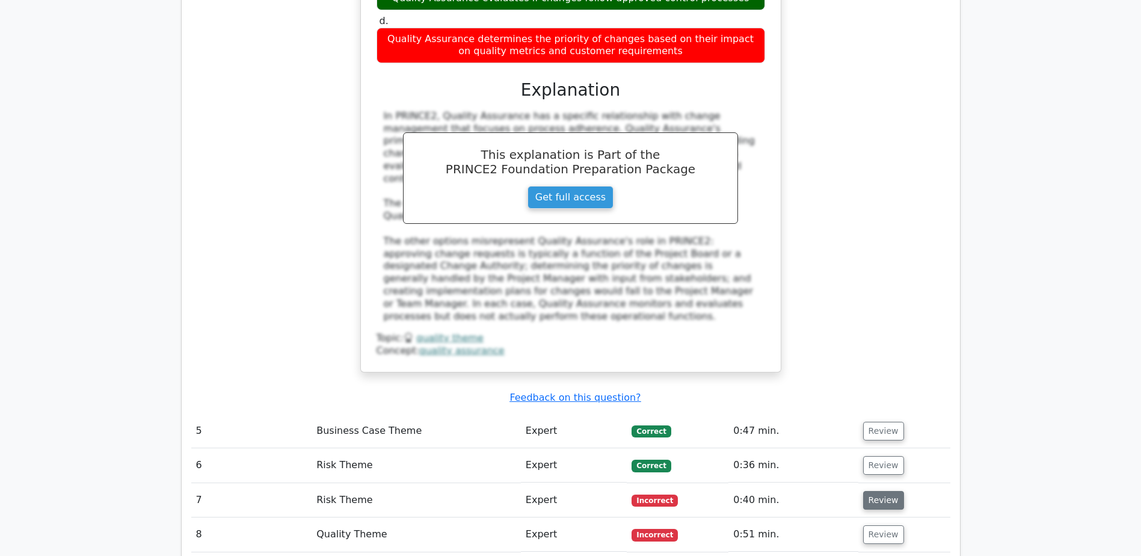
click at [884, 491] on button "Review" at bounding box center [883, 500] width 41 height 19
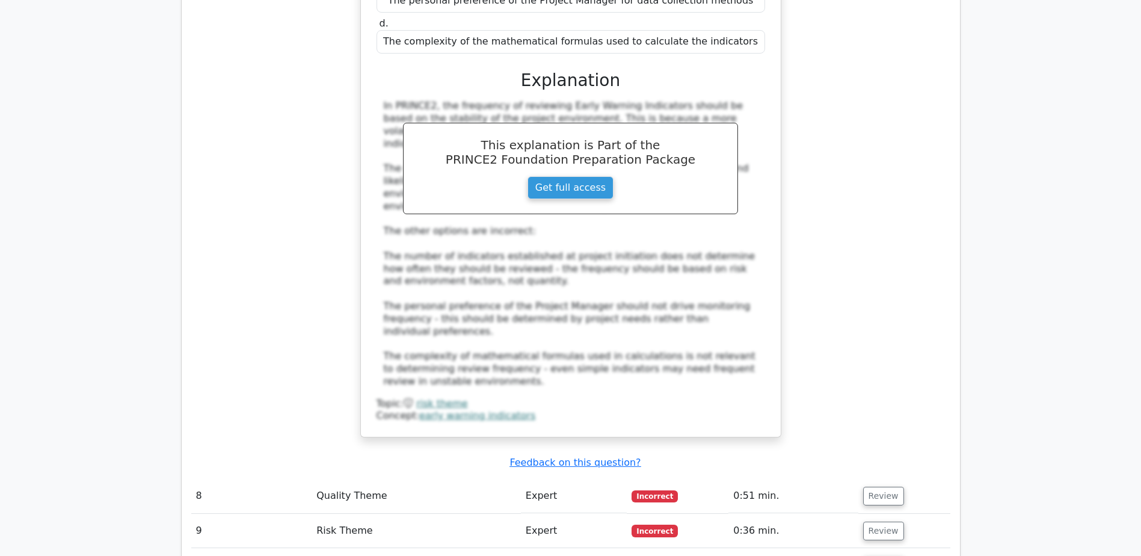
scroll to position [2587, 0]
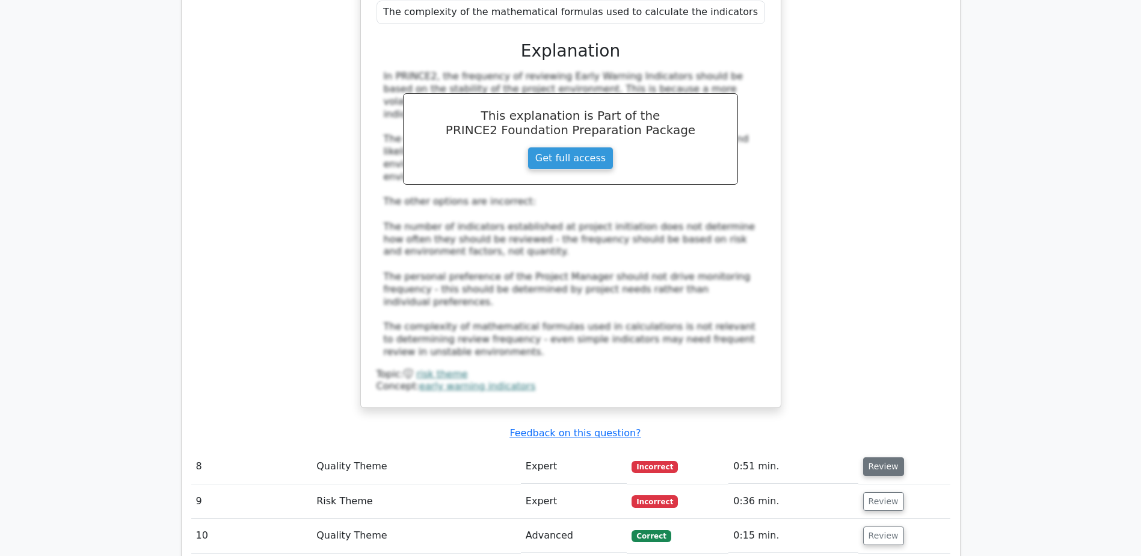
click at [879, 457] on button "Review" at bounding box center [883, 466] width 41 height 19
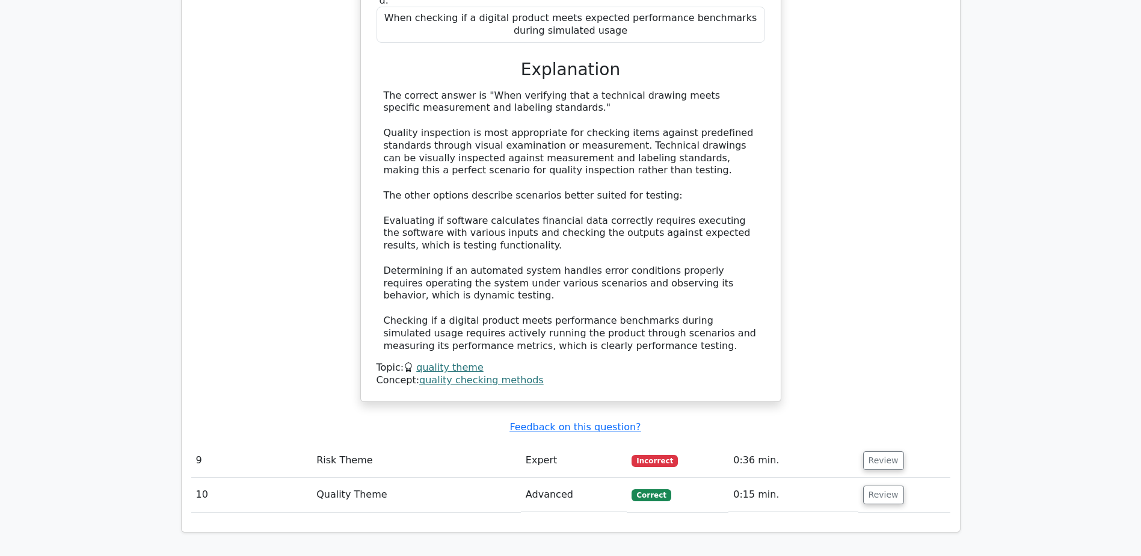
scroll to position [3369, 0]
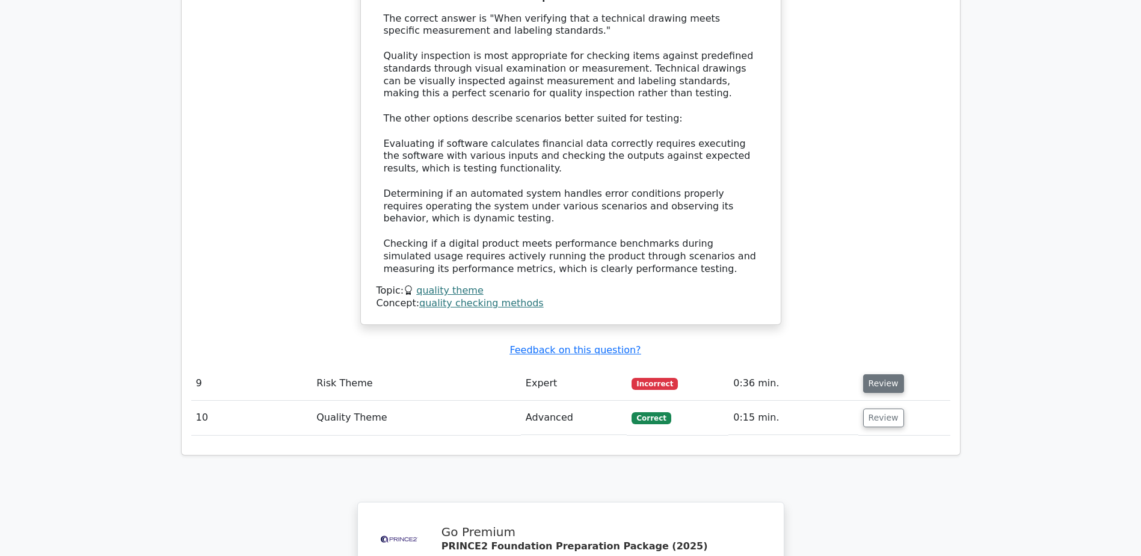
click at [876, 374] on button "Review" at bounding box center [883, 383] width 41 height 19
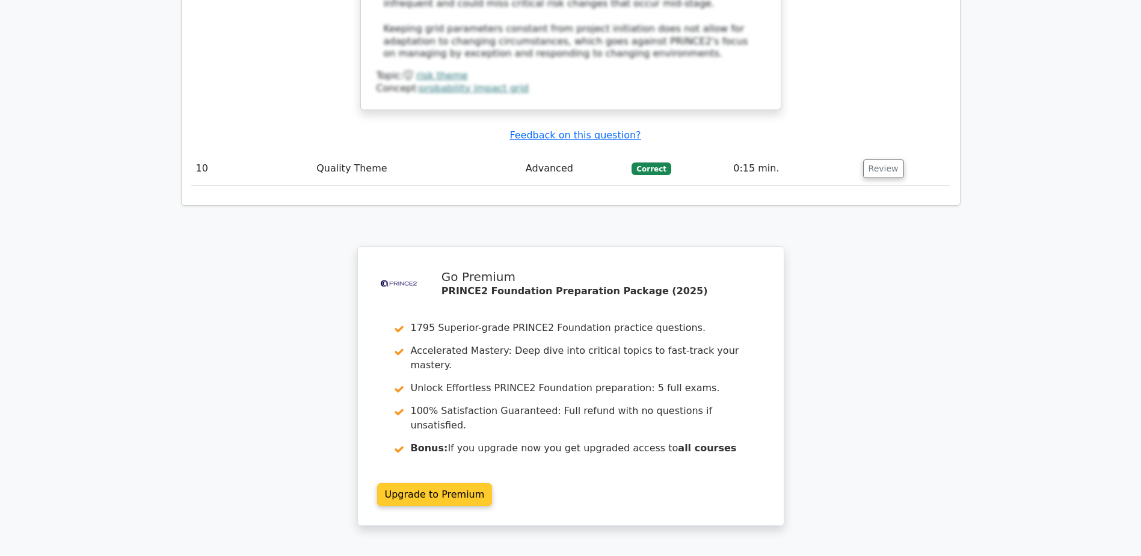
scroll to position [4308, 0]
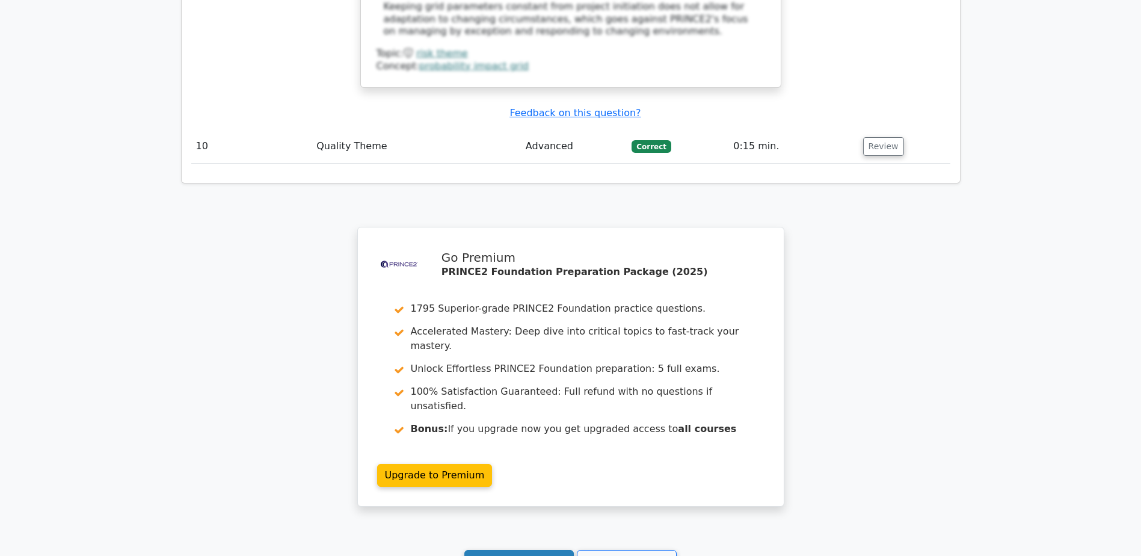
click at [535, 550] on link "Continue practicing" at bounding box center [519, 561] width 110 height 23
